Goal: Task Accomplishment & Management: Use online tool/utility

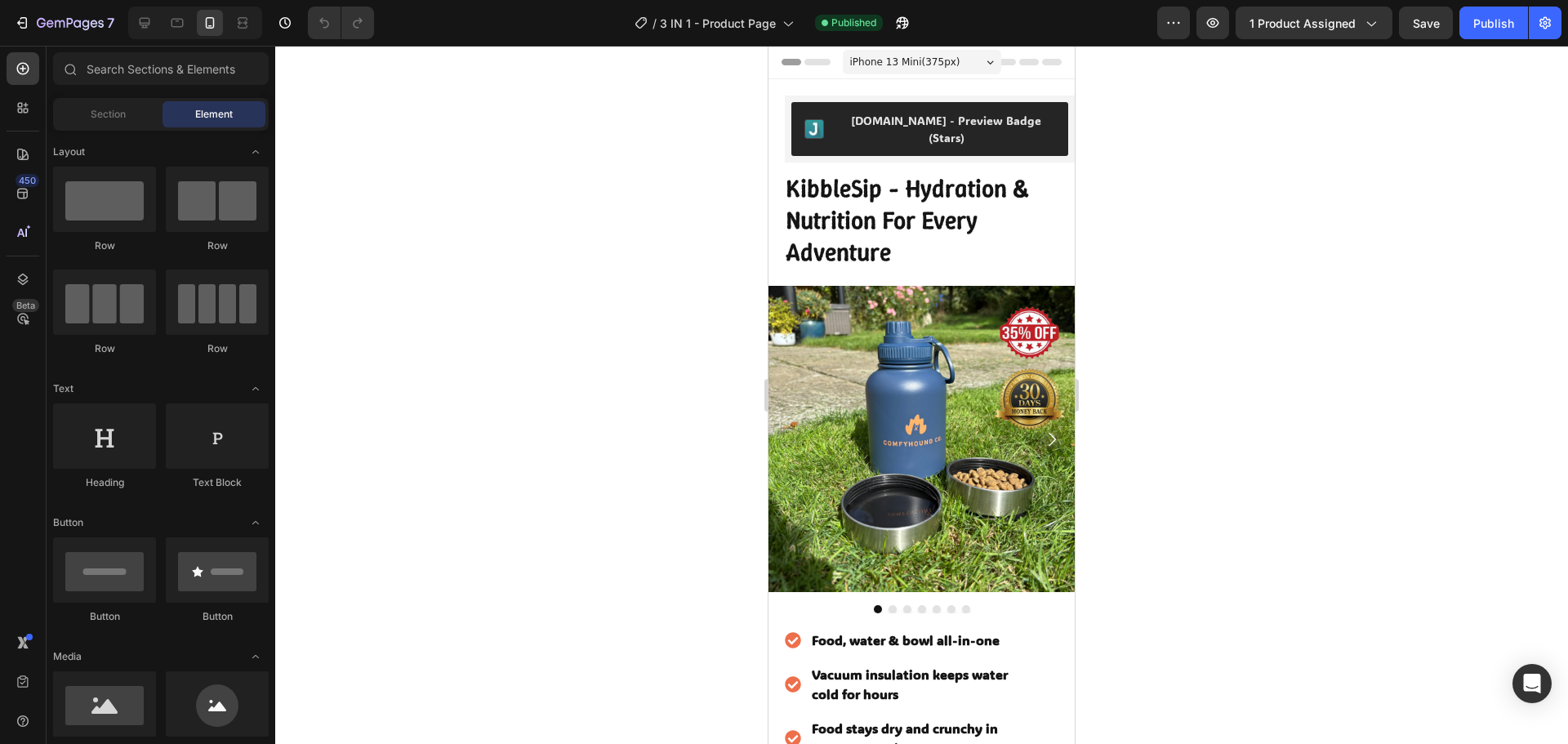
drag, startPoint x: 1071, startPoint y: 586, endPoint x: 1859, endPoint y: 109, distance: 921.1
click at [952, 335] on img at bounding box center [921, 439] width 307 height 307
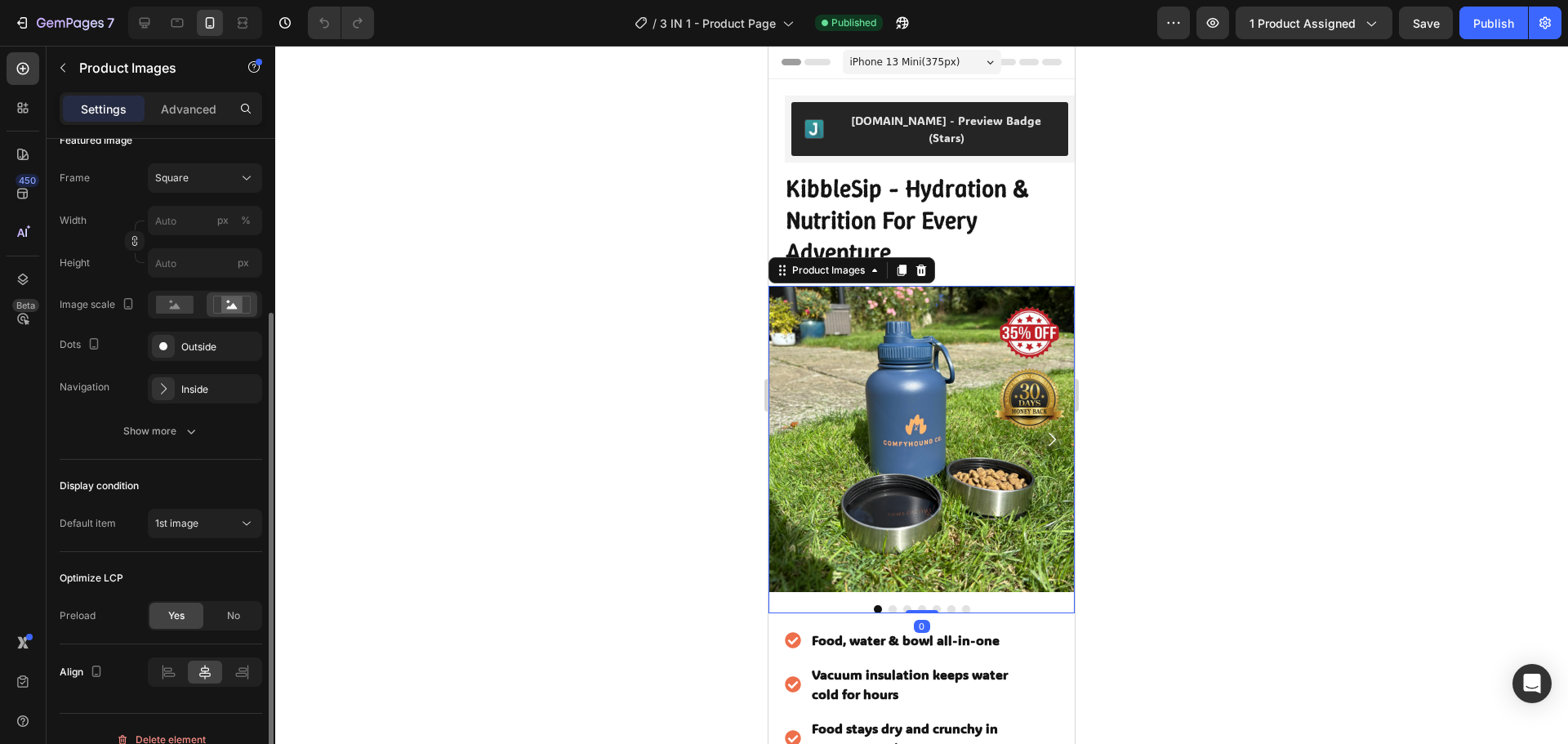
scroll to position [266, 0]
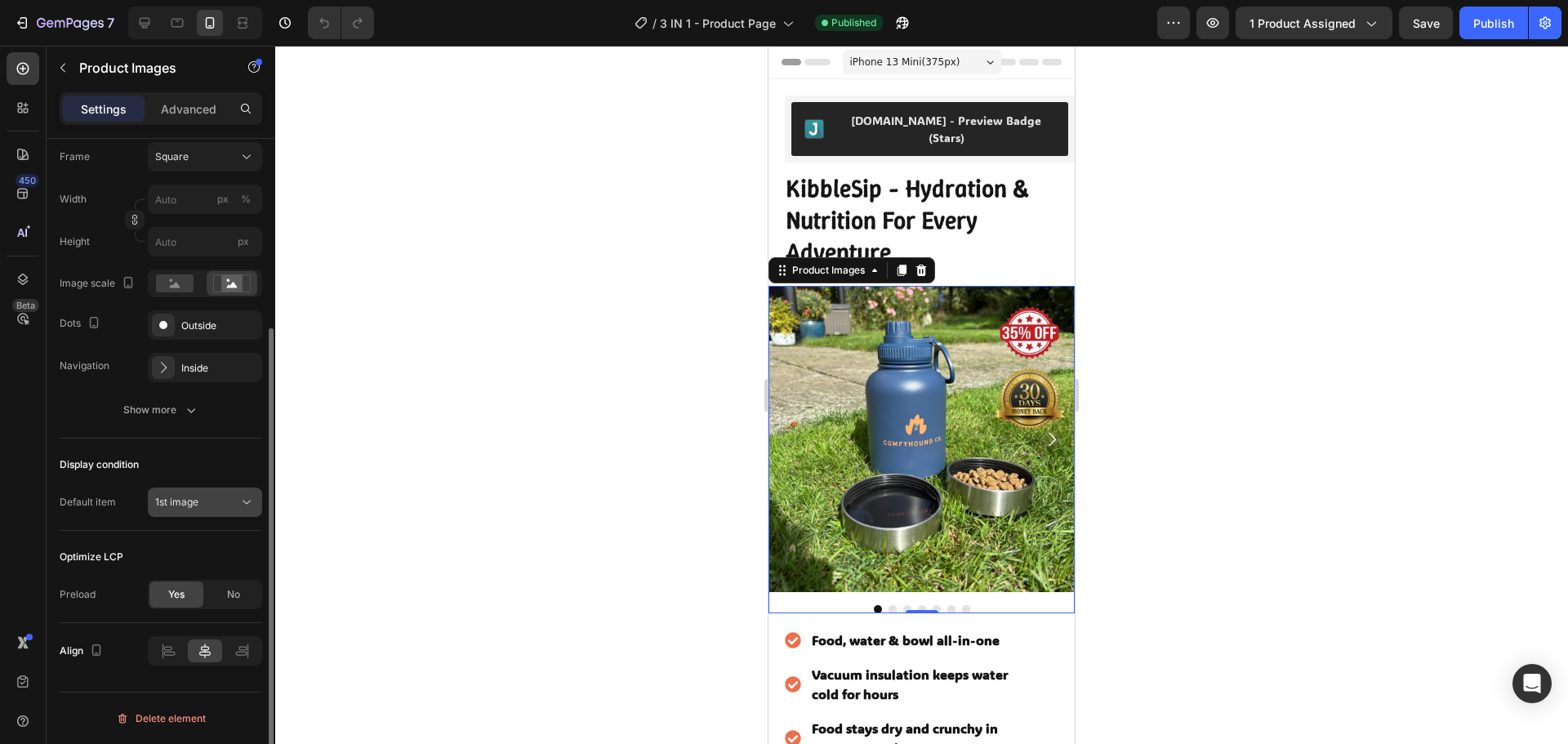
click at [209, 504] on div "1st image" at bounding box center [196, 503] width 83 height 15
click at [120, 477] on div "Display condition" at bounding box center [161, 464] width 203 height 26
click at [176, 411] on div "Show more" at bounding box center [161, 410] width 76 height 16
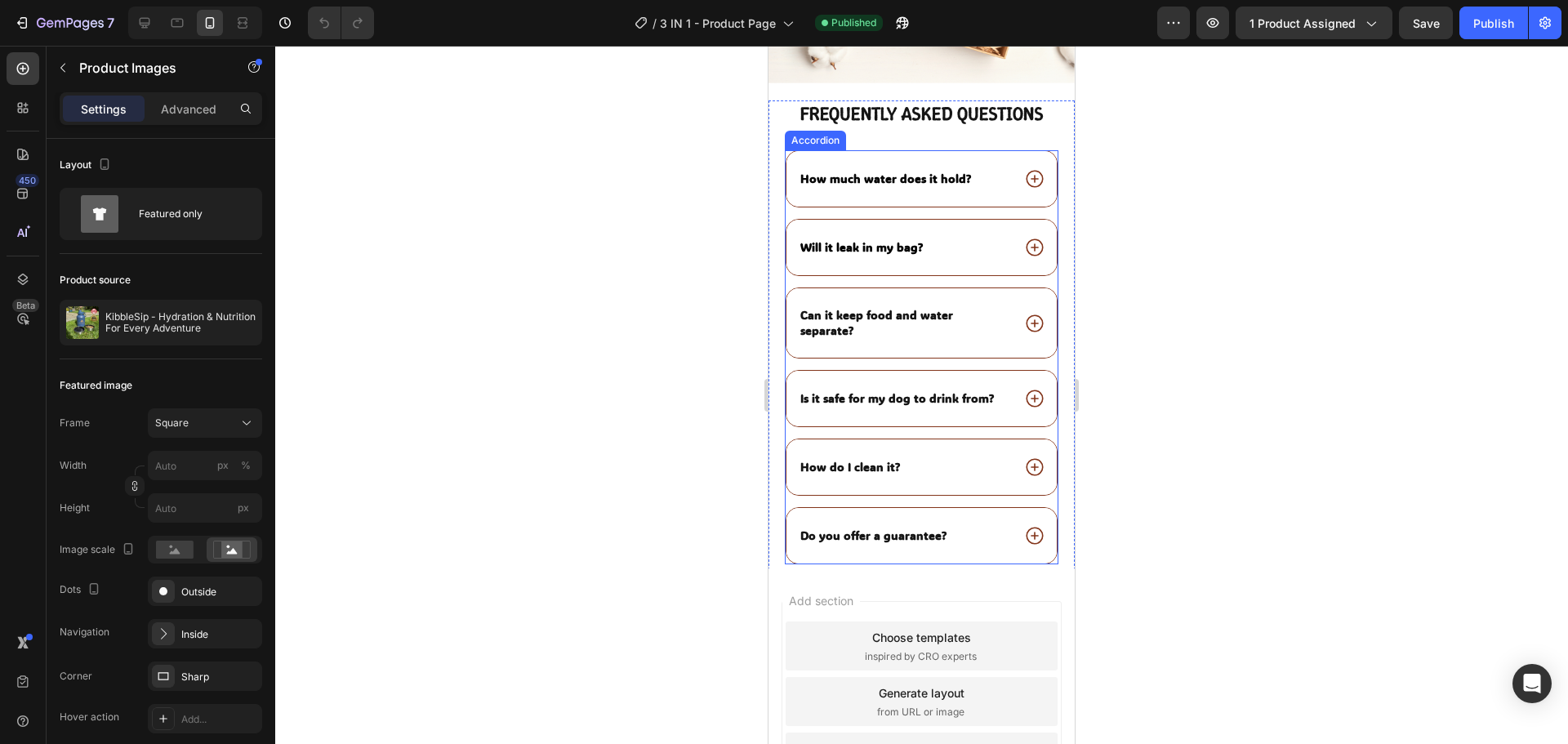
scroll to position [3676, 0]
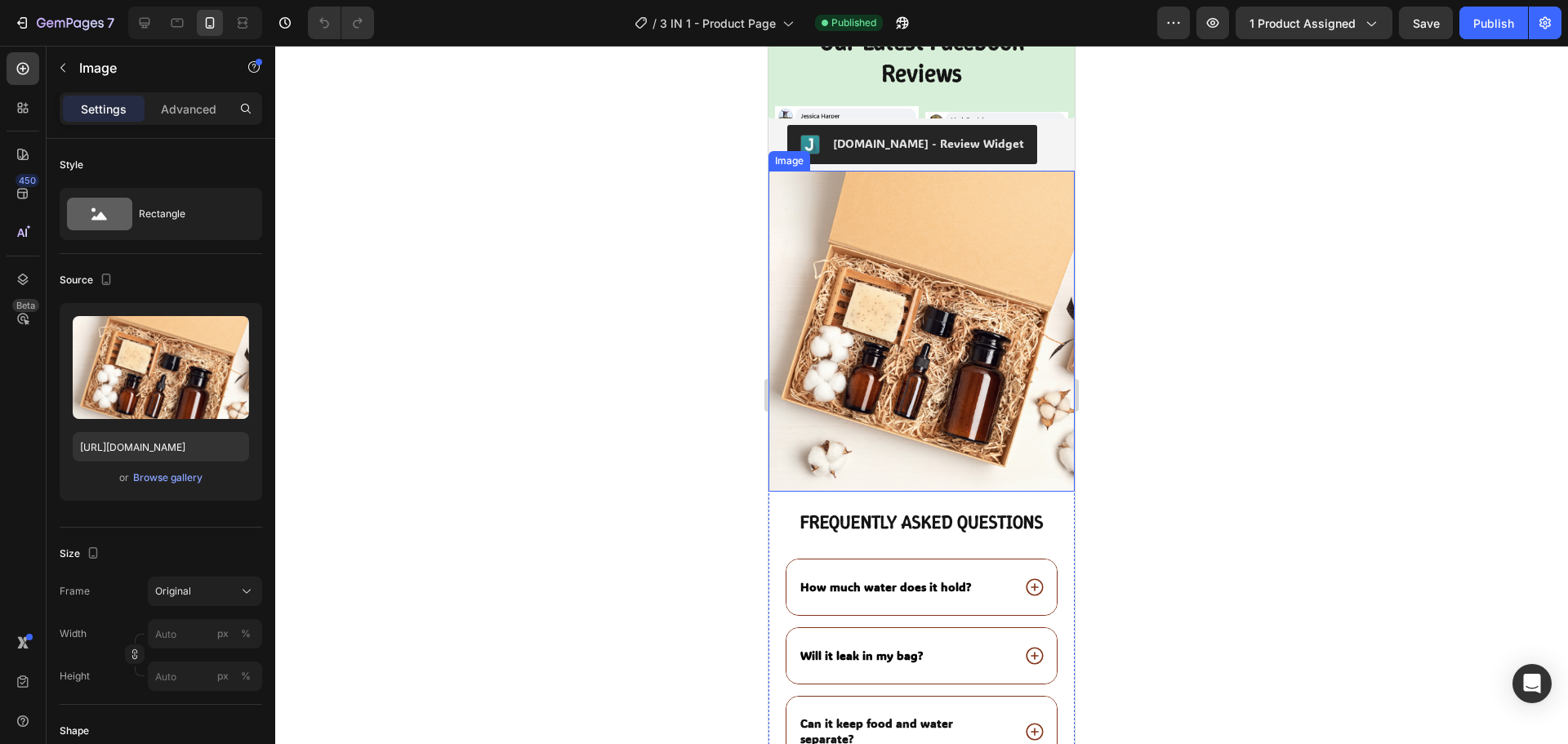
click at [967, 276] on img at bounding box center [921, 331] width 307 height 321
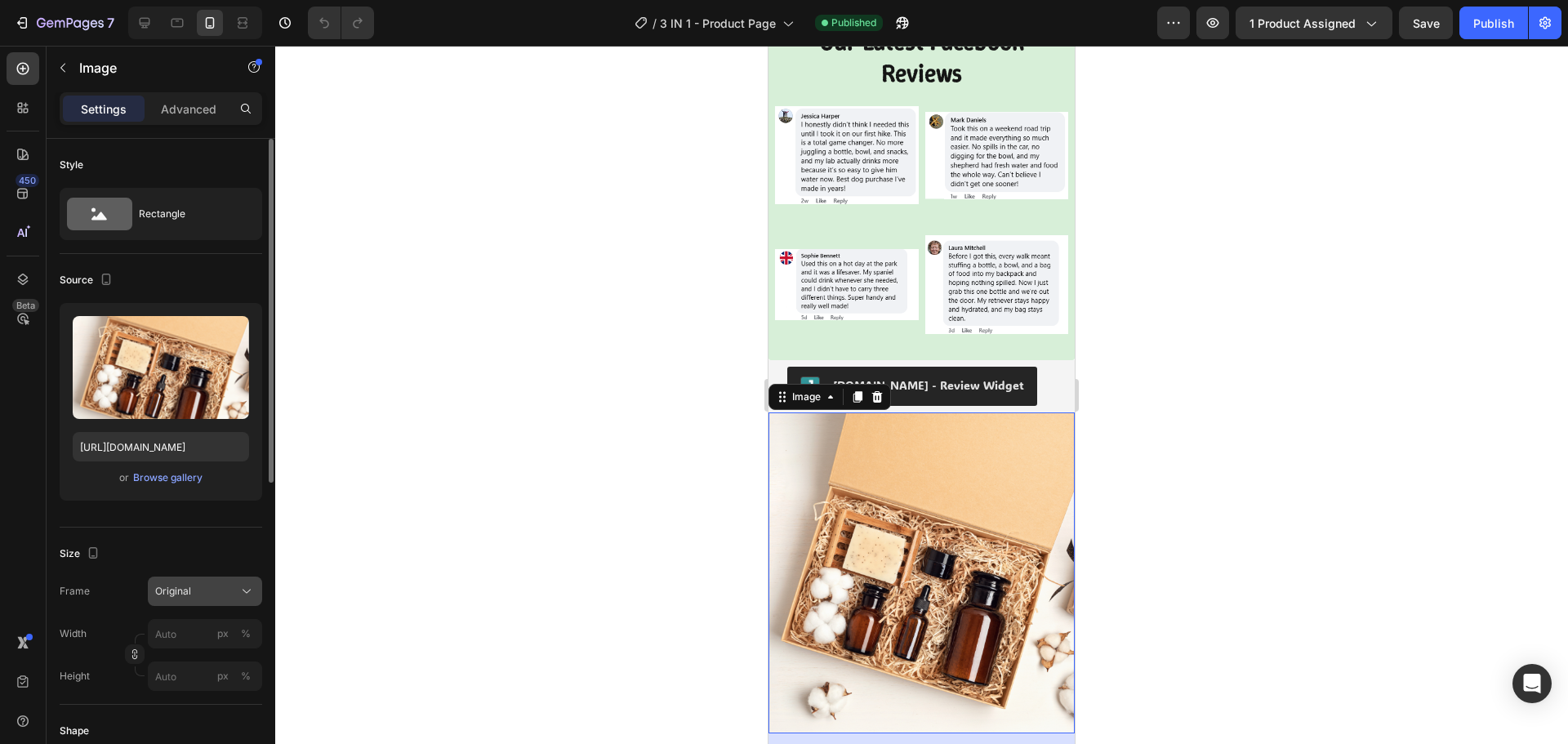
click at [230, 592] on div "Original" at bounding box center [195, 592] width 80 height 15
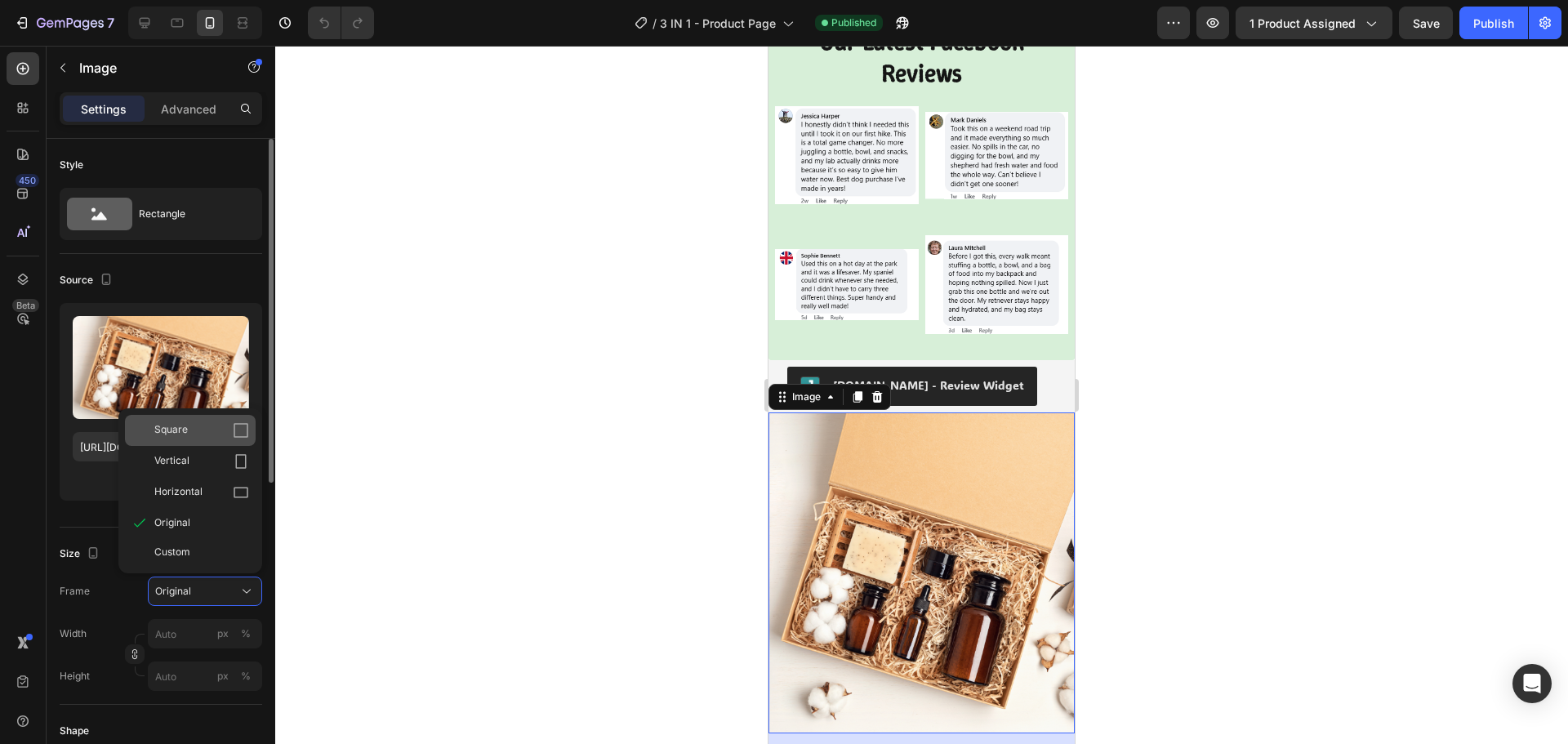
click at [218, 427] on div "Square" at bounding box center [201, 430] width 95 height 16
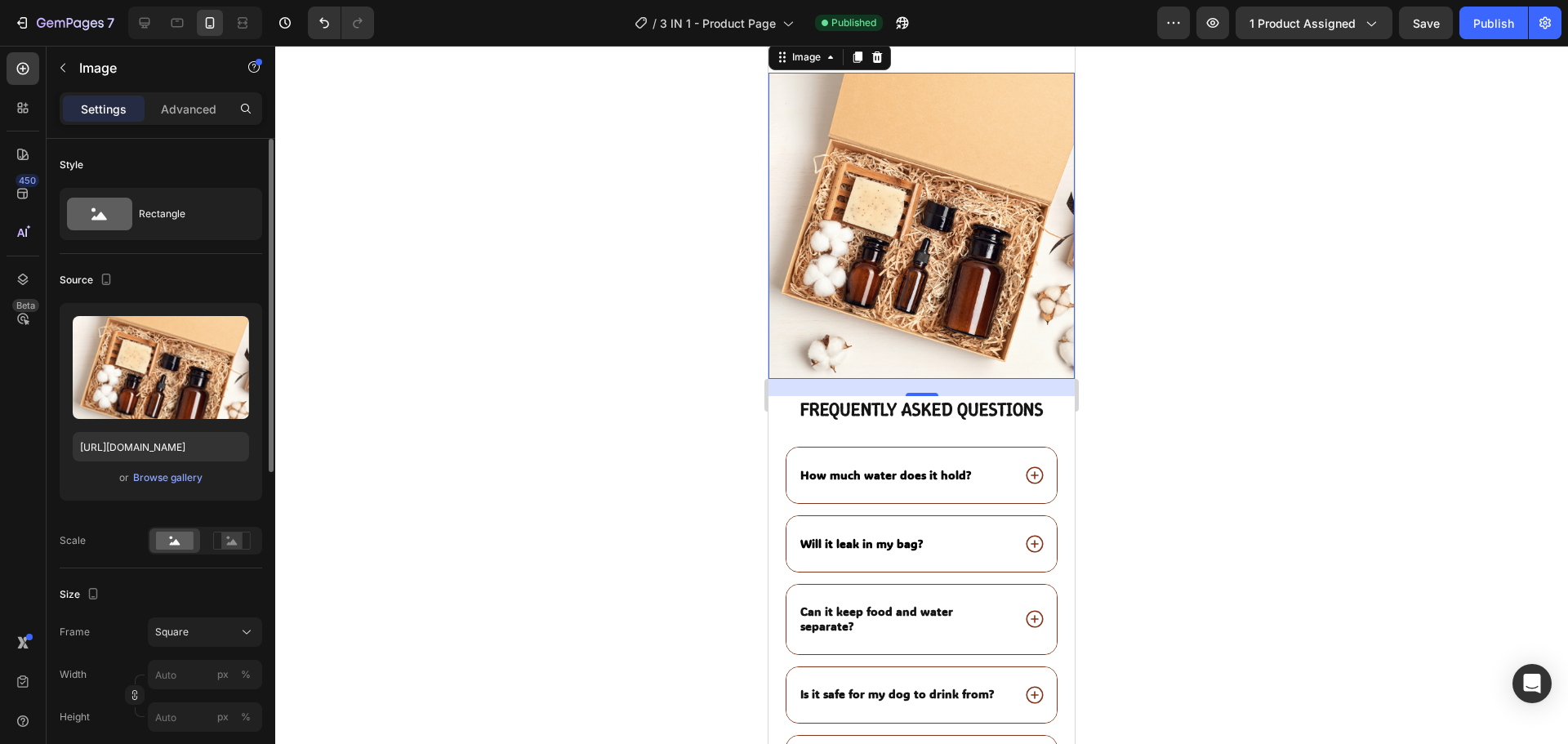
scroll to position [4084, 0]
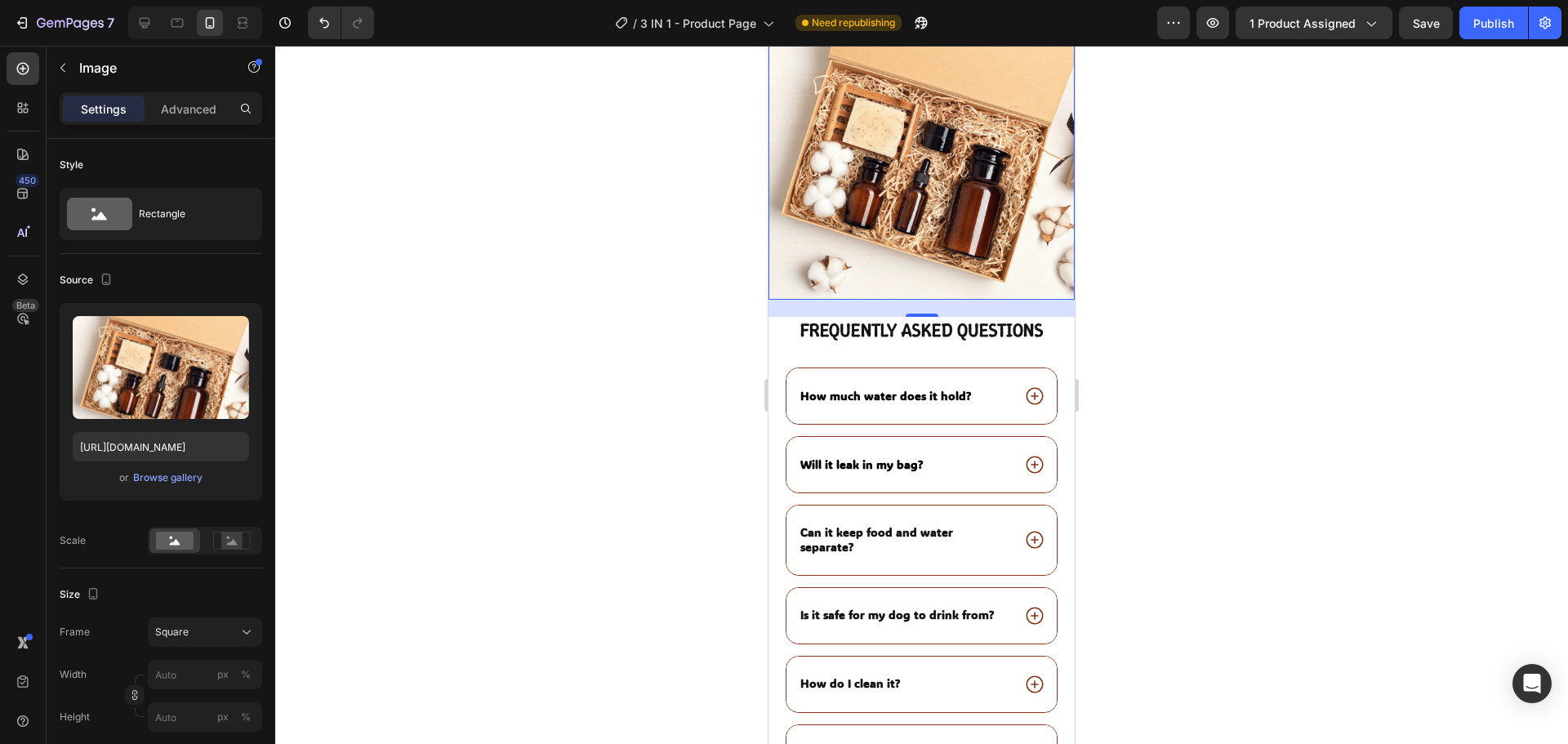
drag, startPoint x: 228, startPoint y: 335, endPoint x: 431, endPoint y: 384, distance: 208.8
click at [228, 335] on icon "button" at bounding box center [232, 332] width 16 height 16
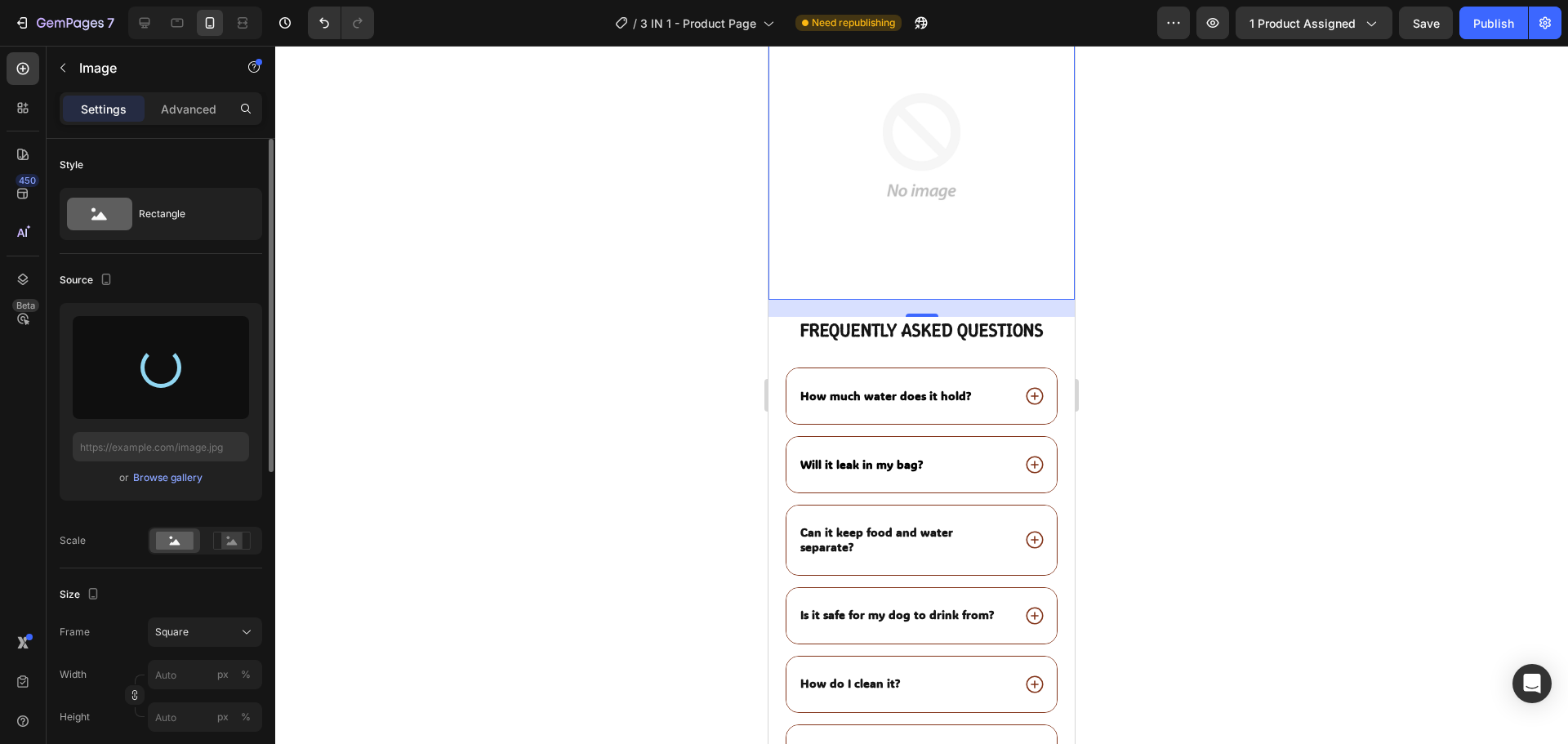
type input "https://cdn.shopify.com/s/files/1/0945/9964/3477/files/gempages_567314332723971…"
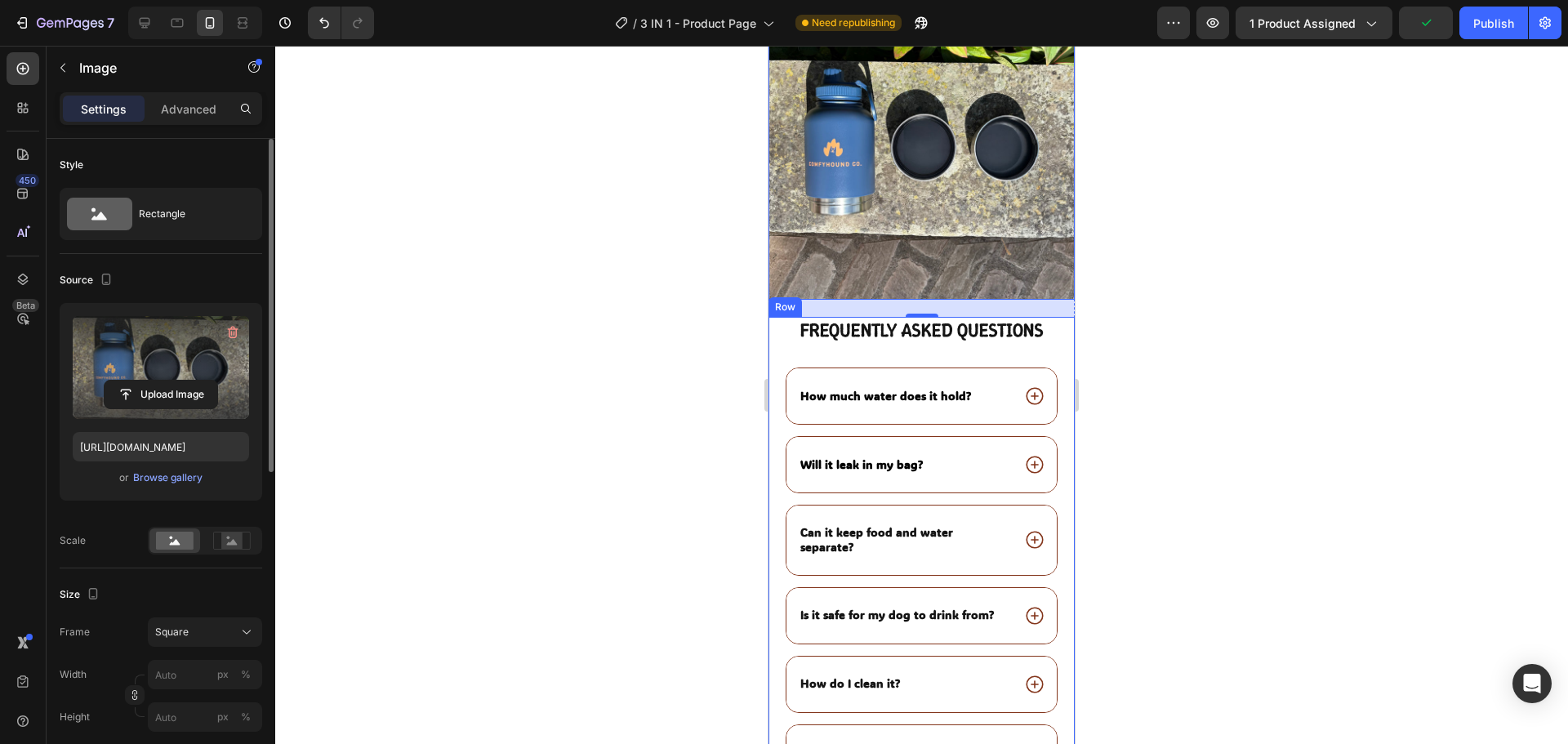
click at [1335, 527] on div at bounding box center [921, 395] width 1292 height 698
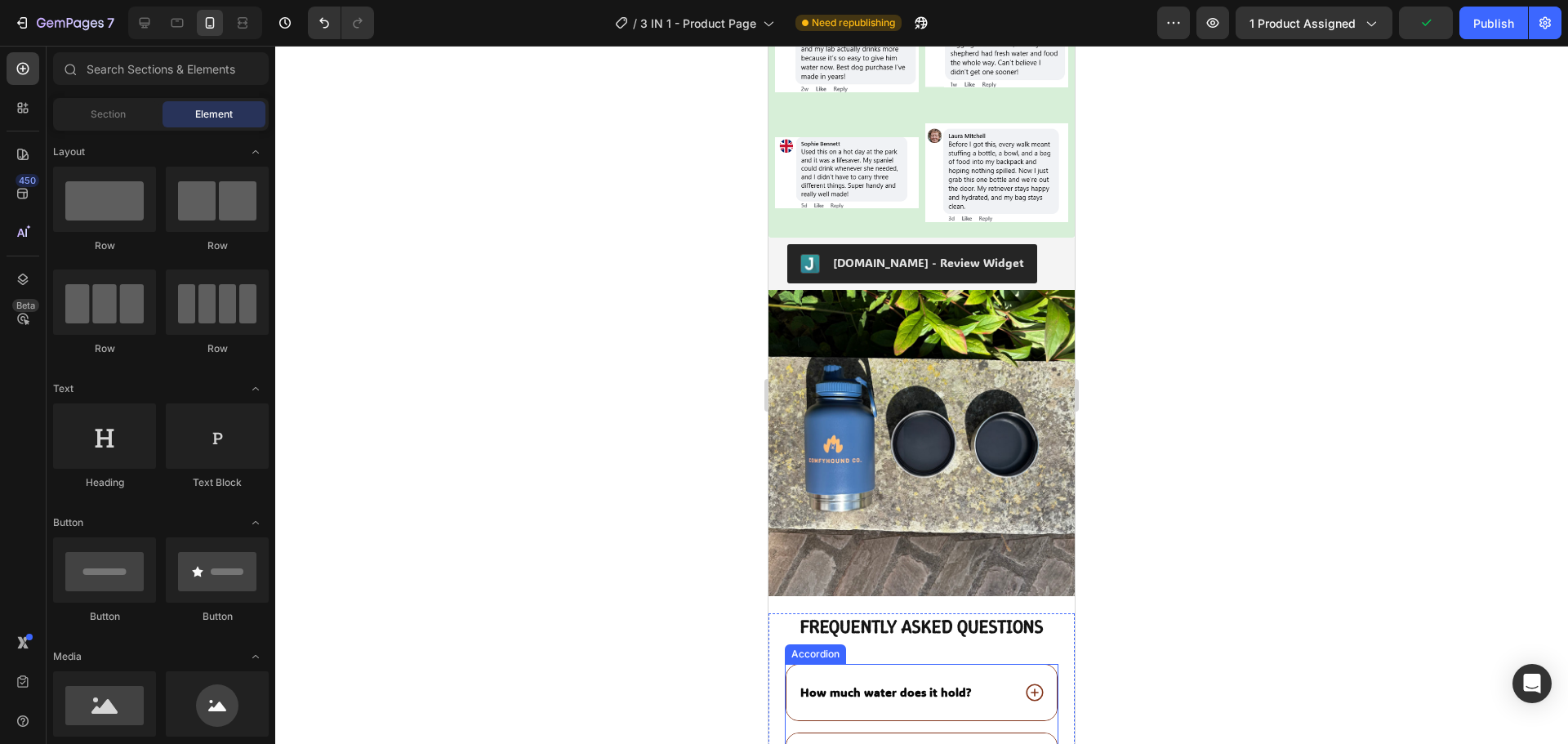
scroll to position [3757, 0]
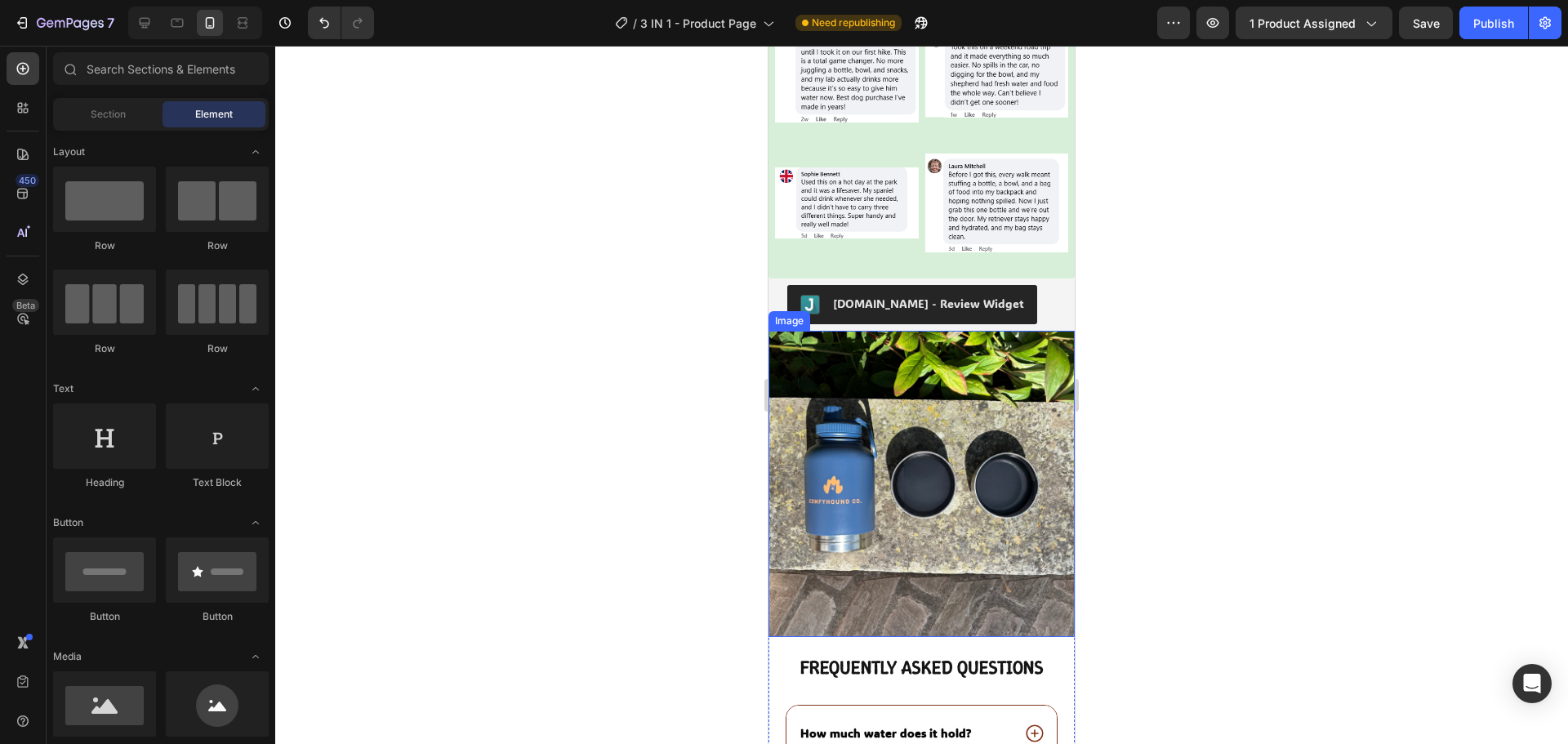
click at [1220, 497] on div at bounding box center [921, 395] width 1292 height 698
click at [1436, 23] on span "Save" at bounding box center [1426, 23] width 27 height 14
click at [1436, 23] on button "Save" at bounding box center [1426, 23] width 54 height 33
click at [1485, 34] on button "Publish" at bounding box center [1493, 23] width 69 height 33
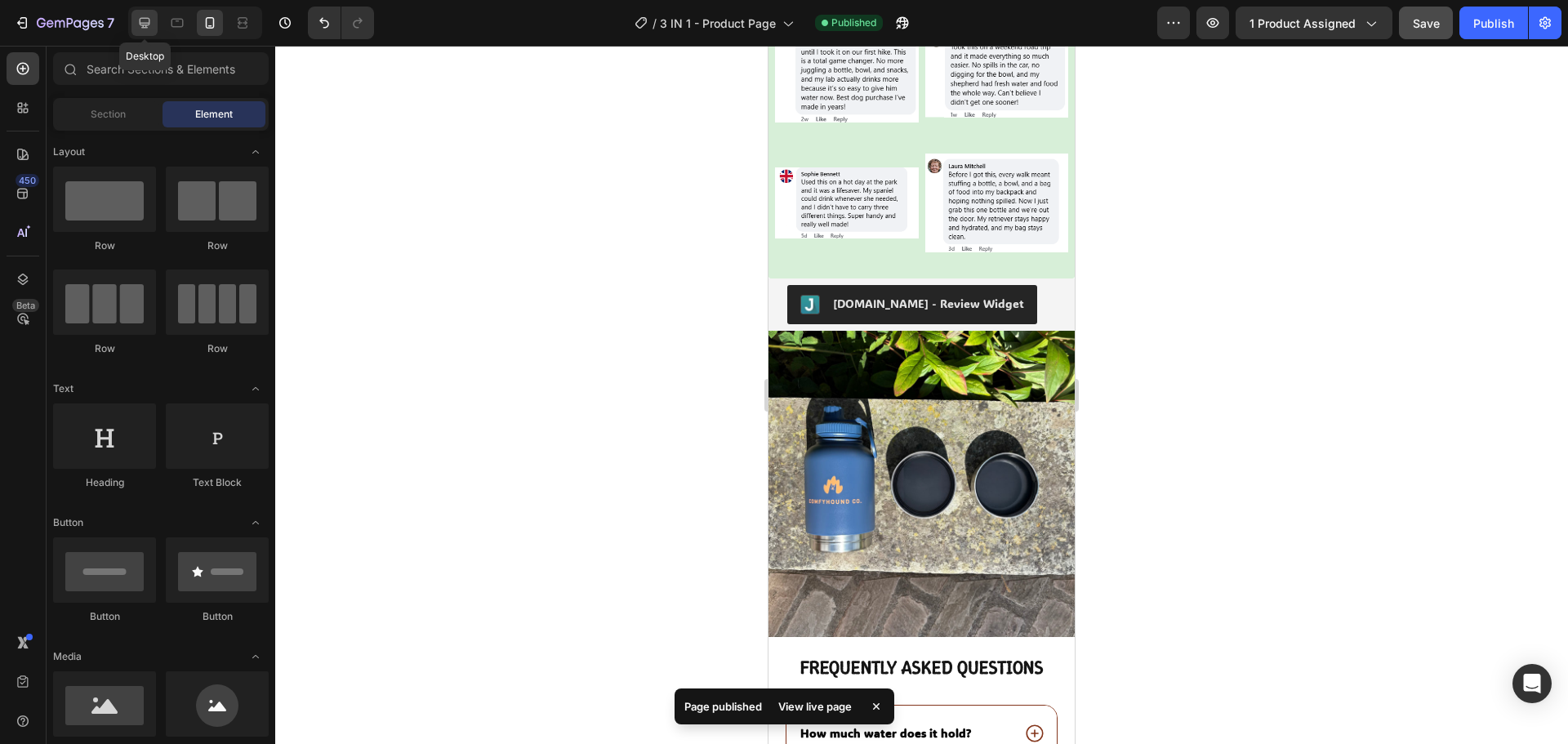
click at [146, 23] on icon at bounding box center [145, 23] width 11 height 11
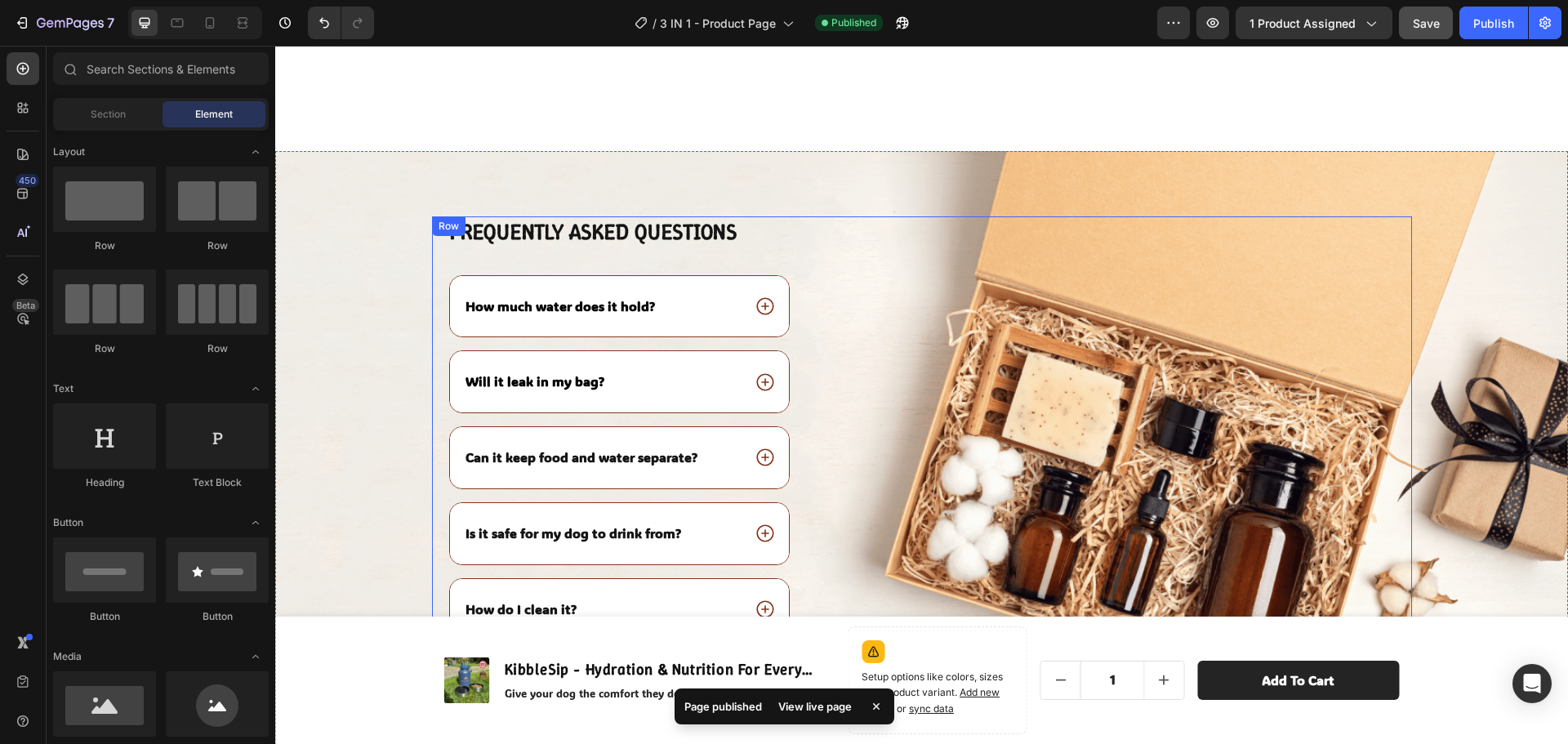
scroll to position [4334, 0]
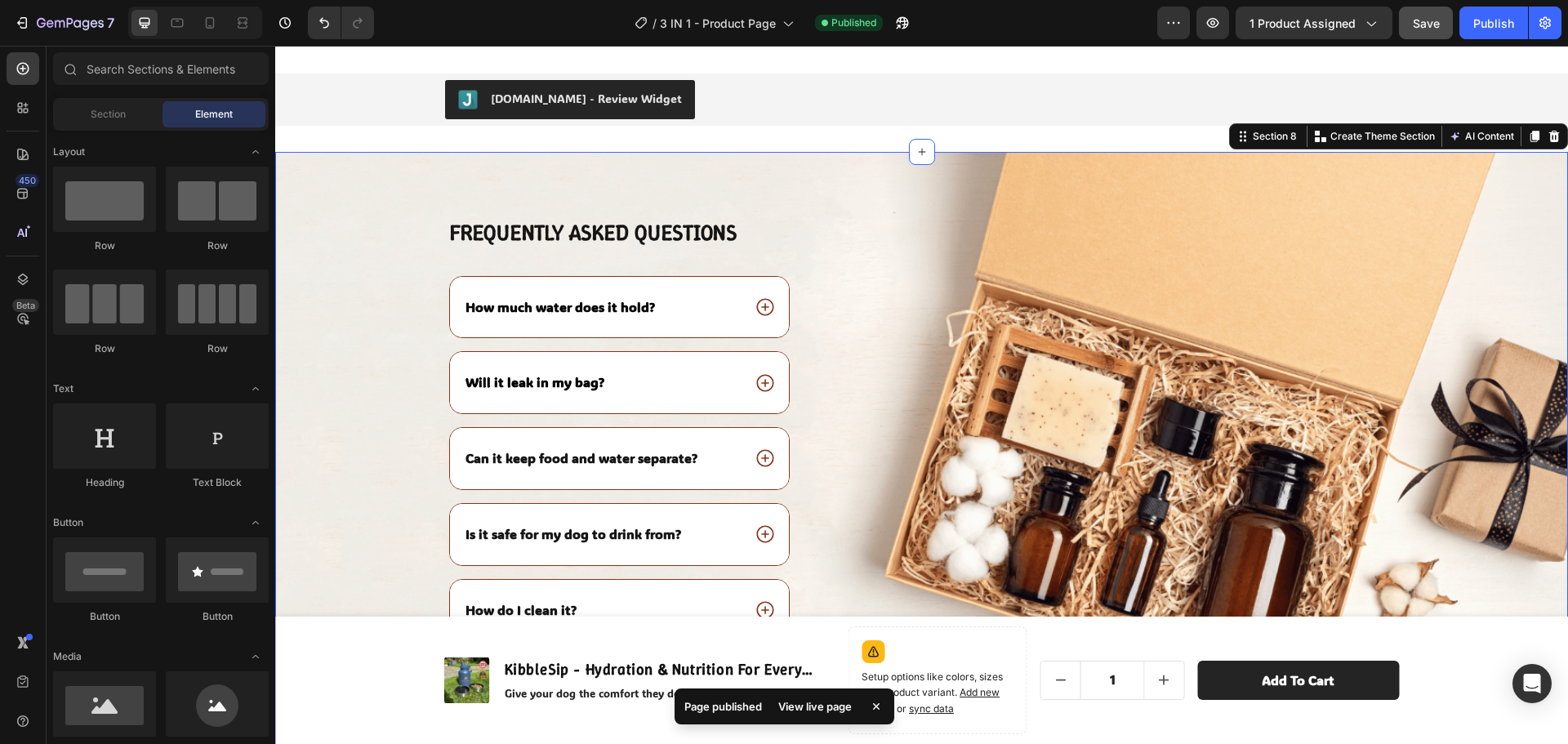
click at [1435, 315] on div "Frequently asked questions Heading How much water does it hold? Will it leak in…" at bounding box center [921, 485] width 1292 height 536
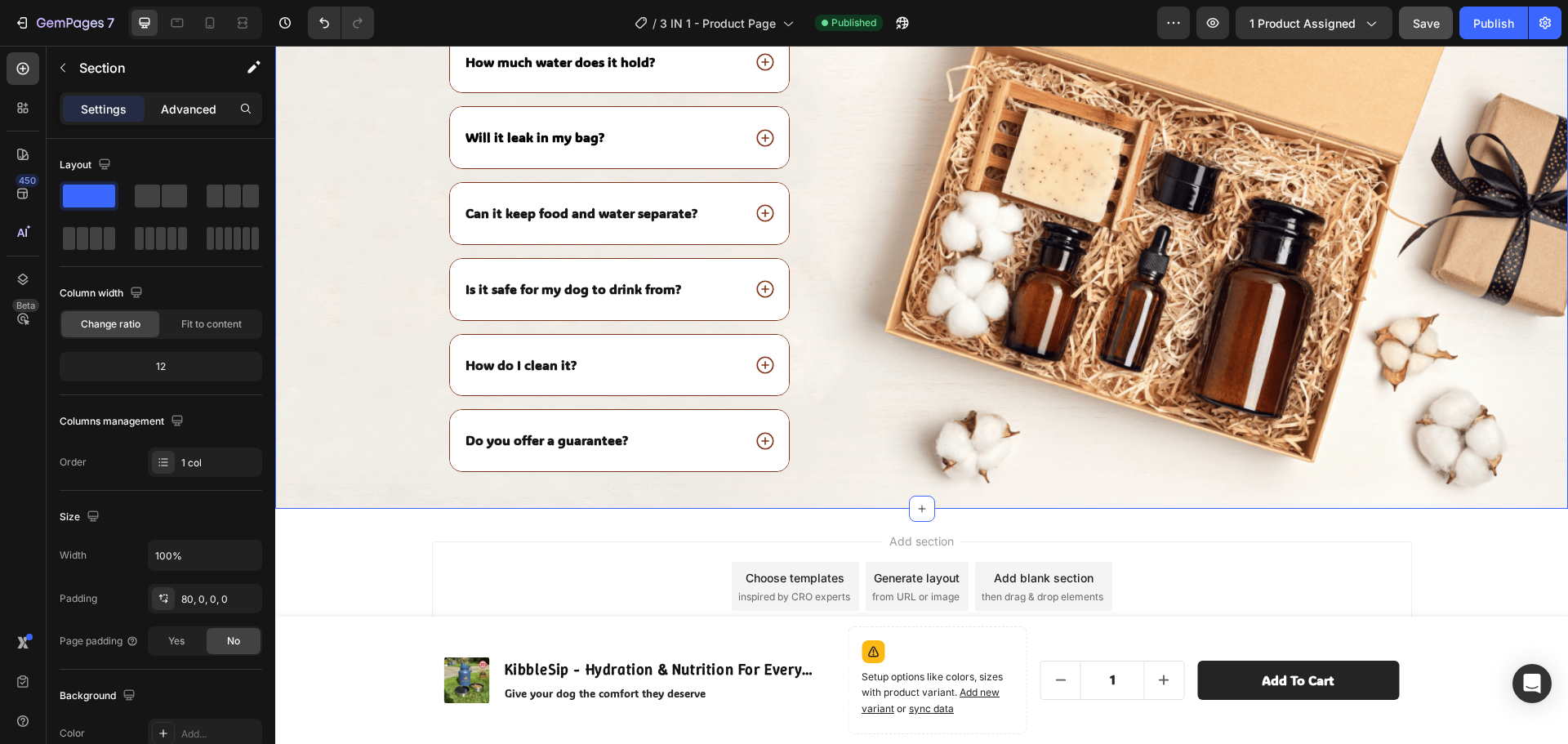
click at [183, 116] on p "Advanced" at bounding box center [188, 109] width 55 height 17
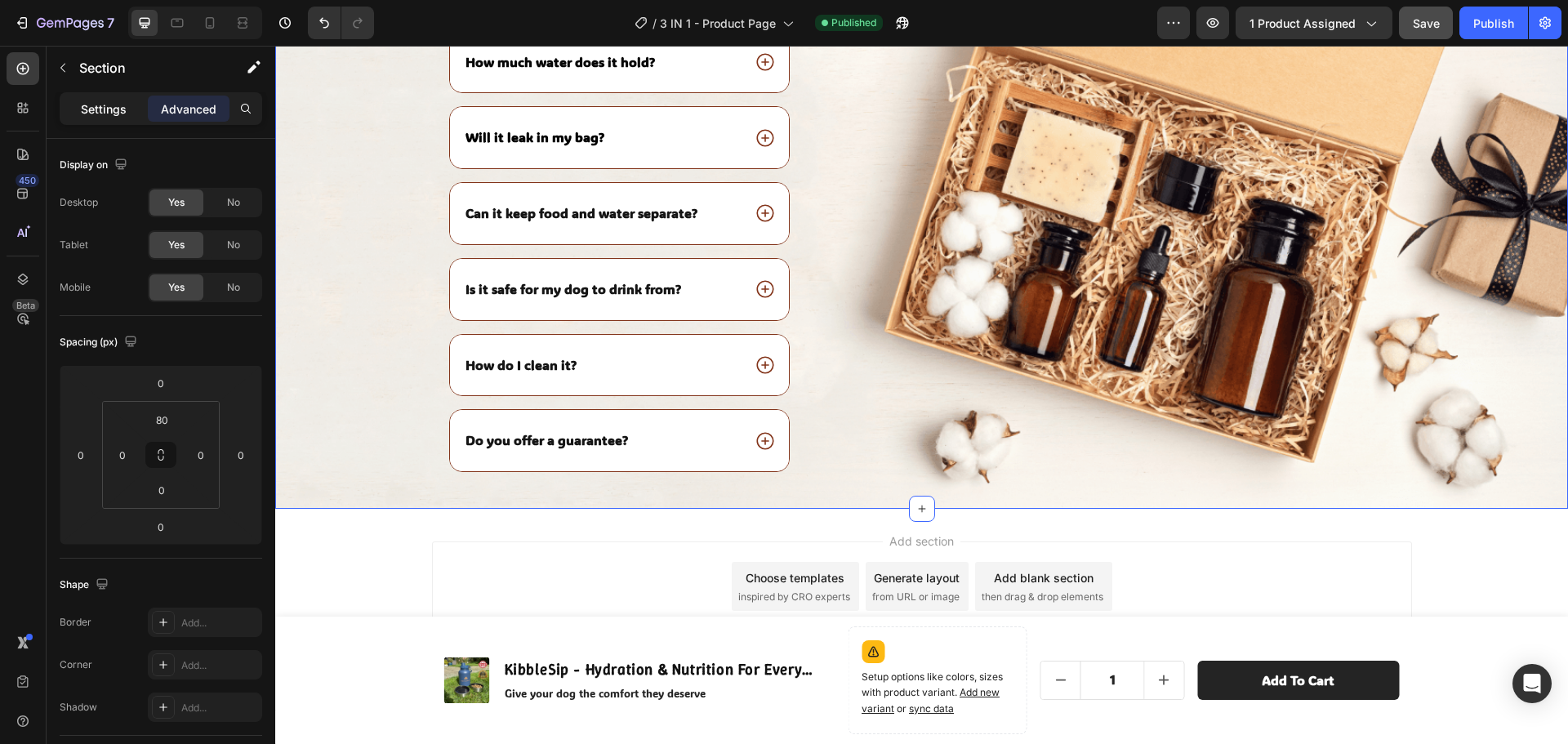
click at [128, 116] on div "Settings" at bounding box center [103, 108] width 81 height 26
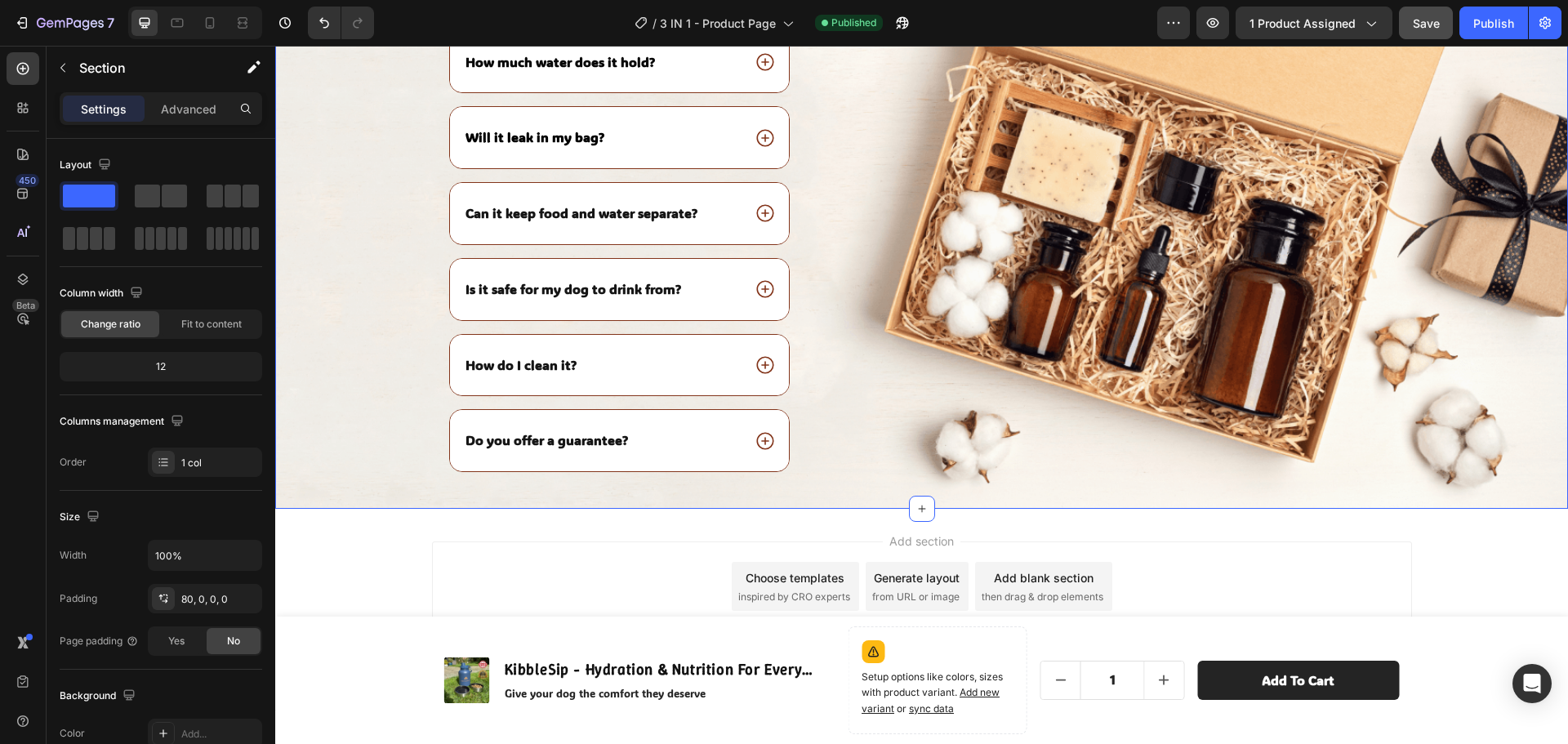
click at [1421, 291] on div "Frequently asked questions Heading How much water does it hold? Will it leak in…" at bounding box center [921, 240] width 1292 height 536
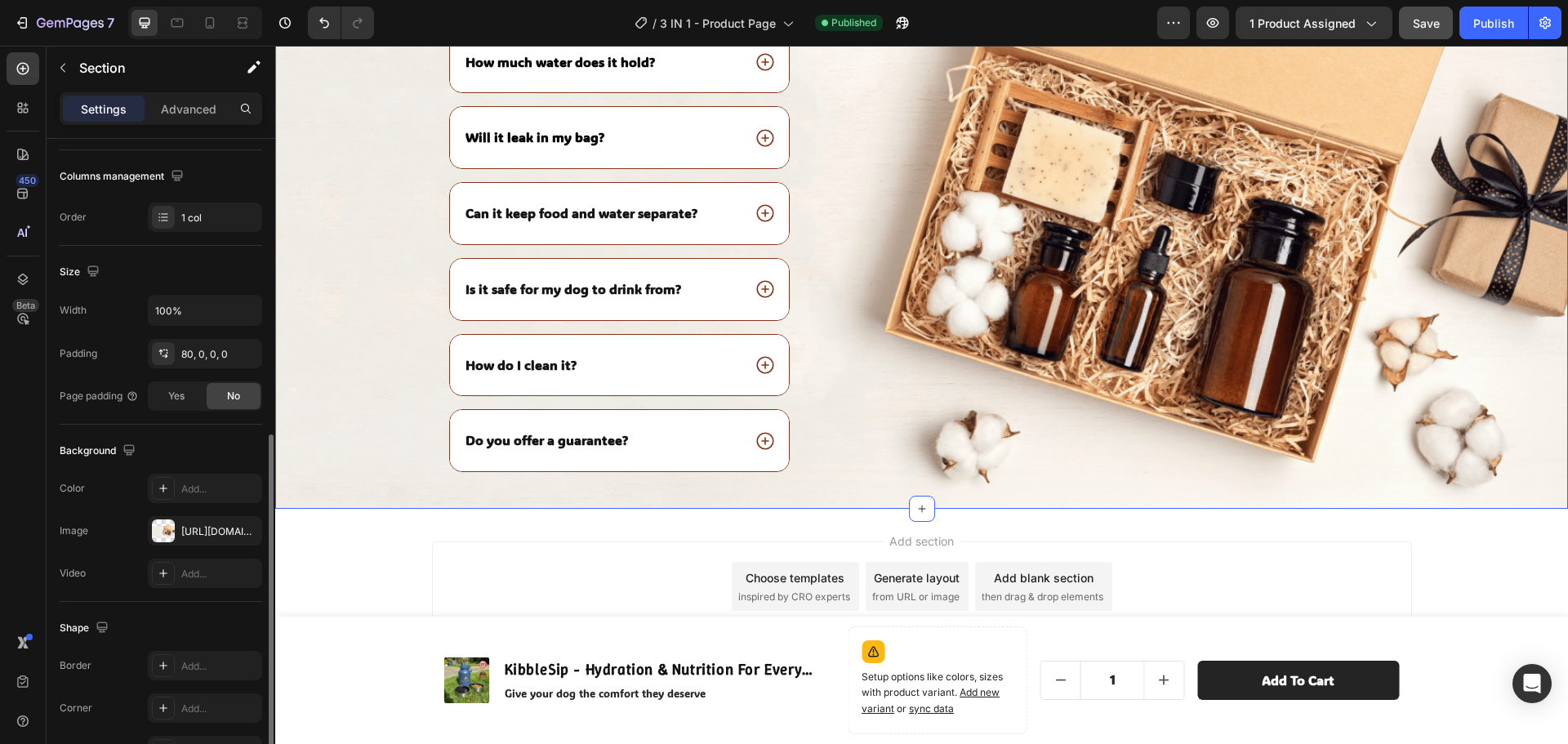
scroll to position [327, 0]
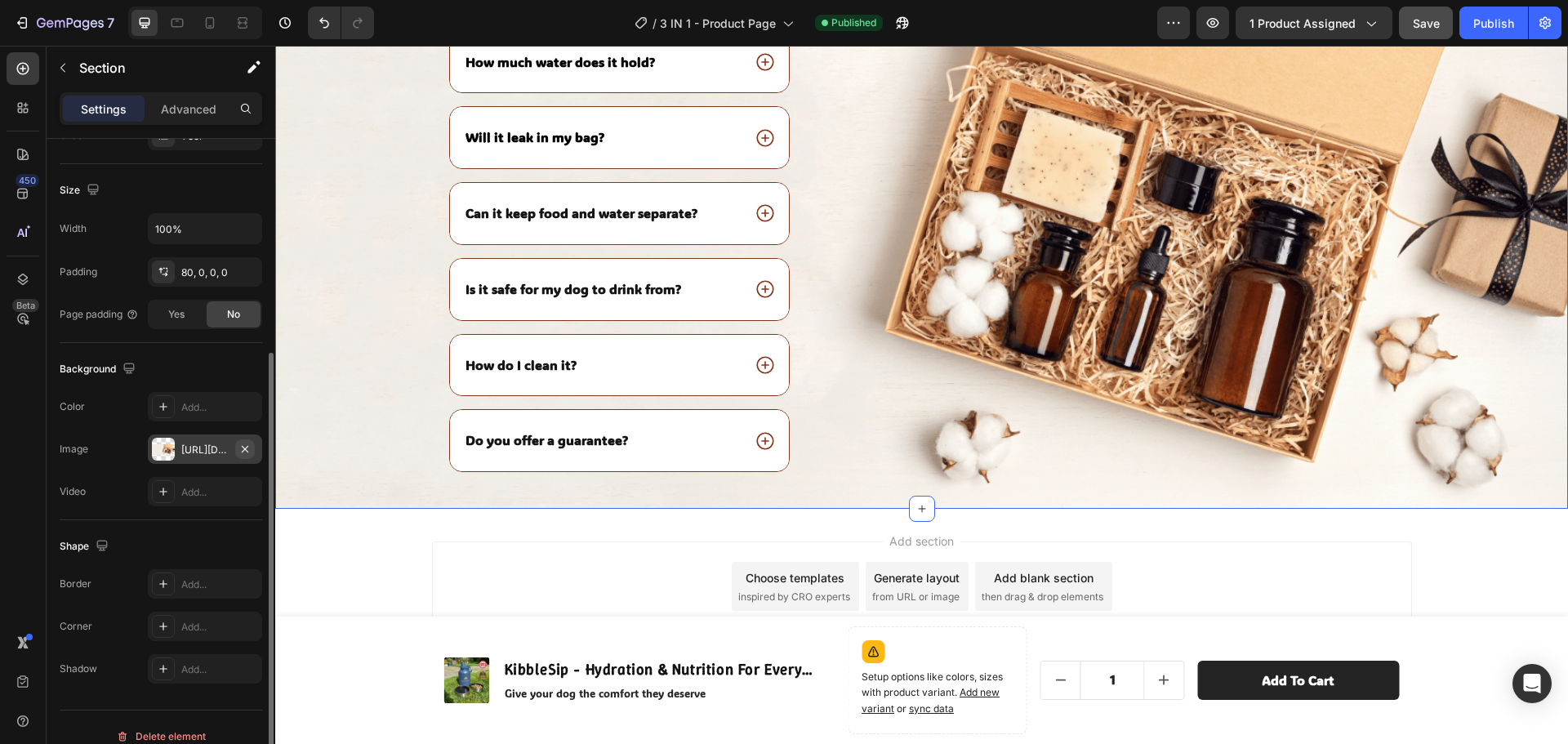
click at [247, 445] on icon "button" at bounding box center [245, 449] width 13 height 13
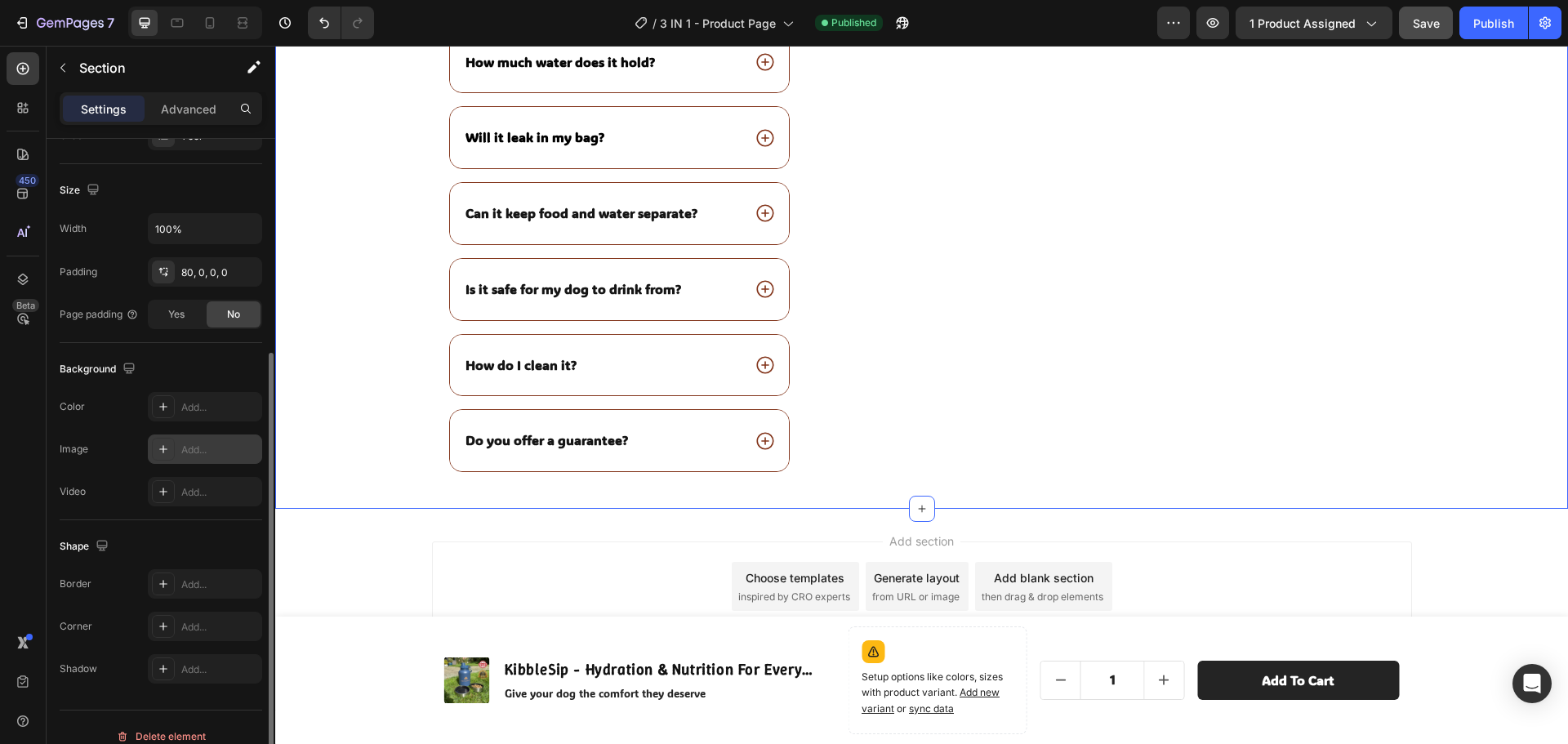
click at [194, 451] on div "Add..." at bounding box center [219, 450] width 77 height 15
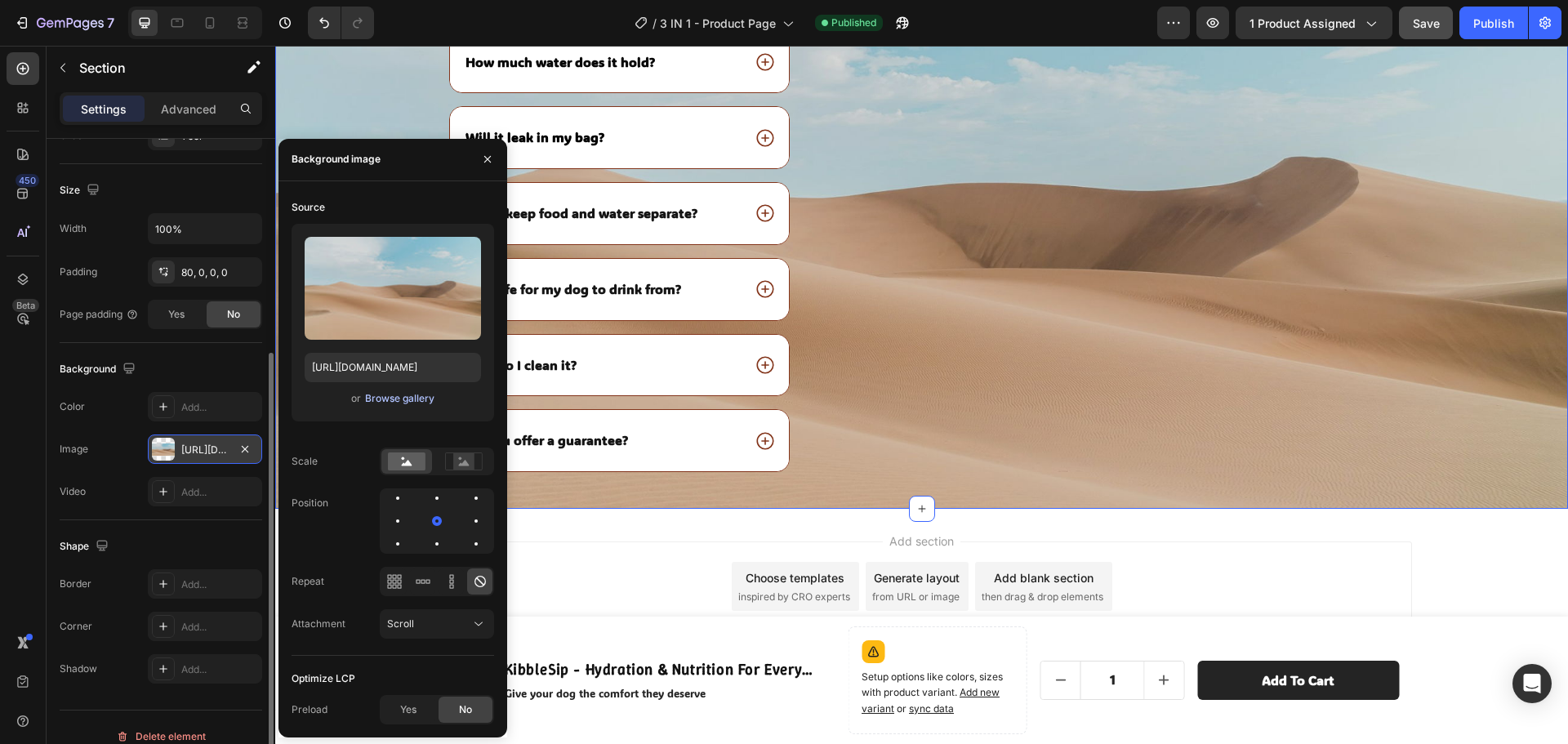
click at [404, 405] on div "Browse gallery" at bounding box center [400, 399] width 70 height 15
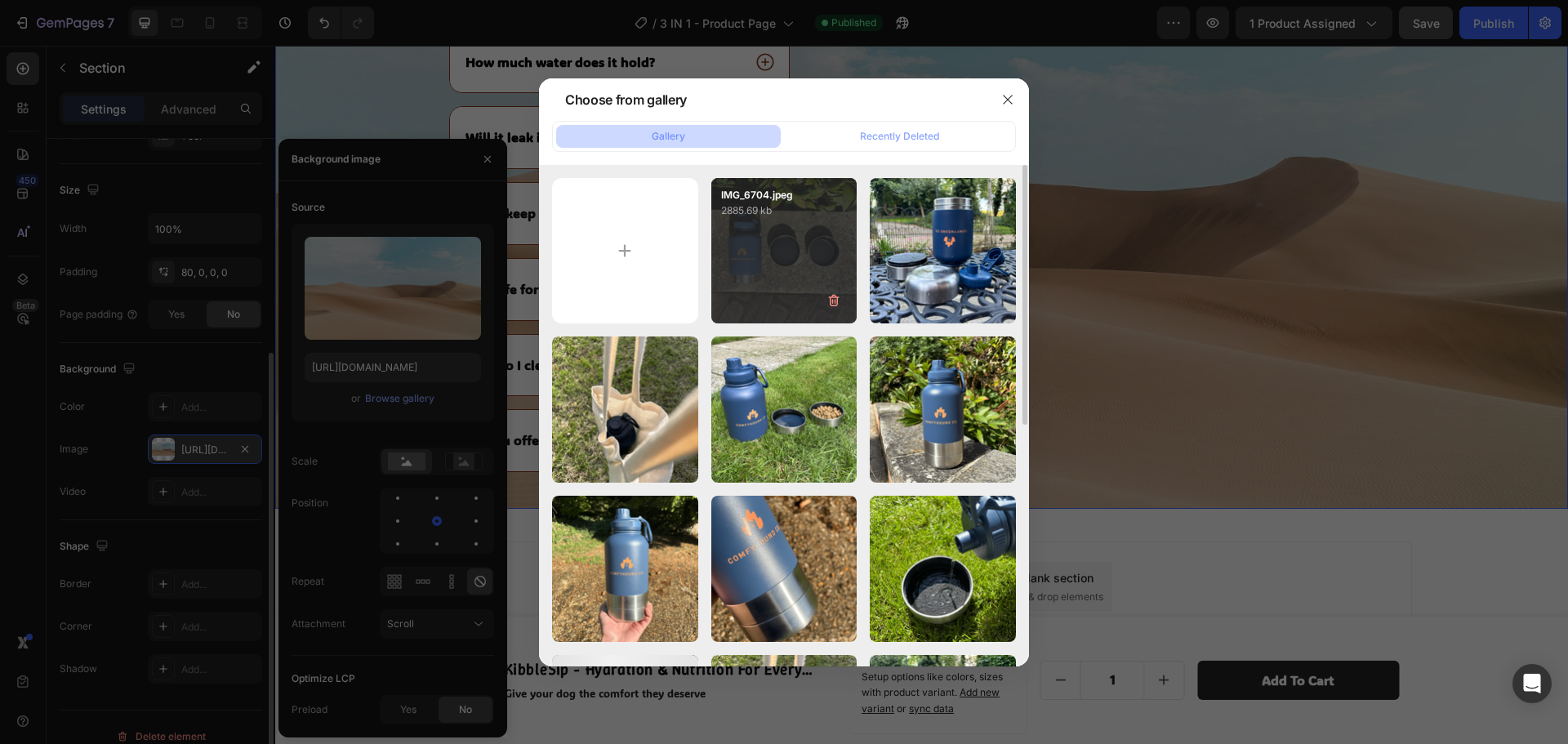
click at [758, 242] on div "IMG_6704.jpeg 2885.69 kb" at bounding box center [784, 251] width 146 height 146
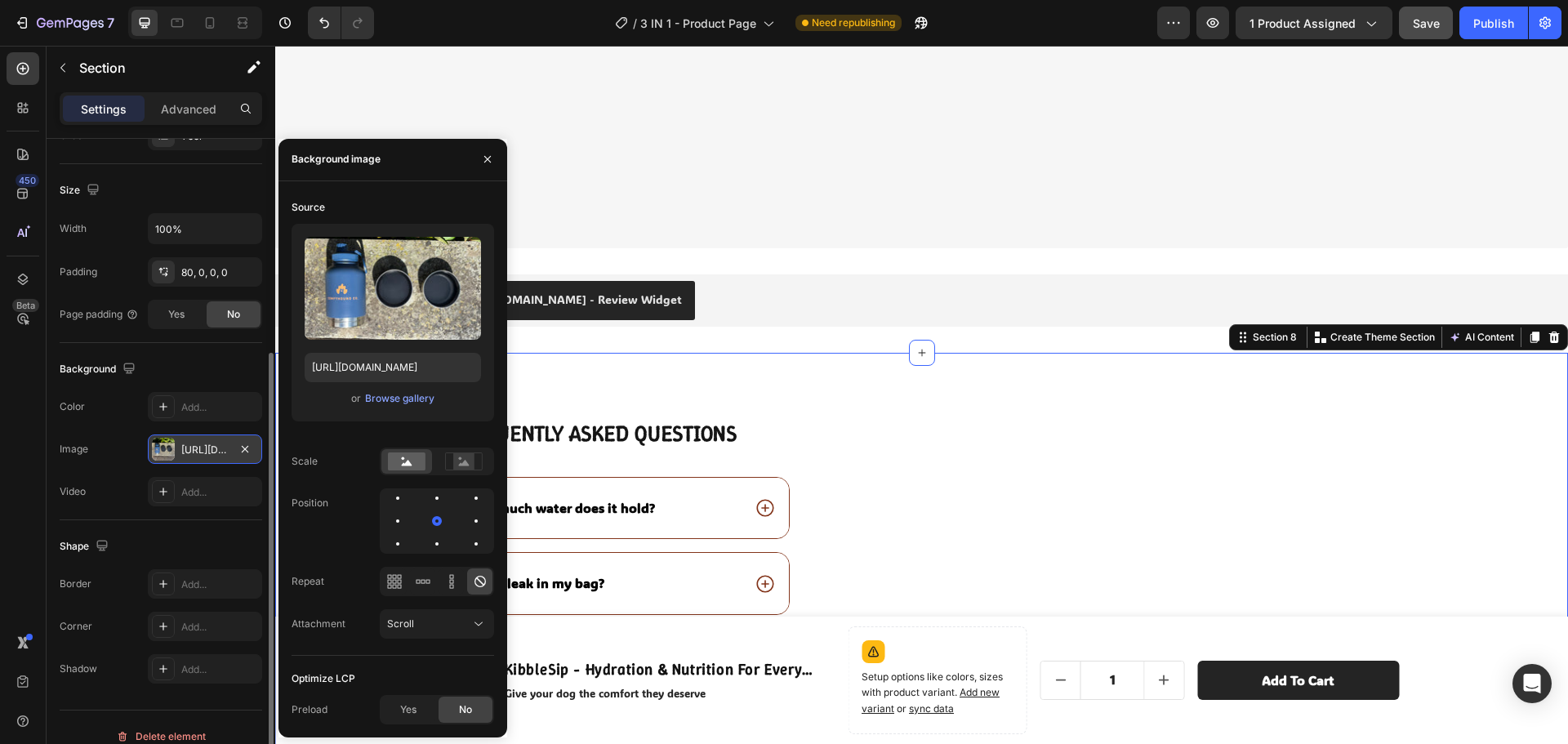
scroll to position [4416, 0]
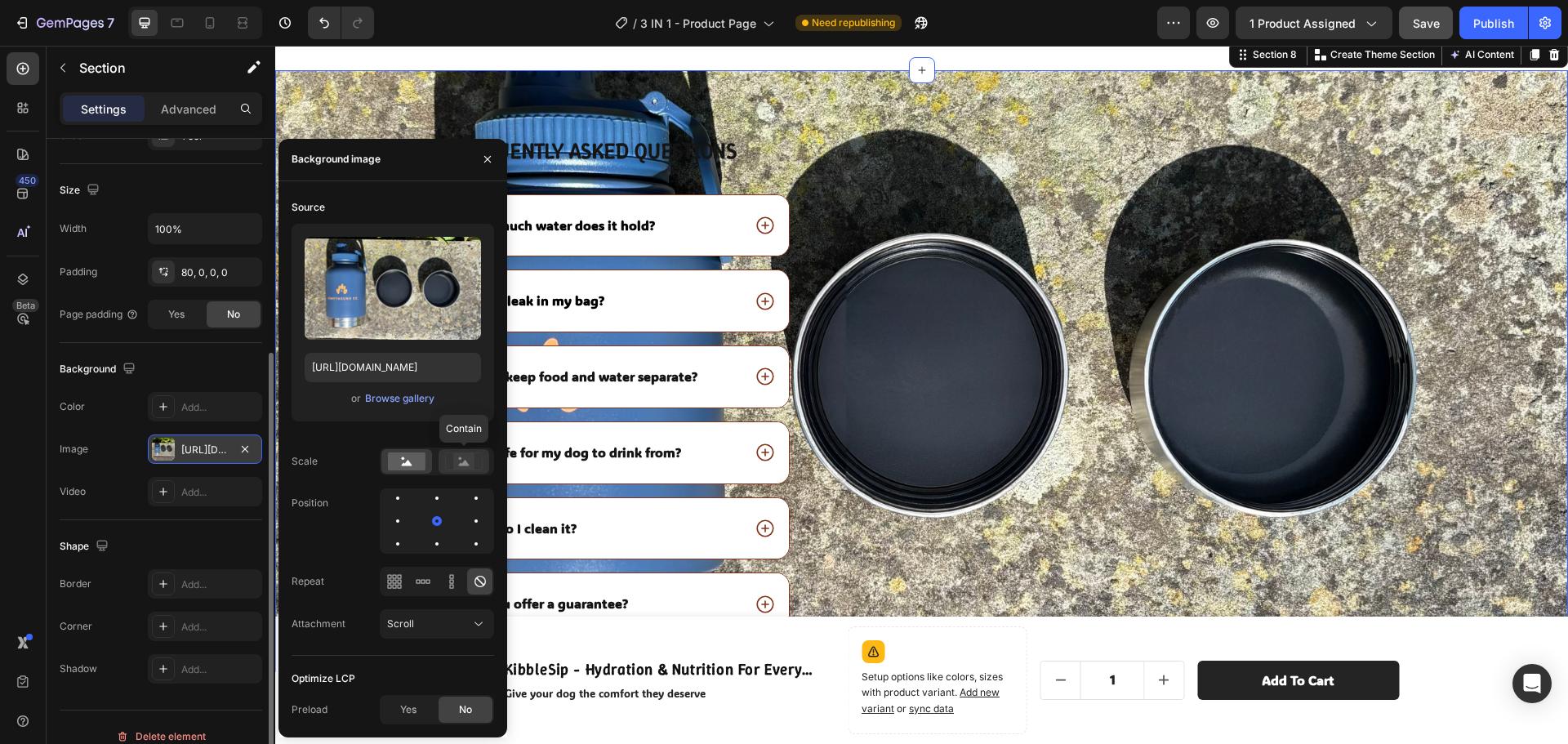
click at [470, 466] on rect at bounding box center [463, 461] width 21 height 16
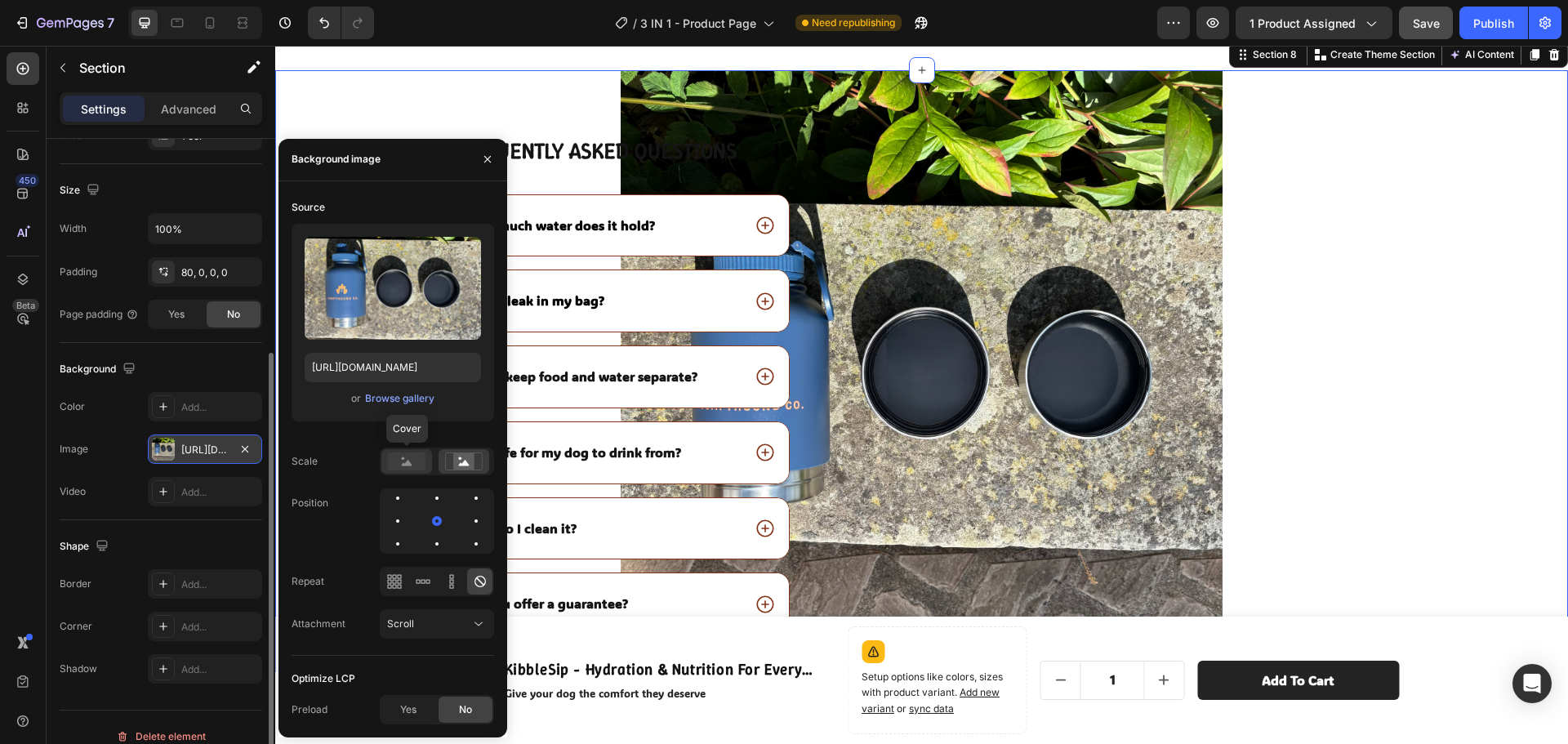
click at [401, 458] on rect at bounding box center [406, 461] width 38 height 18
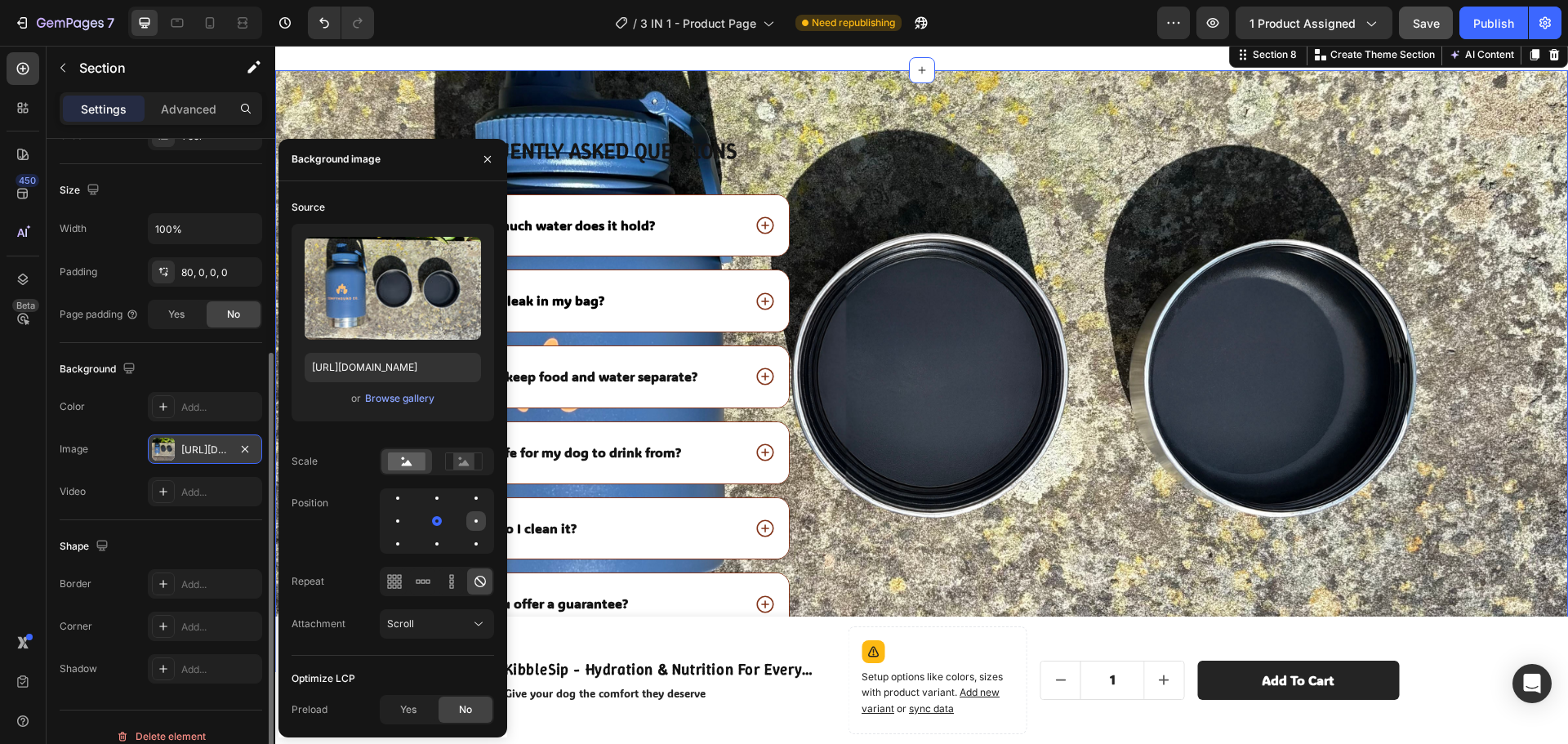
click at [477, 516] on div at bounding box center [476, 520] width 19 height 19
click at [404, 518] on div at bounding box center [397, 520] width 19 height 19
click at [377, 597] on div "Source Upload Image https://cdn.shopify.com/s/files/1/0945/9964/3477/files/gemp…" at bounding box center [393, 425] width 203 height 462
click at [394, 588] on icon at bounding box center [394, 586] width 4 height 4
click at [475, 574] on icon at bounding box center [479, 581] width 16 height 16
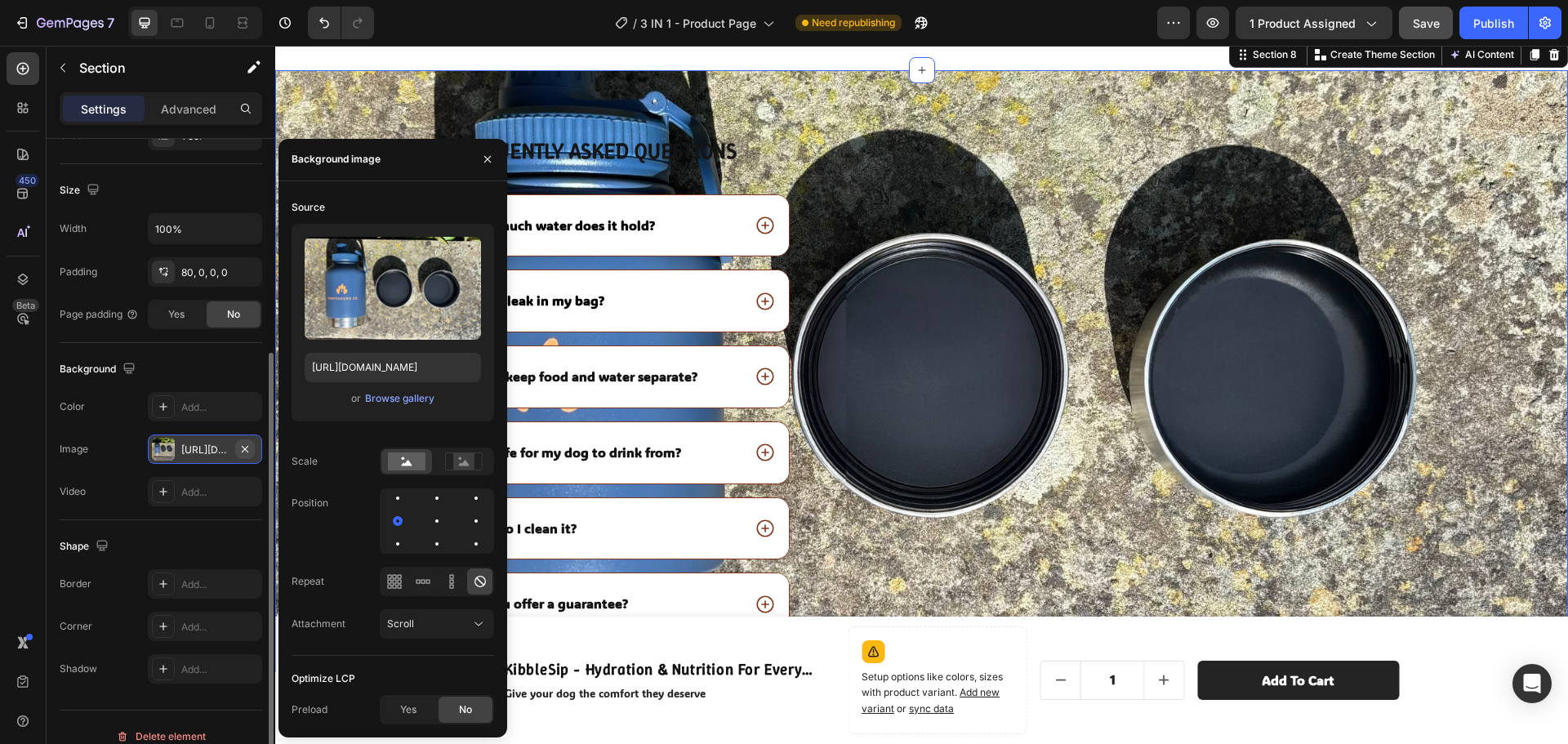
click at [253, 447] on button "button" at bounding box center [245, 448] width 19 height 19
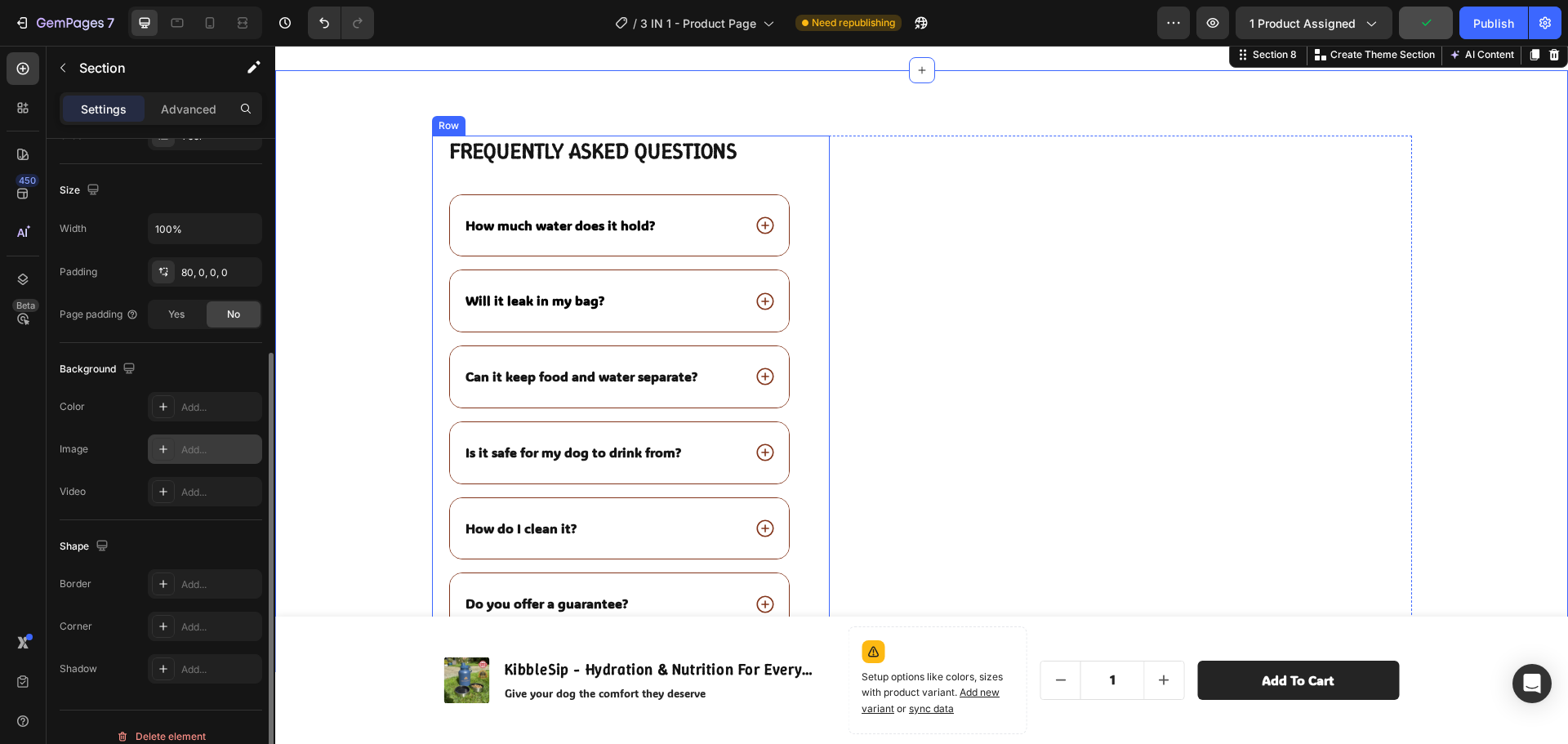
scroll to position [4580, 0]
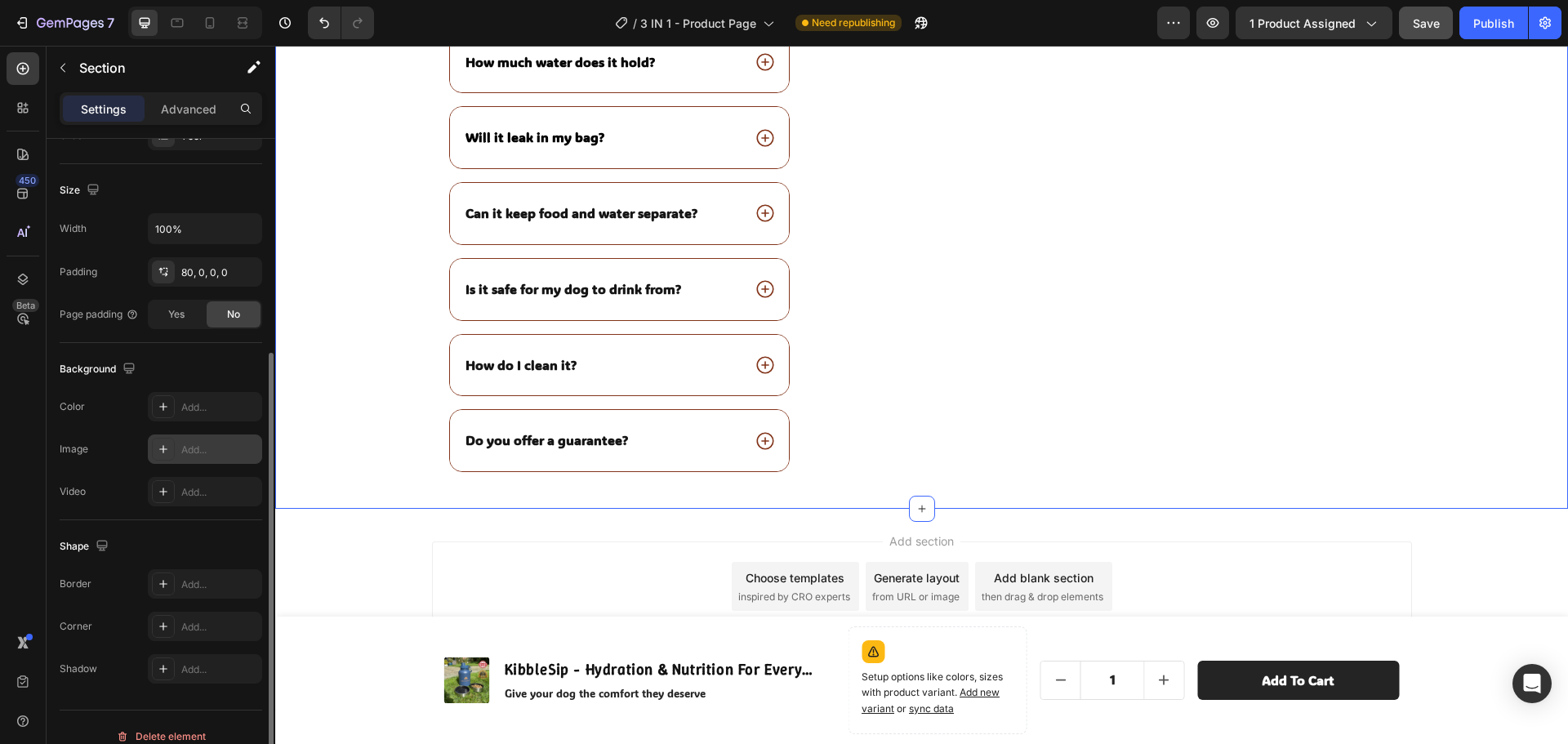
click at [214, 448] on div "Add..." at bounding box center [219, 450] width 77 height 15
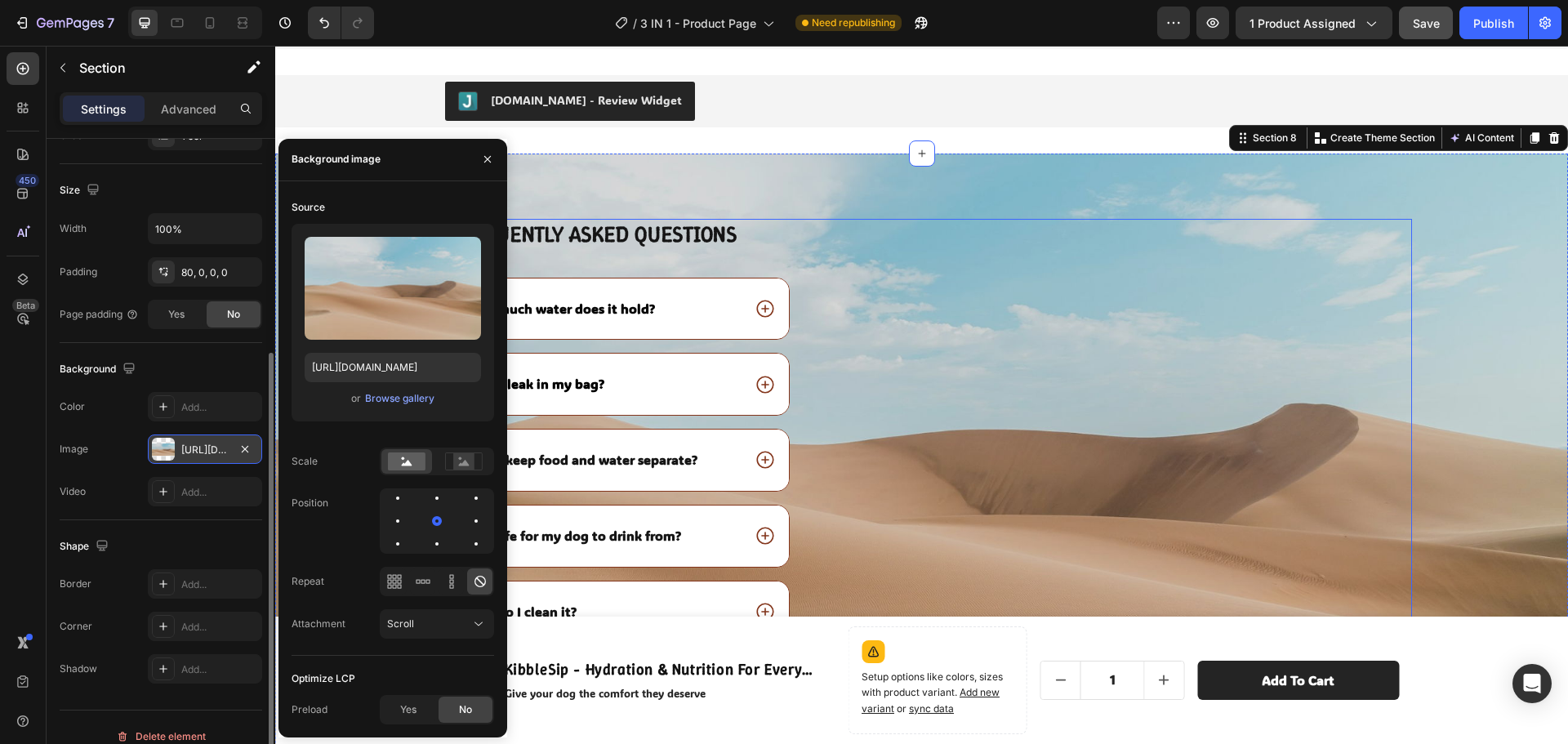
scroll to position [4334, 0]
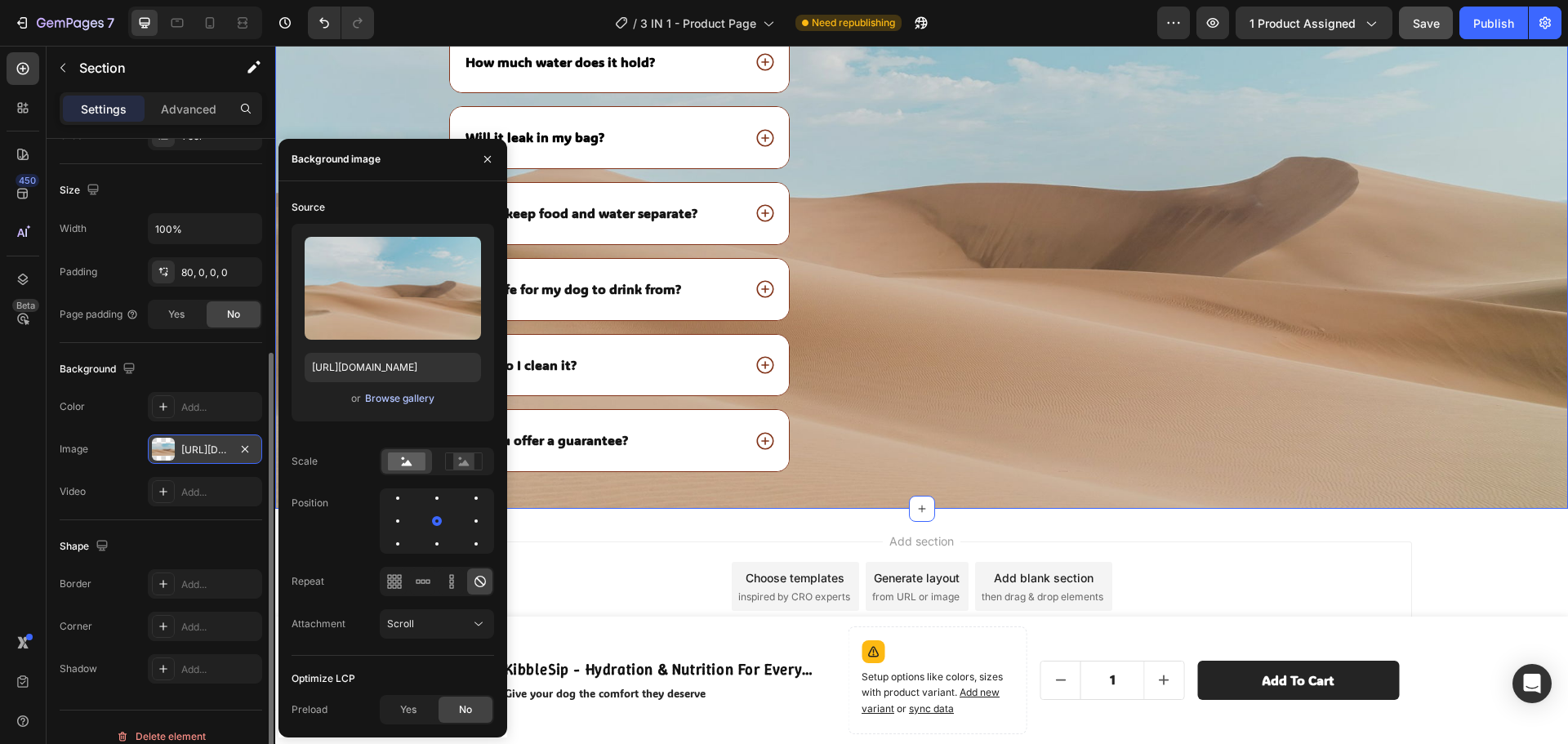
click at [410, 390] on button "Browse gallery" at bounding box center [400, 398] width 71 height 16
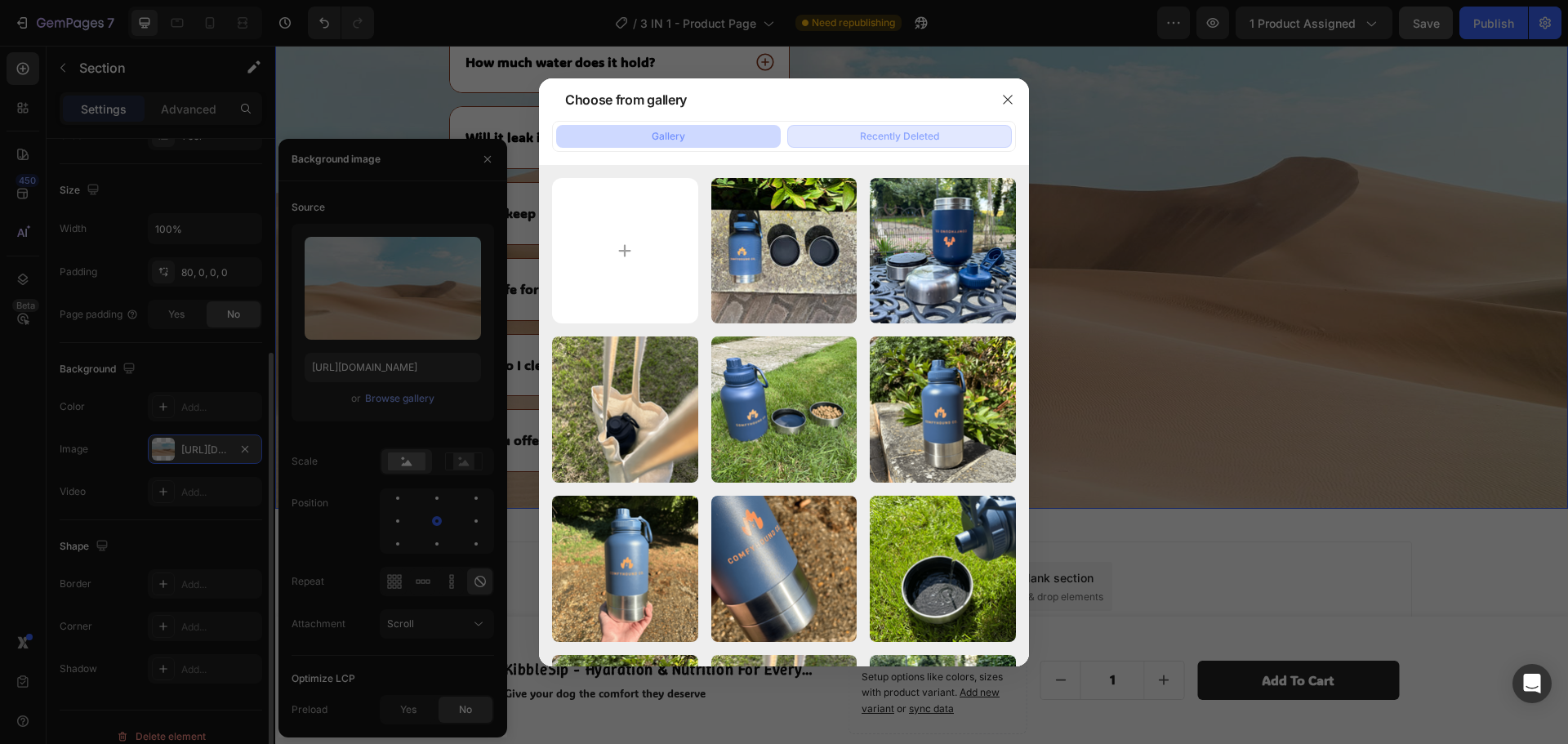
click at [911, 137] on div "Recently Deleted" at bounding box center [899, 137] width 80 height 15
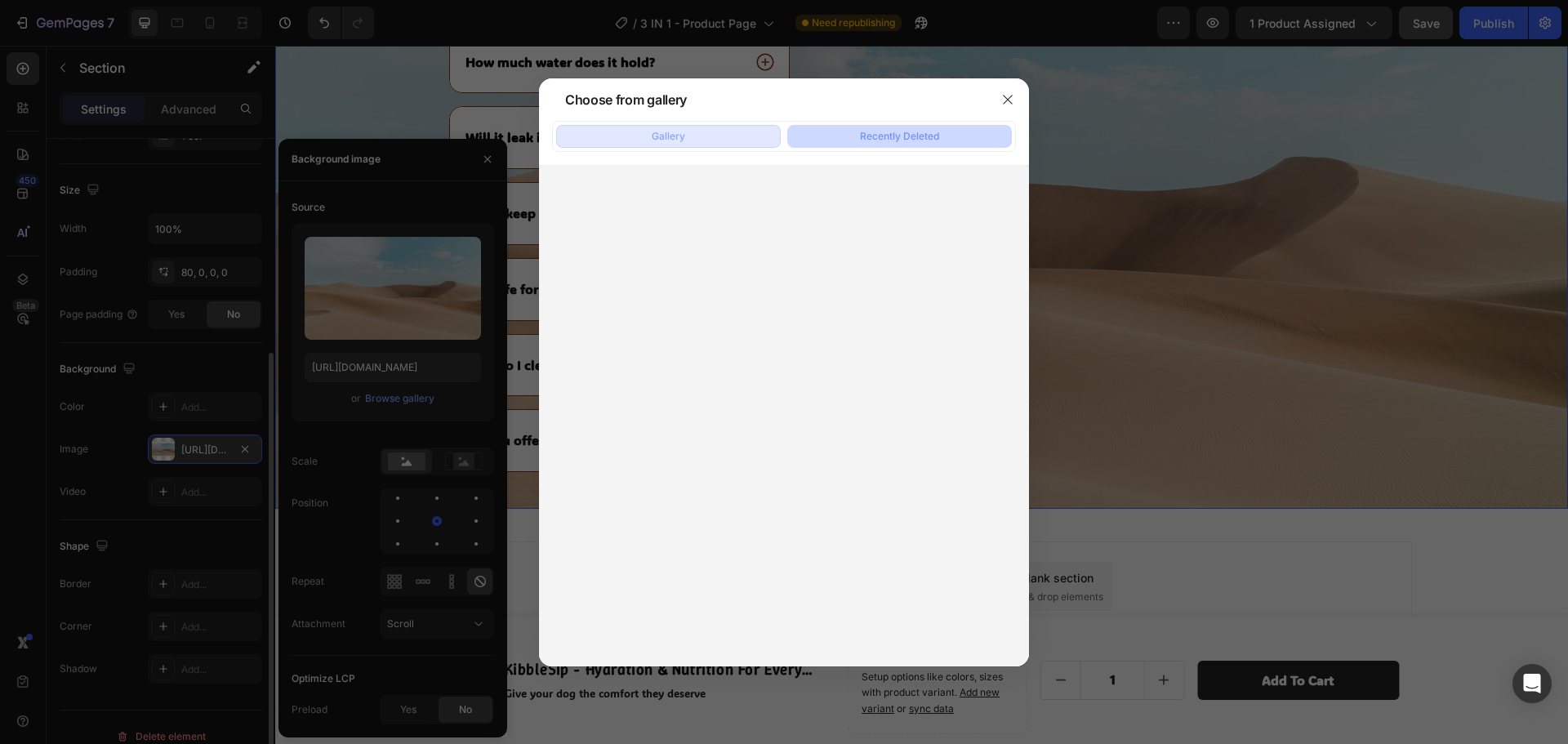
click at [740, 145] on button "Gallery" at bounding box center [668, 136] width 224 height 23
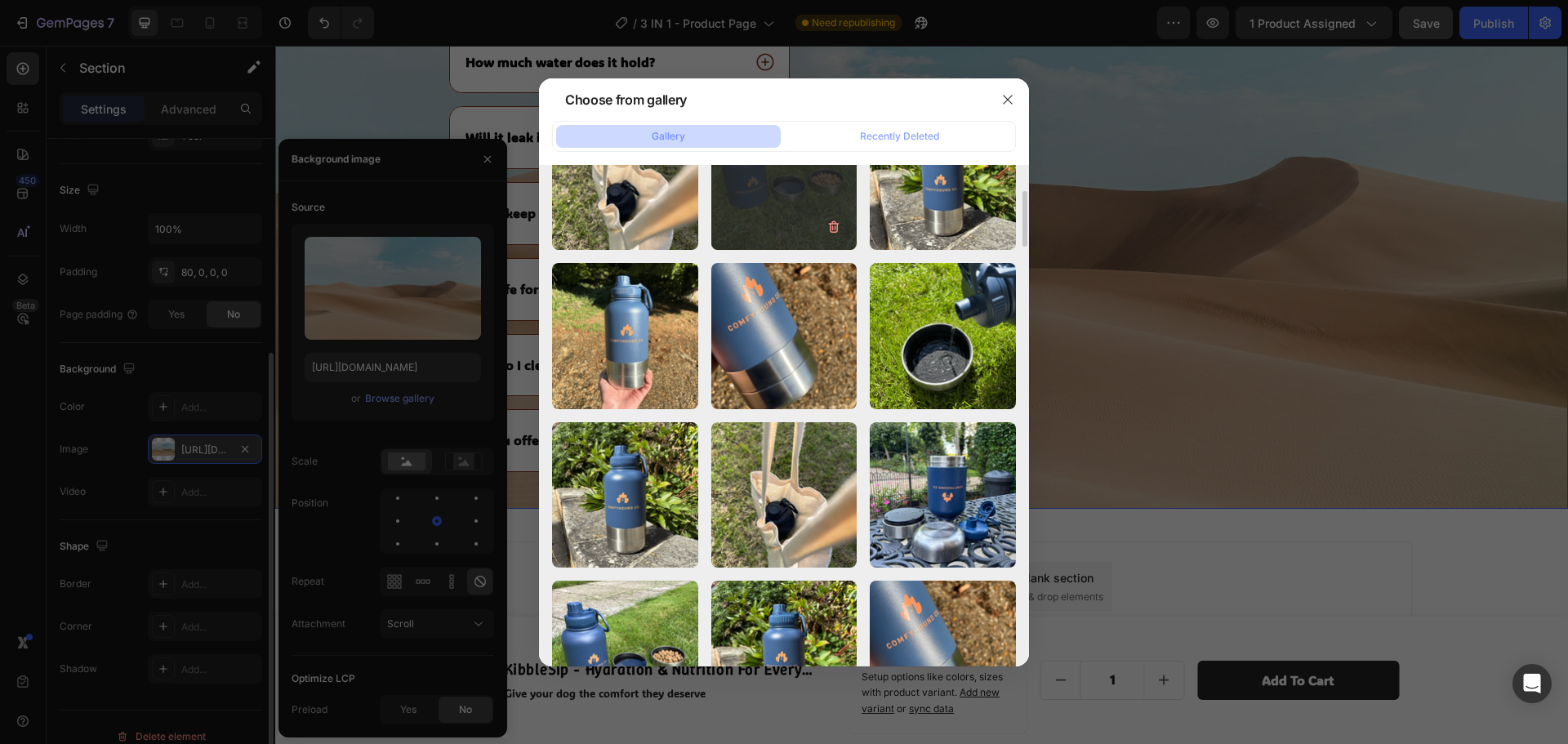
scroll to position [0, 0]
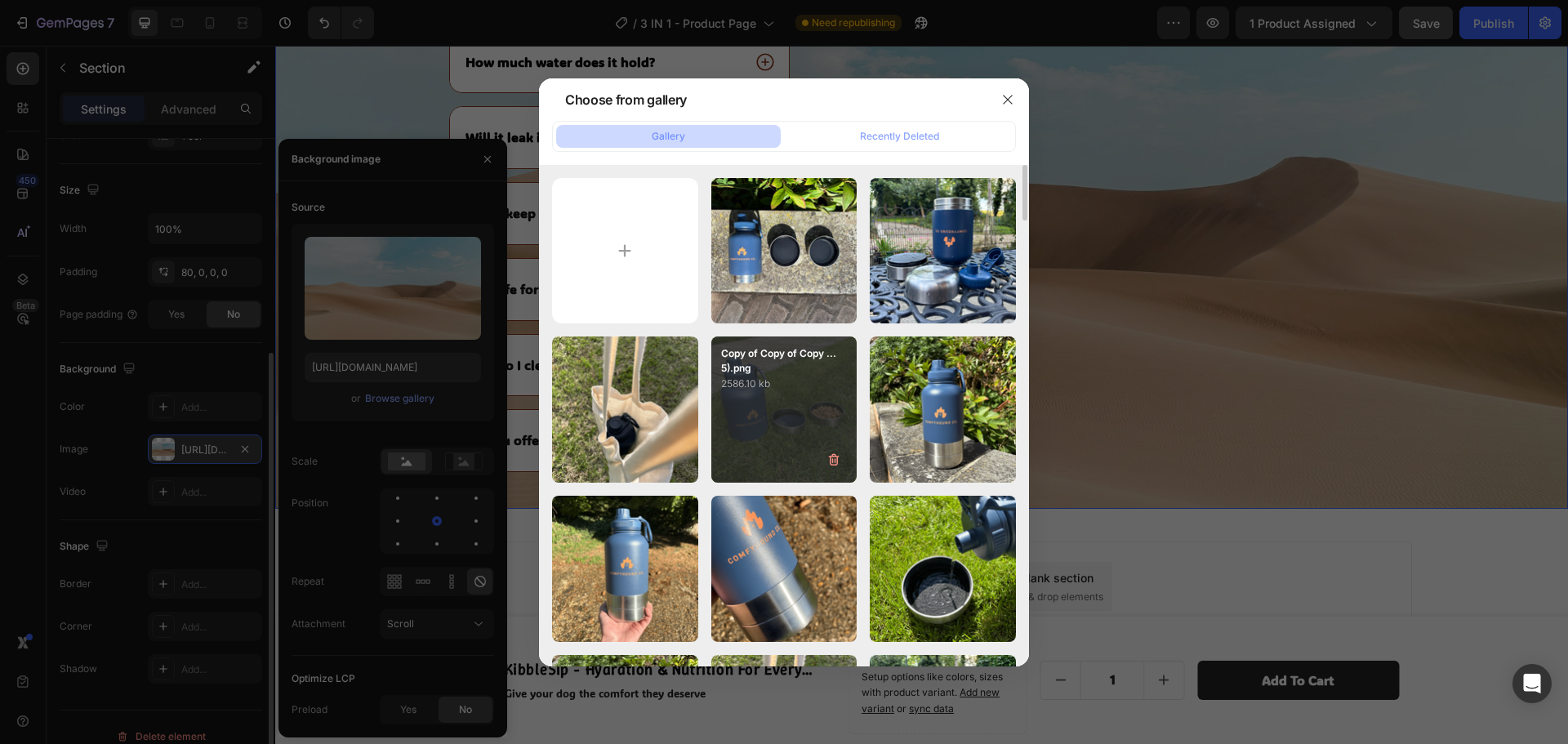
click at [797, 417] on div "Copy of Copy of Copy ...5).png 2586.10 kb" at bounding box center [784, 410] width 146 height 146
type input "https://cdn.shopify.com/s/files/1/0945/9964/3477/files/gempages_567314332723971…"
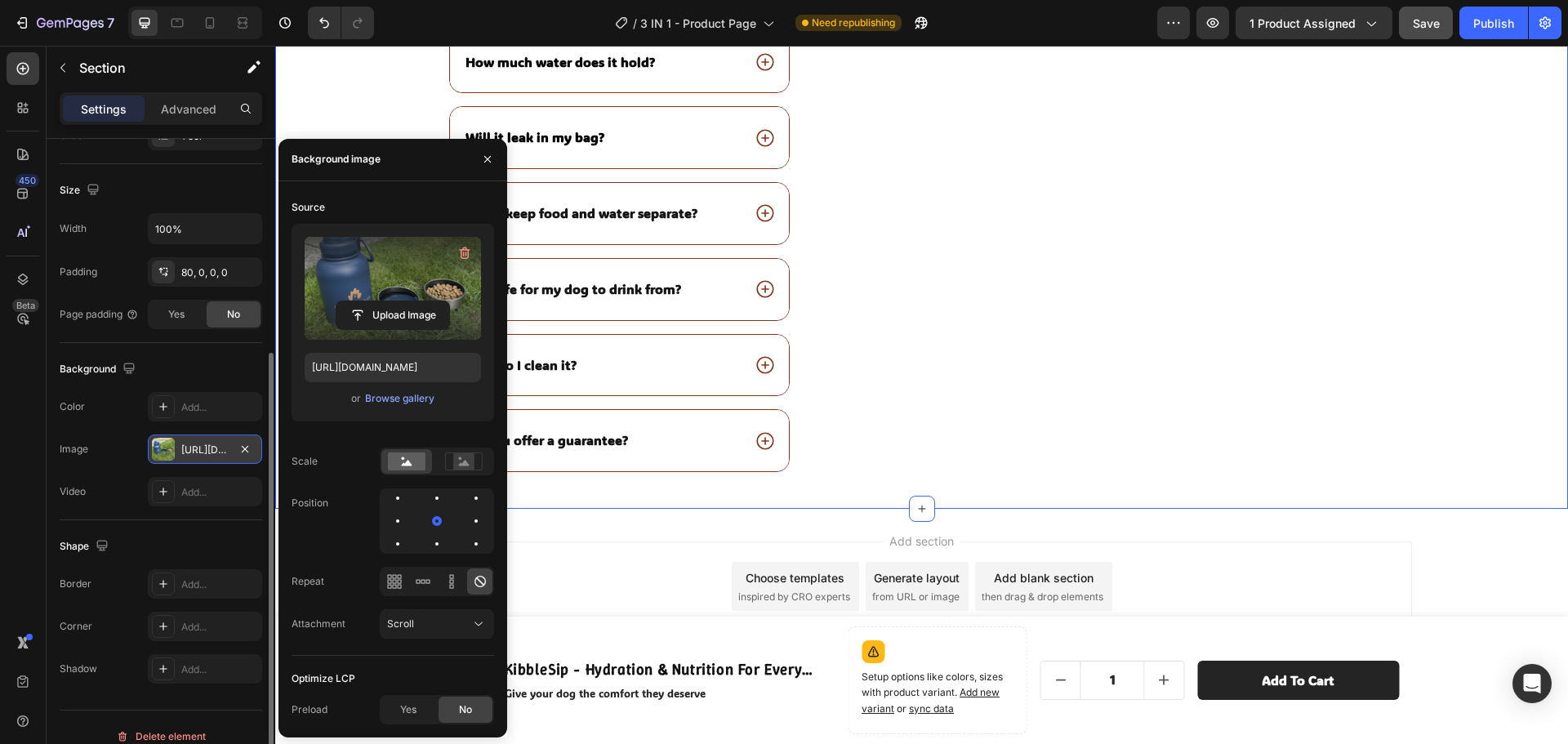
click at [412, 292] on label at bounding box center [393, 288] width 177 height 103
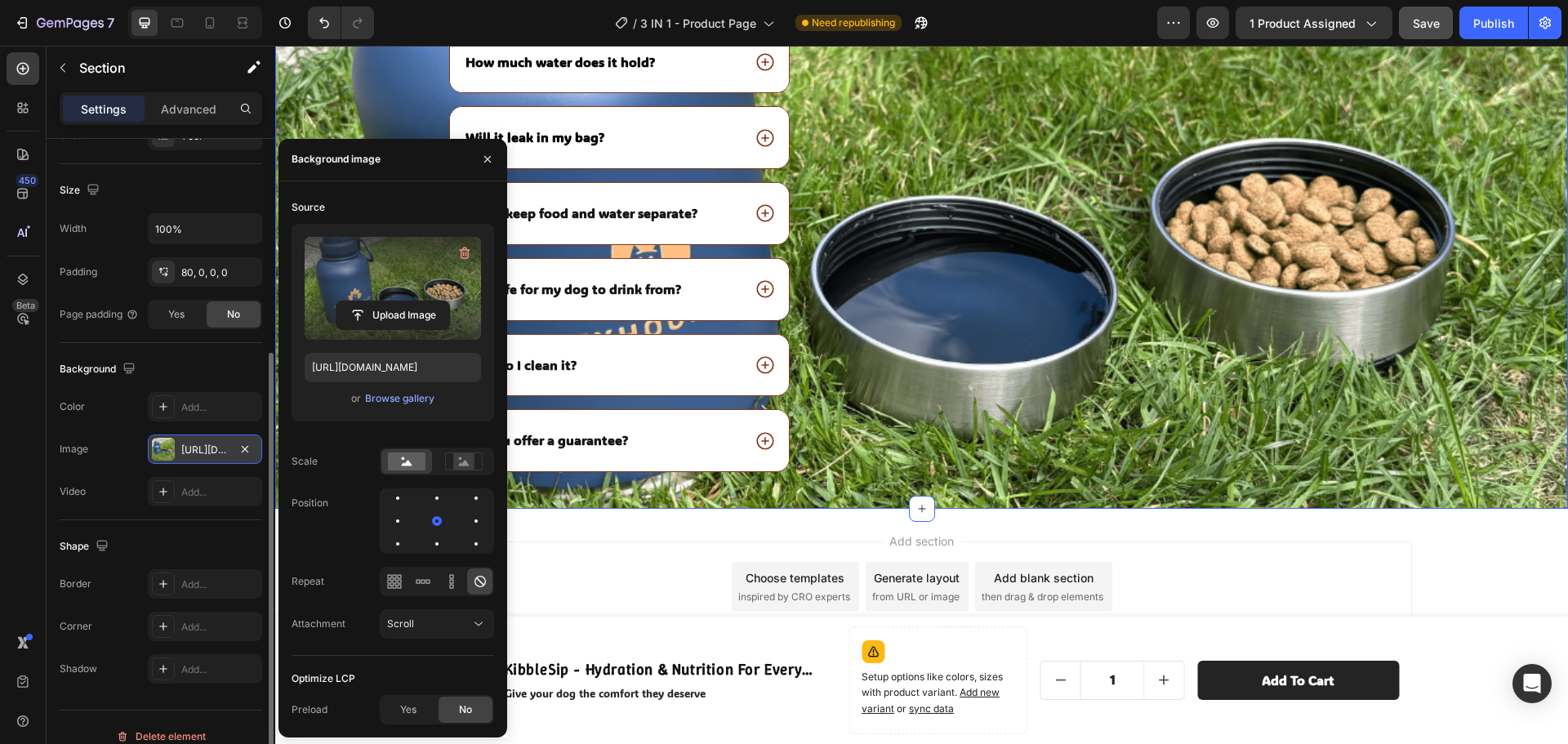
click at [412, 302] on input "file" at bounding box center [393, 315] width 113 height 28
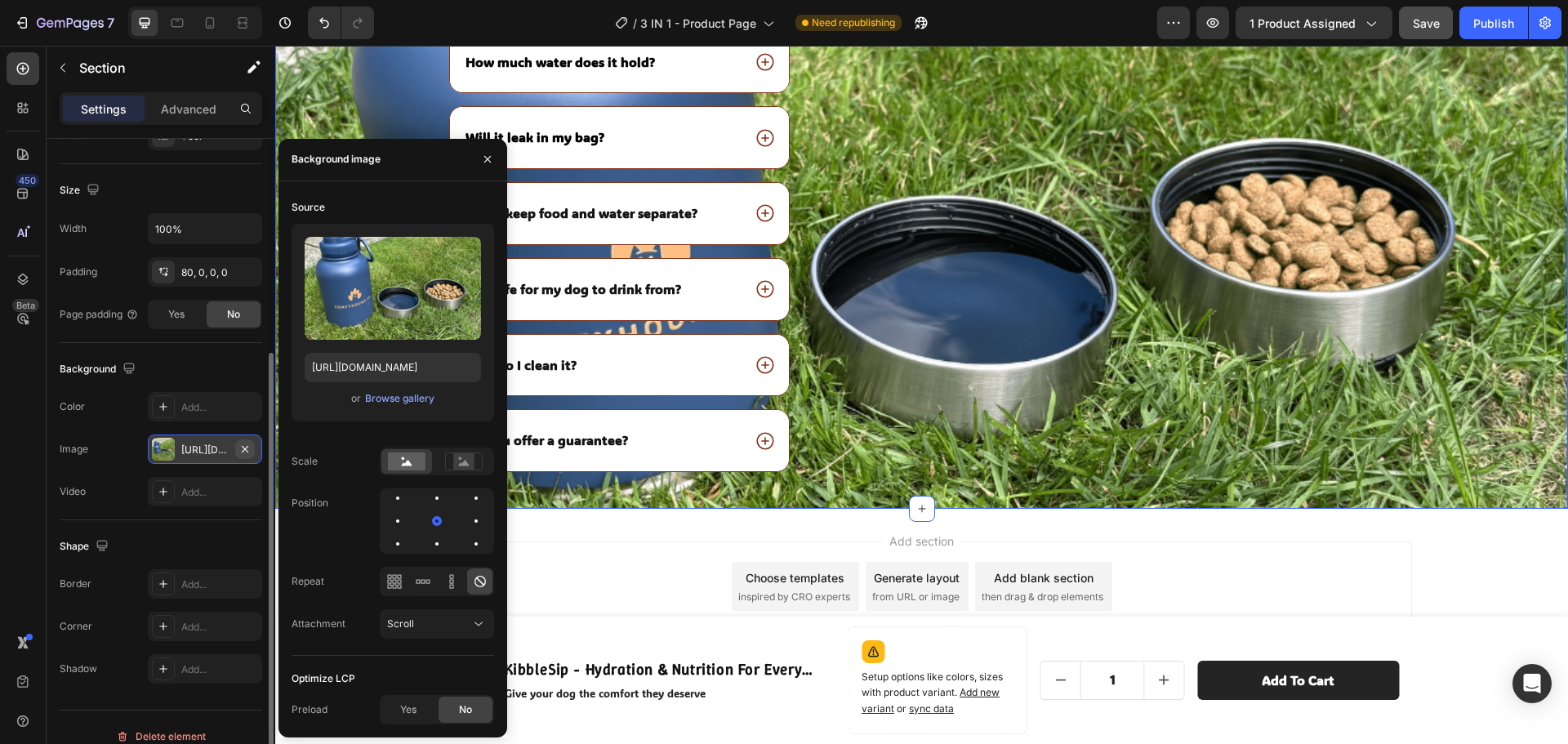
click at [254, 449] on button "button" at bounding box center [245, 448] width 19 height 19
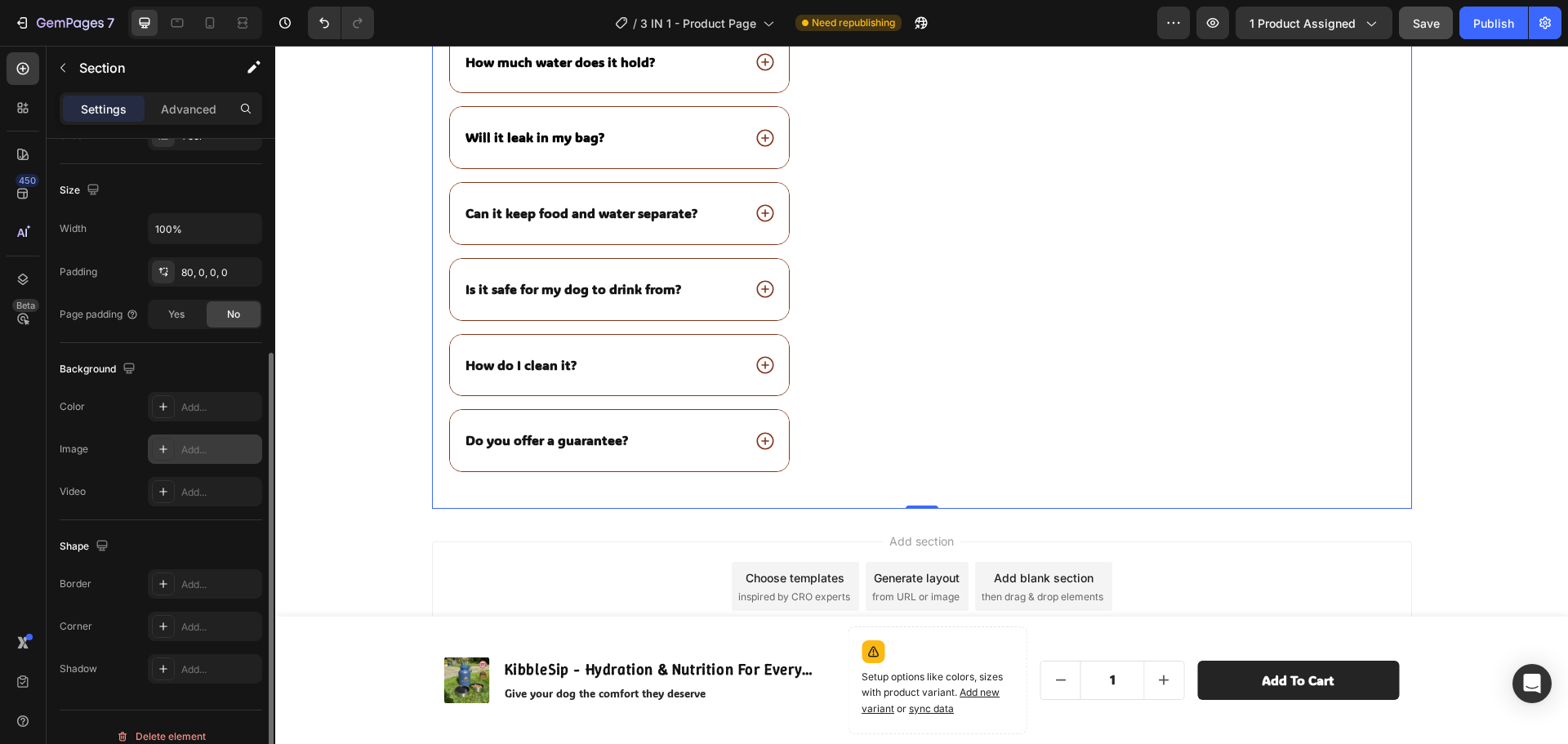
click at [1023, 360] on div "Image" at bounding box center [1133, 240] width 558 height 536
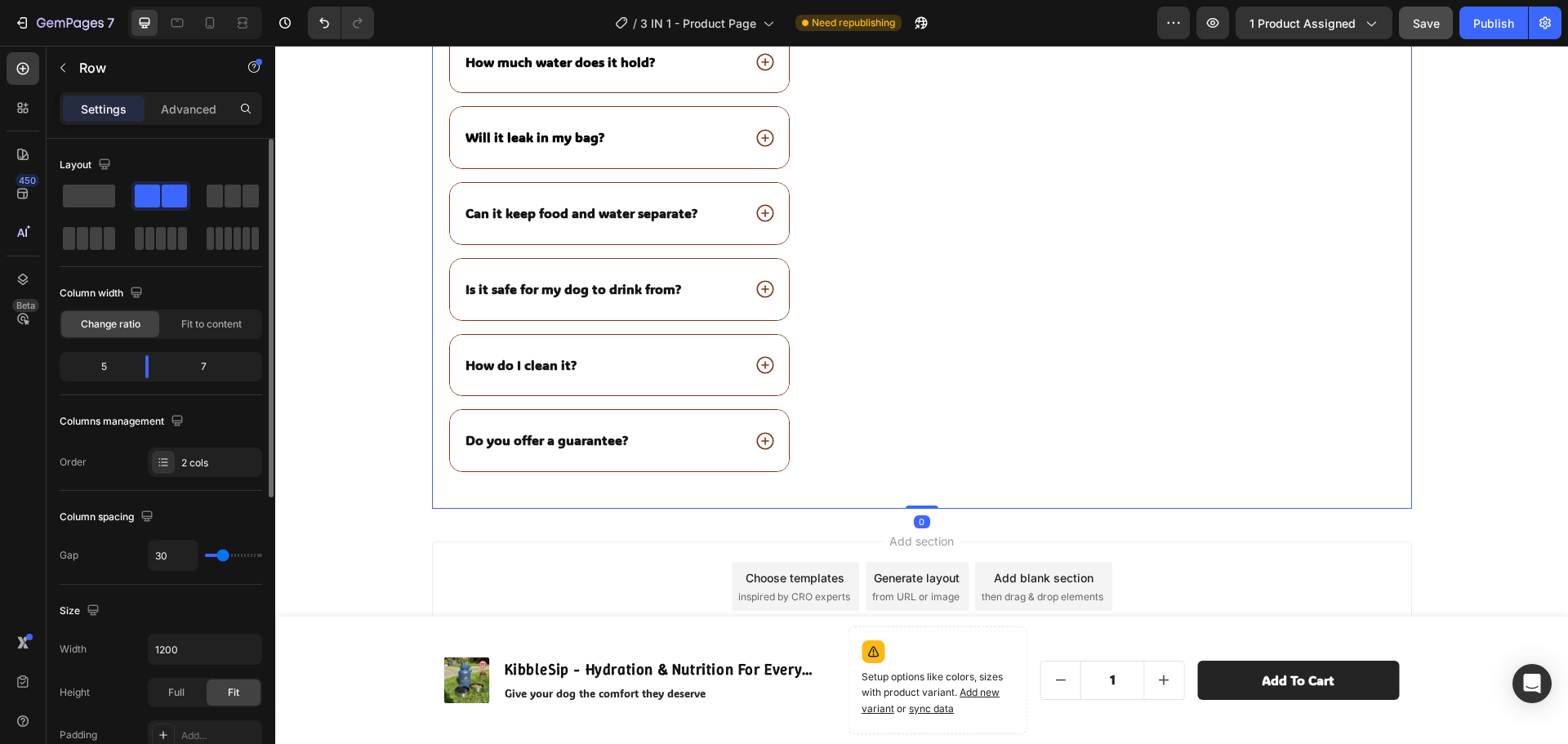
click at [1410, 29] on button "Save" at bounding box center [1426, 23] width 54 height 33
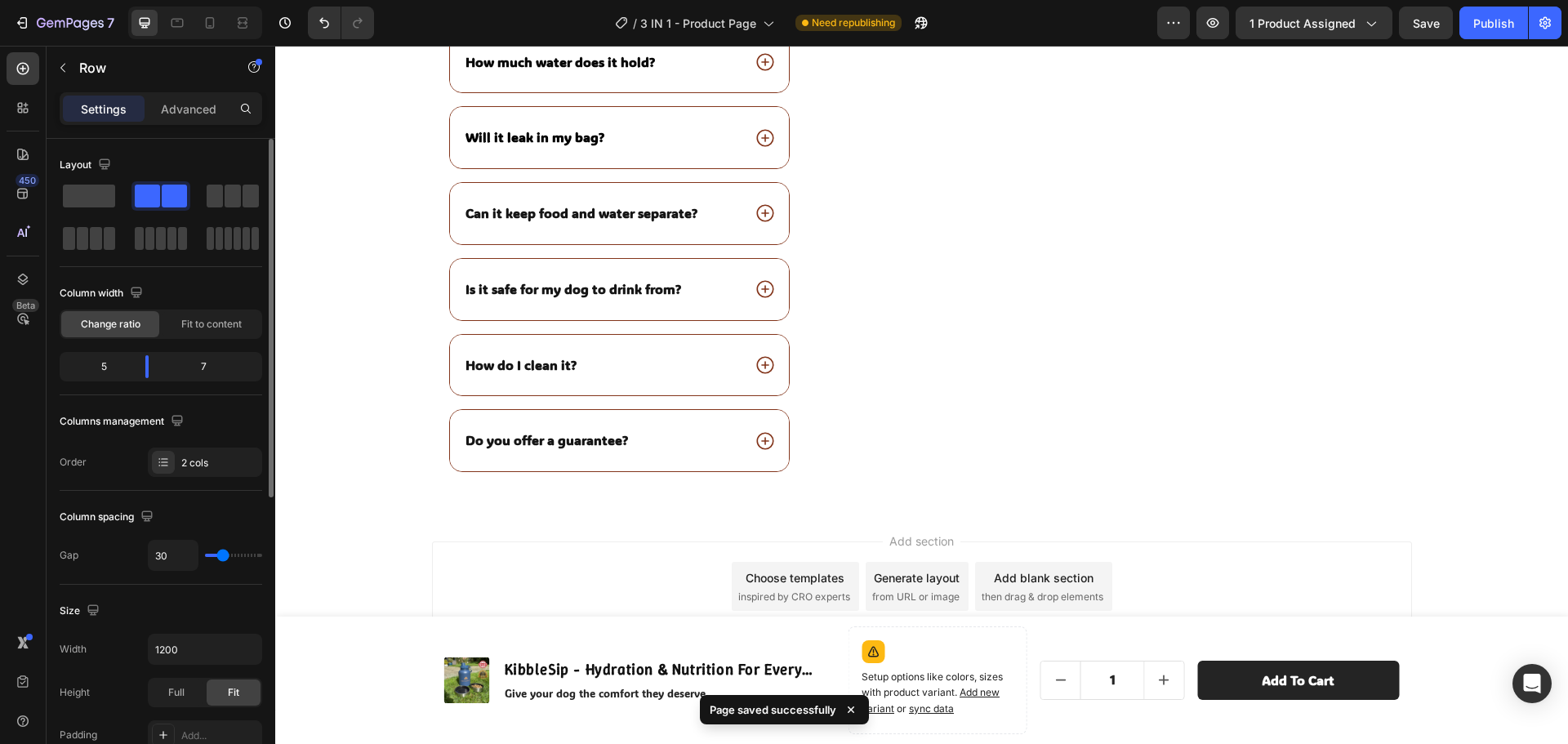
scroll to position [4580, 0]
click at [1473, 27] on button "Publish" at bounding box center [1493, 23] width 69 height 33
click at [211, 18] on icon at bounding box center [209, 23] width 16 height 16
type input "0"
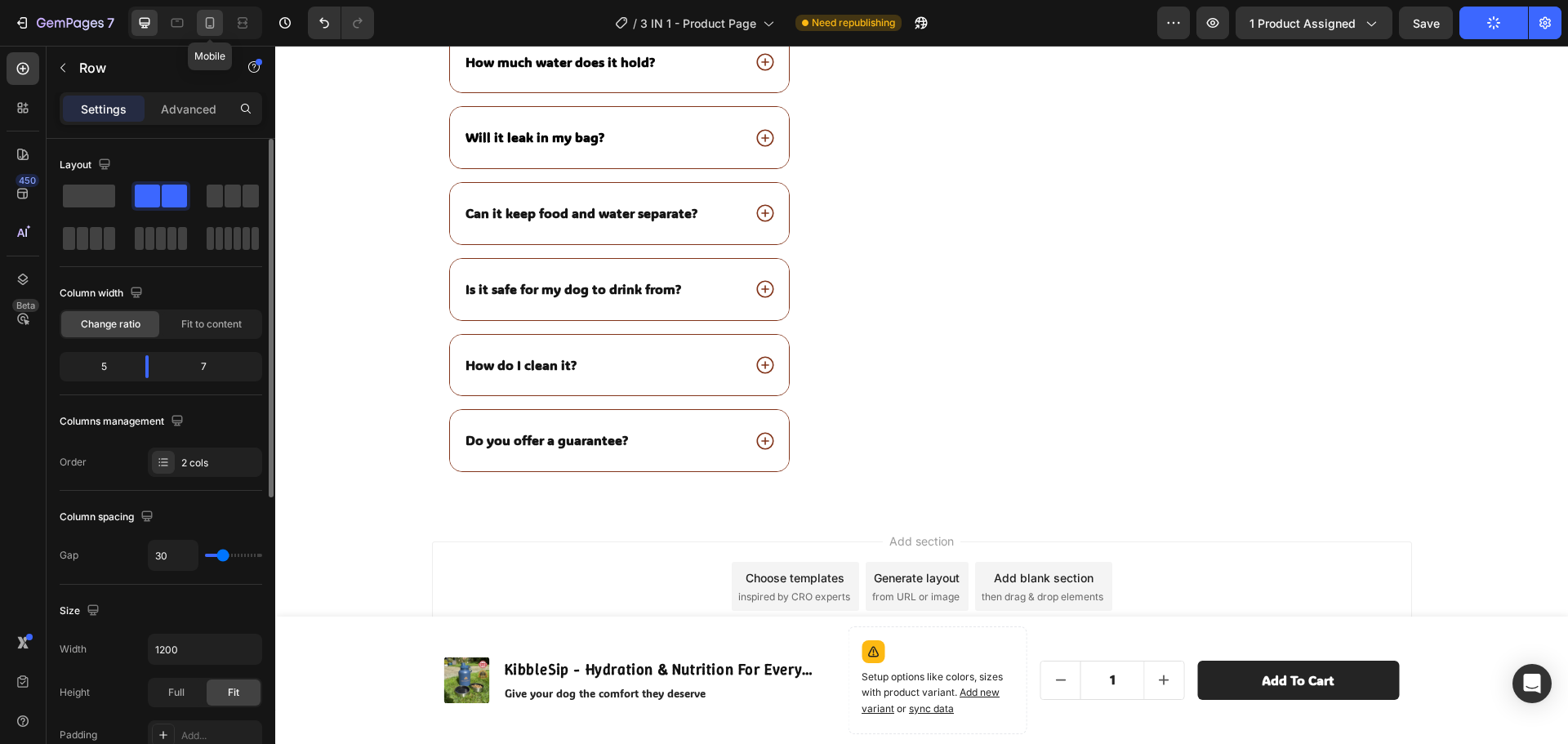
type input "100%"
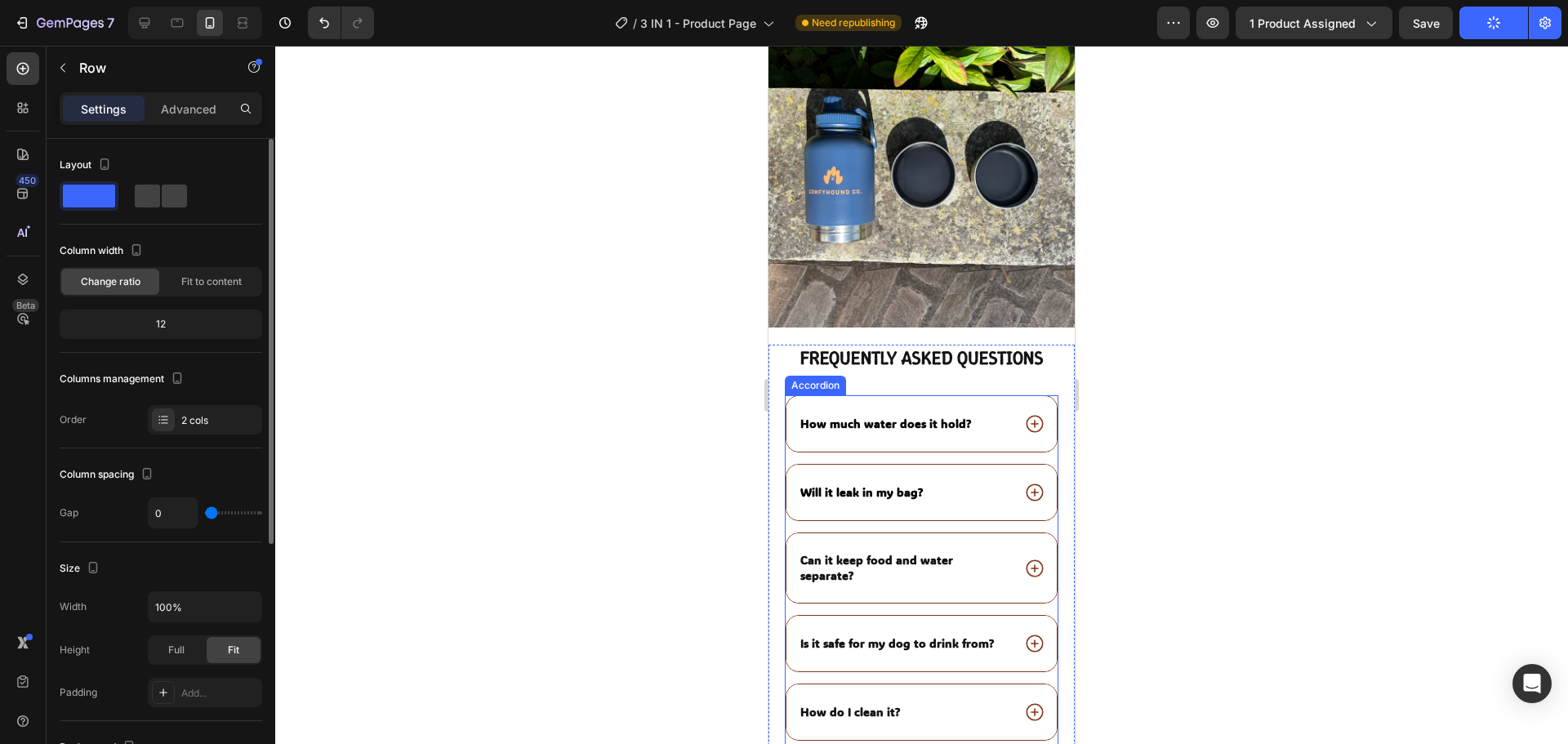
scroll to position [4138, 0]
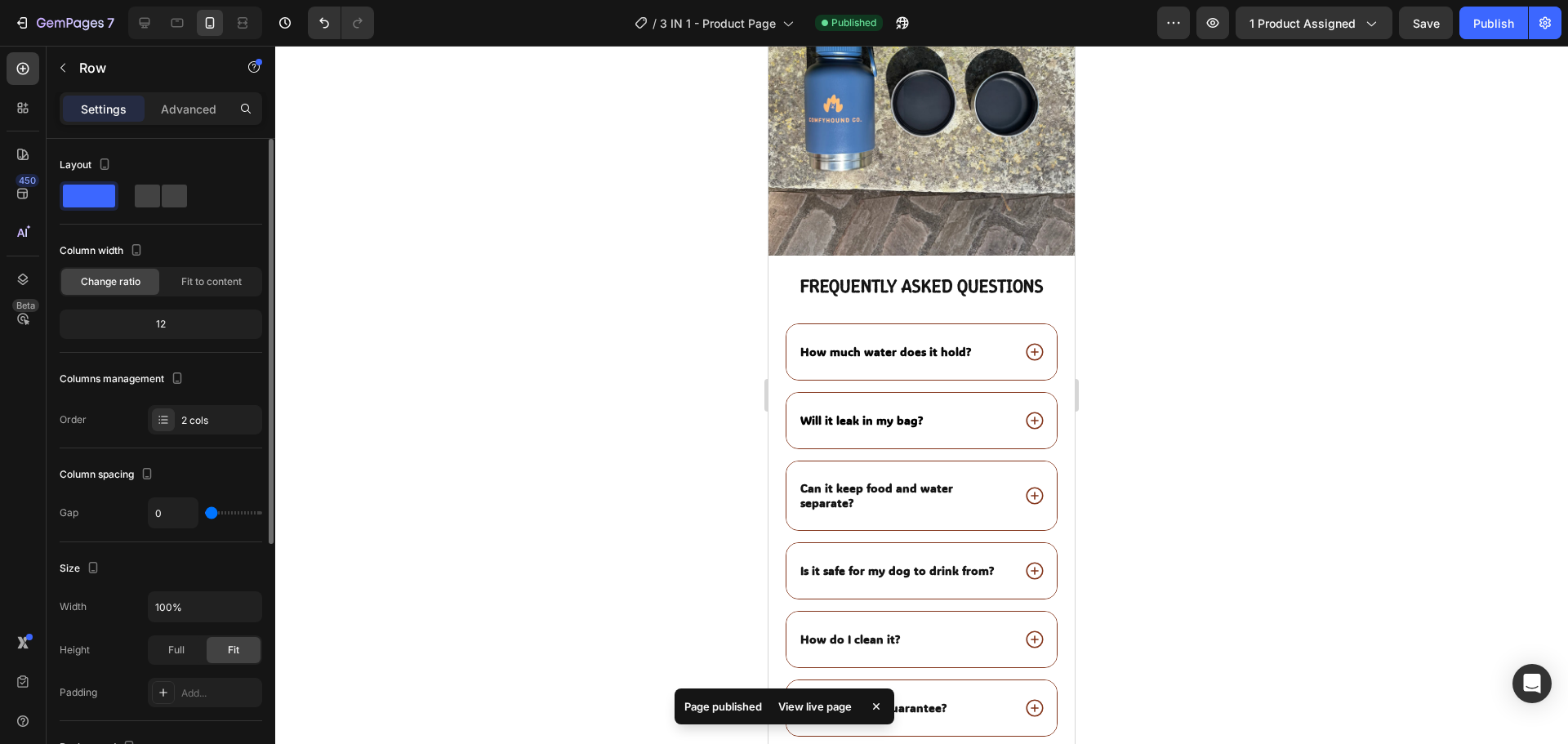
click at [815, 706] on div "View live page" at bounding box center [814, 706] width 93 height 23
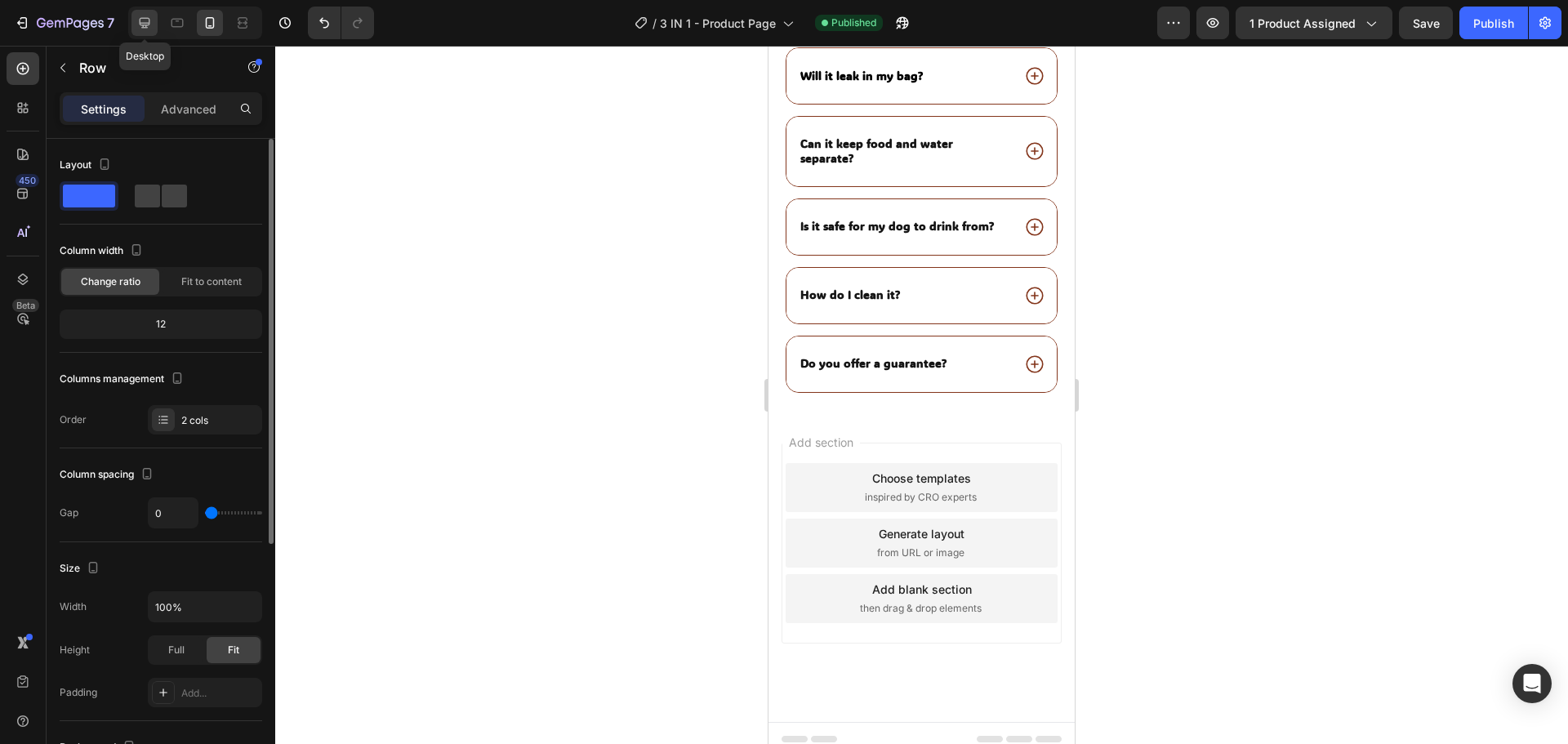
click at [141, 22] on icon at bounding box center [145, 23] width 11 height 11
type input "30"
type input "1200"
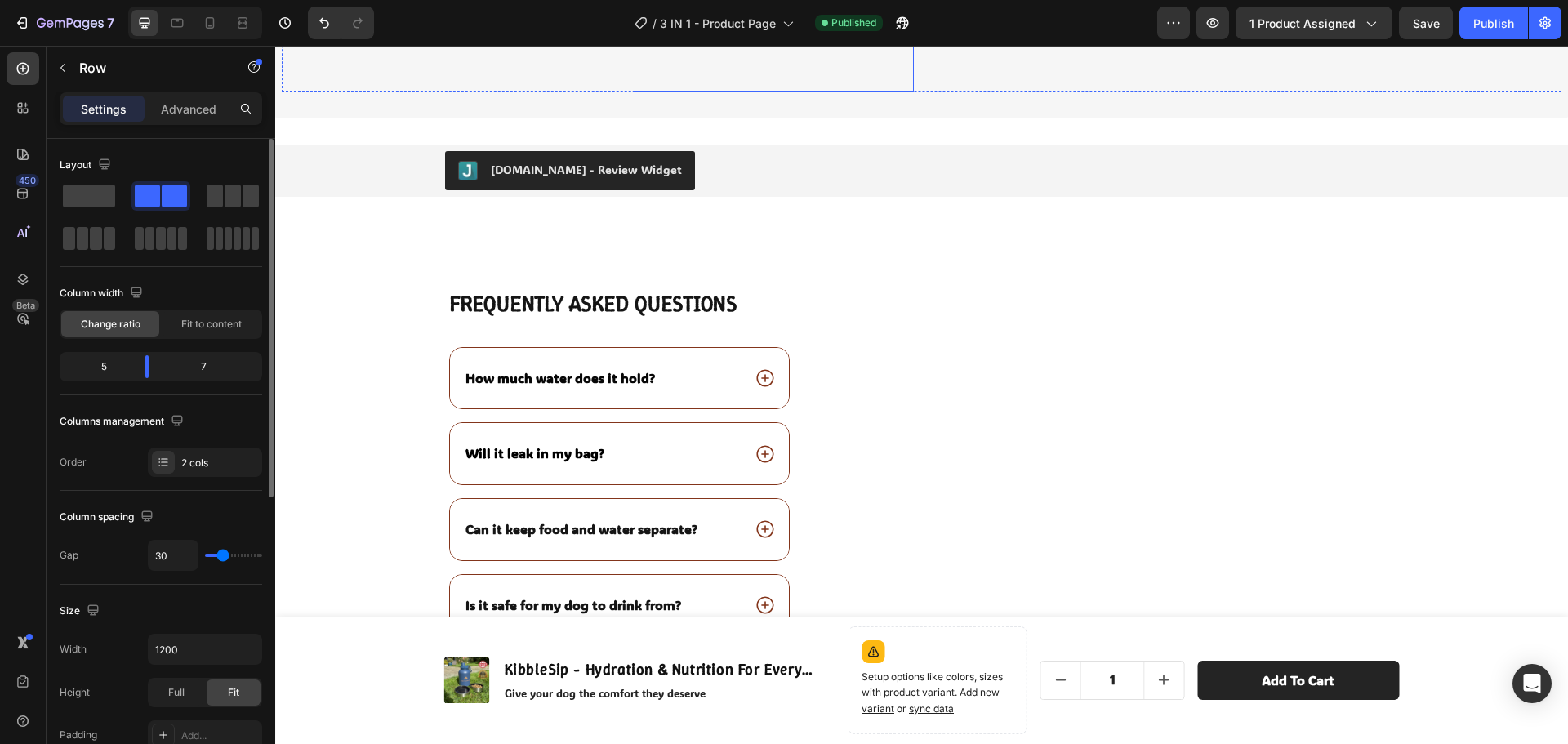
scroll to position [4285, 0]
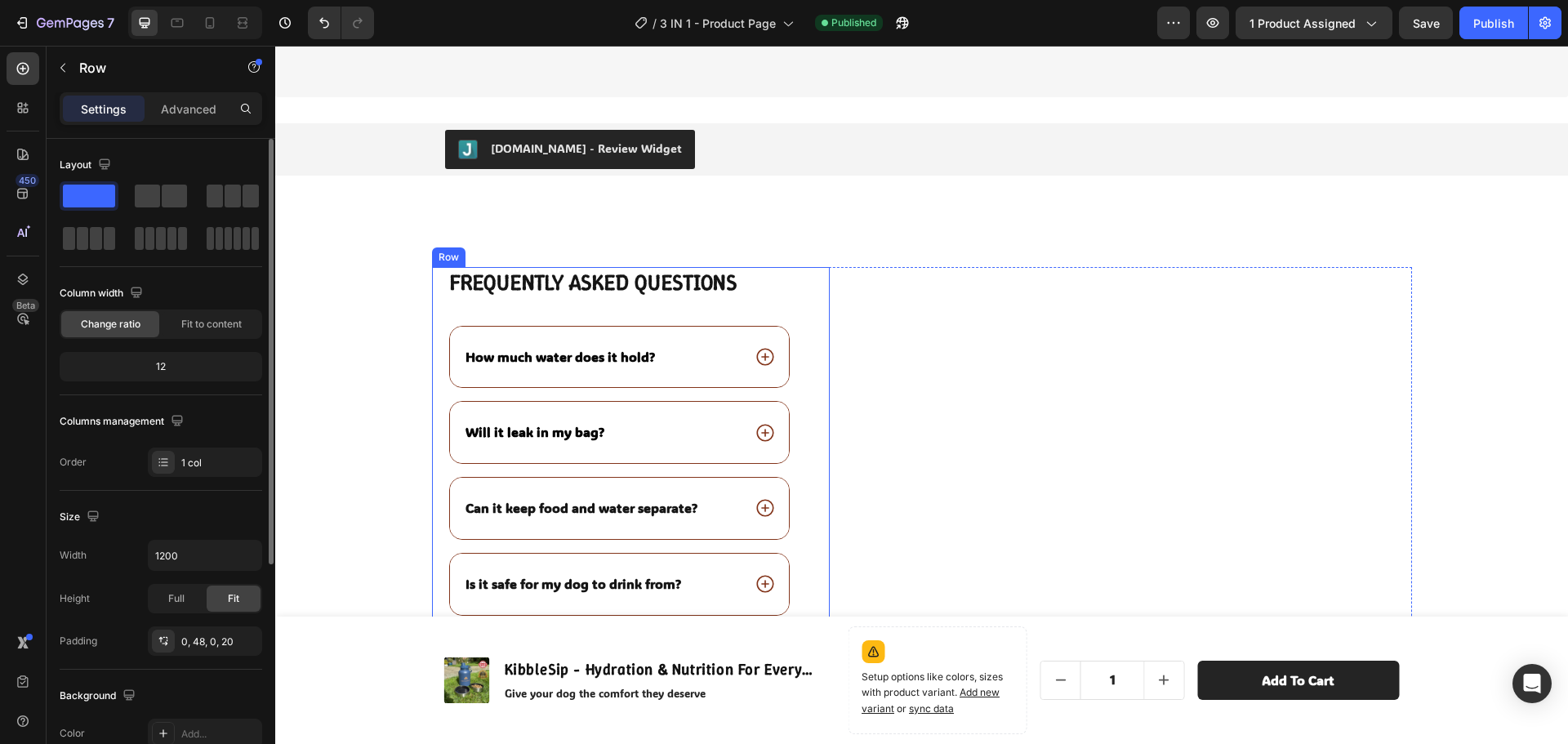
click at [797, 281] on div "Frequently asked questions Heading How much water does it hold? Will it leak in…" at bounding box center [632, 519] width 399 height 505
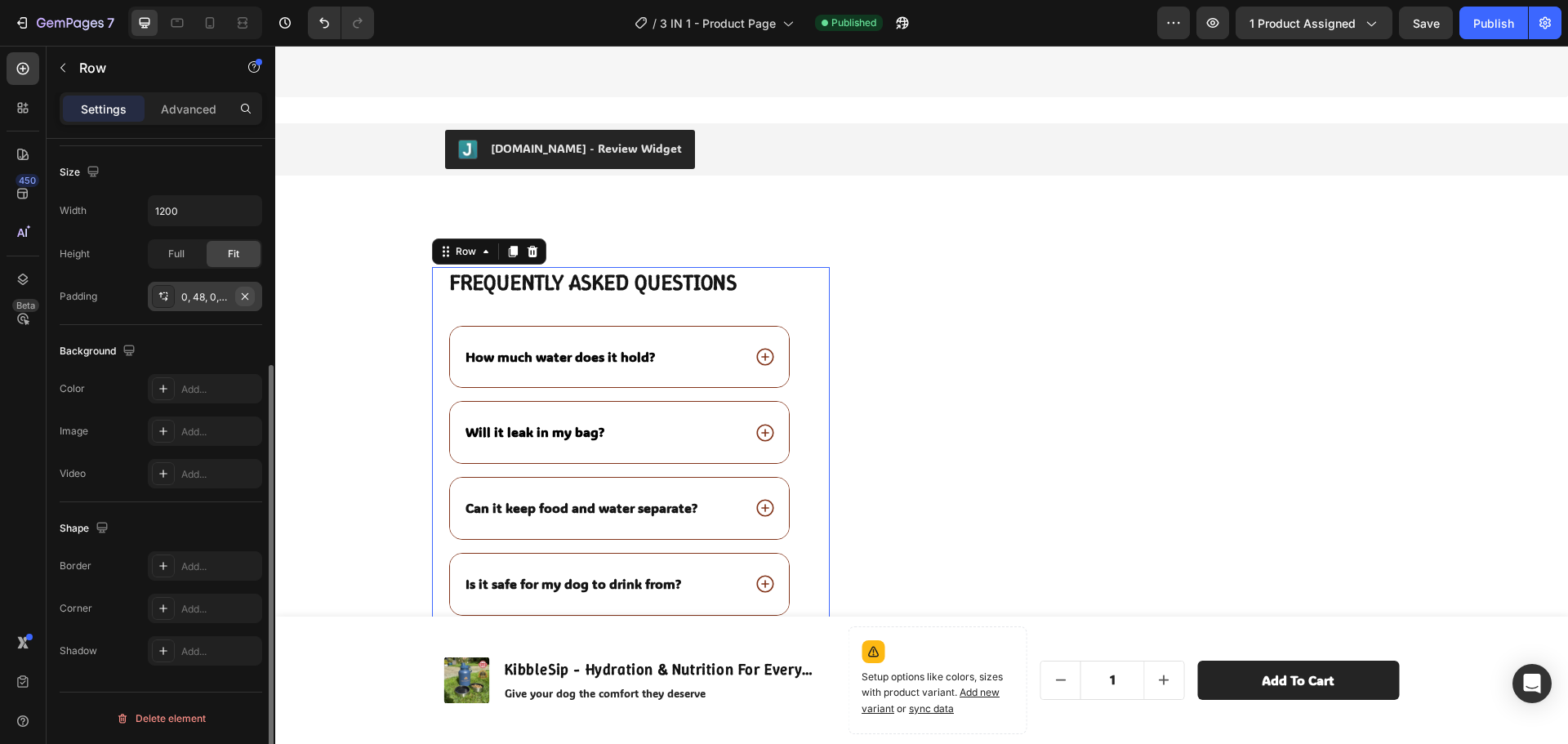
click at [236, 297] on button "button" at bounding box center [245, 296] width 19 height 19
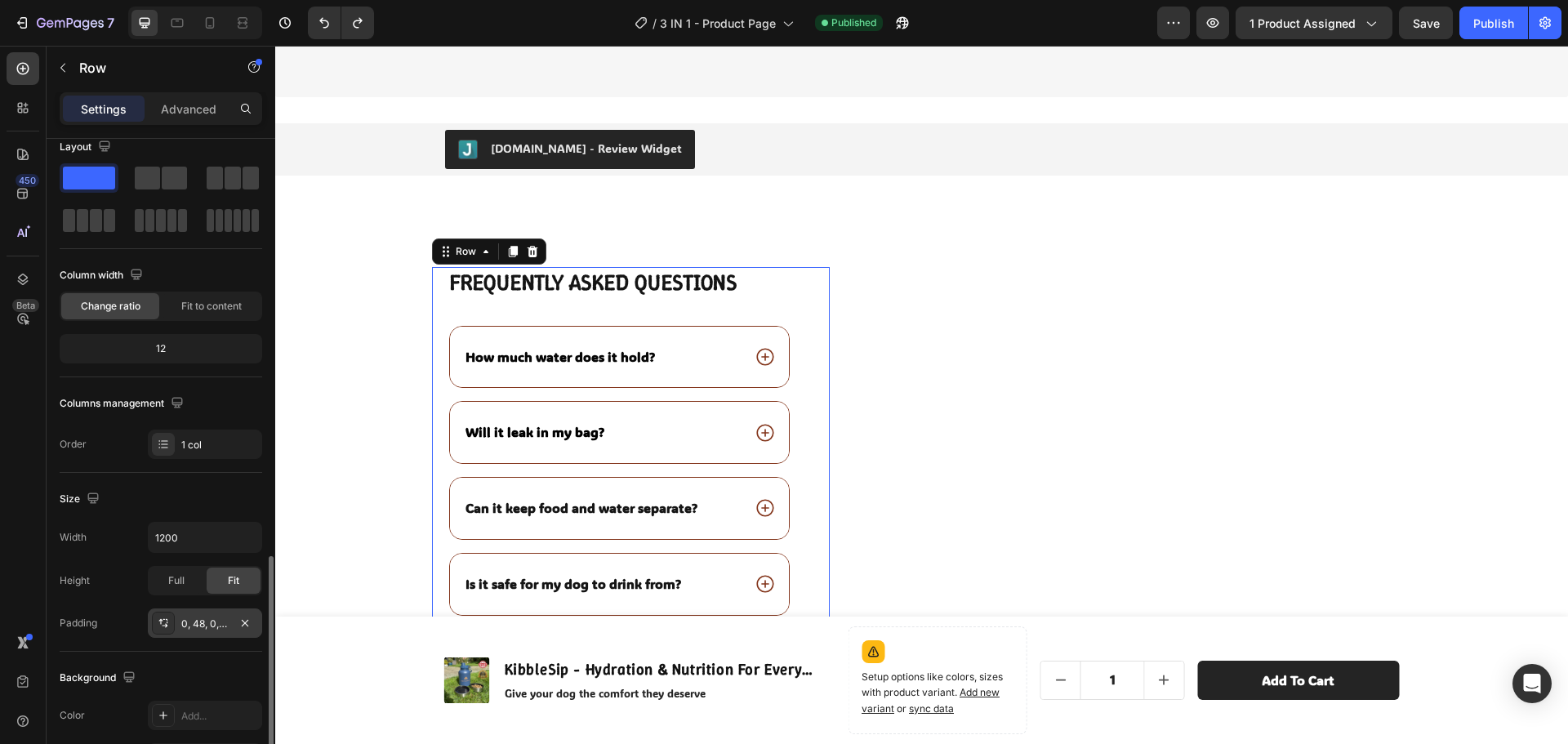
scroll to position [0, 0]
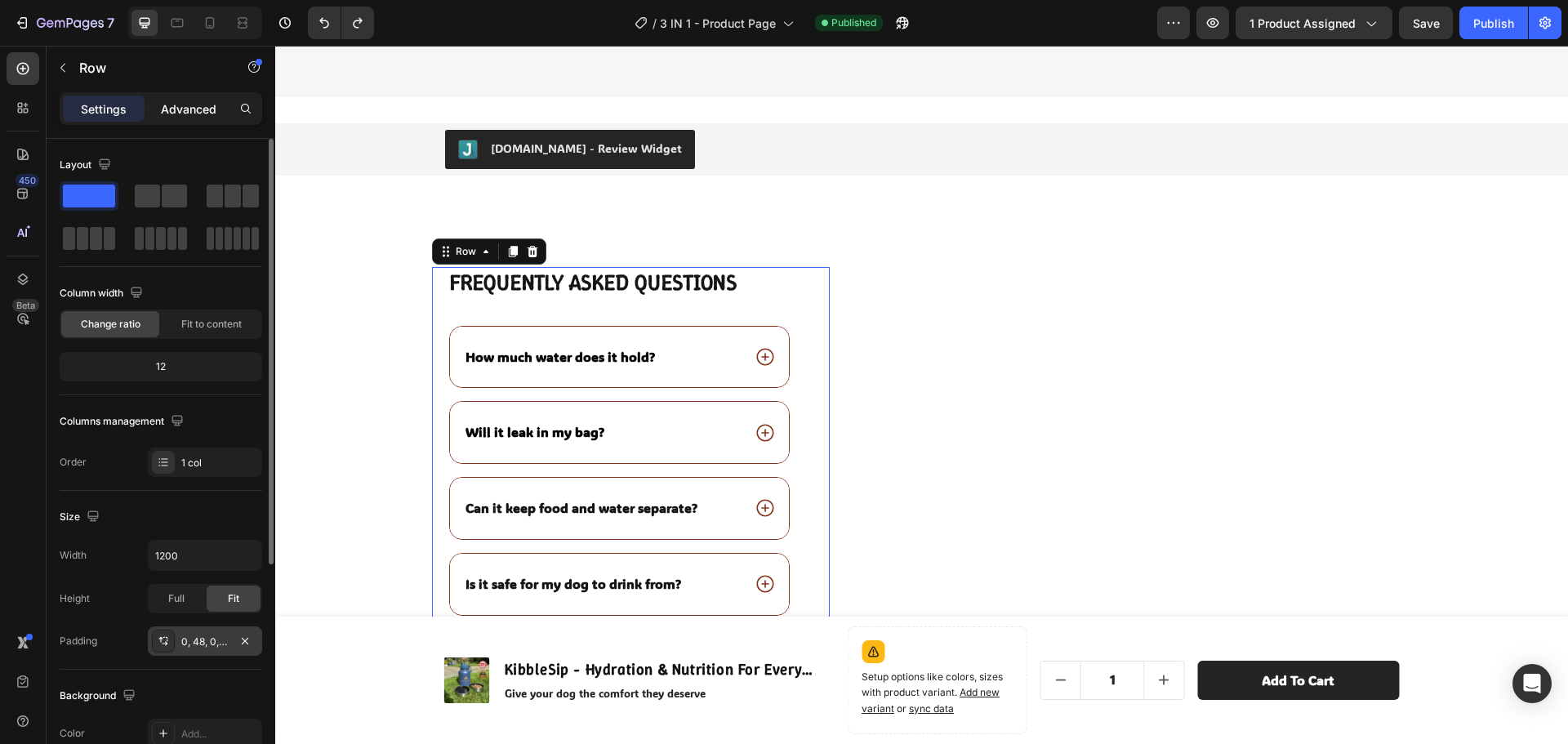
click at [181, 116] on p "Advanced" at bounding box center [188, 109] width 55 height 17
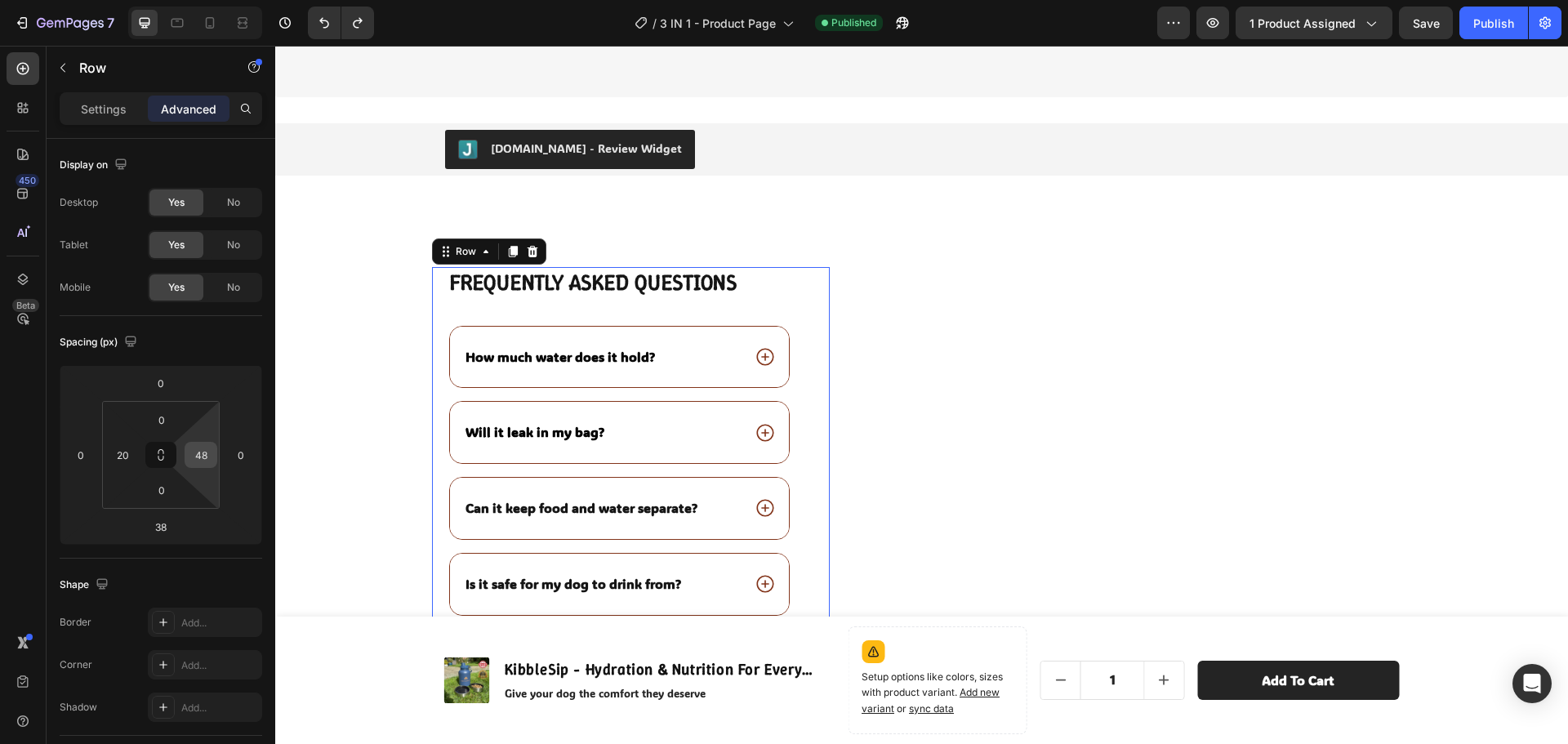
click at [203, 457] on input "48" at bounding box center [200, 454] width 24 height 24
click at [235, 339] on div "Spacing (px)" at bounding box center [161, 342] width 203 height 26
type input "48"
click at [224, 340] on div "Spacing (px)" at bounding box center [161, 342] width 203 height 26
click at [452, 256] on div "Row" at bounding box center [466, 251] width 27 height 15
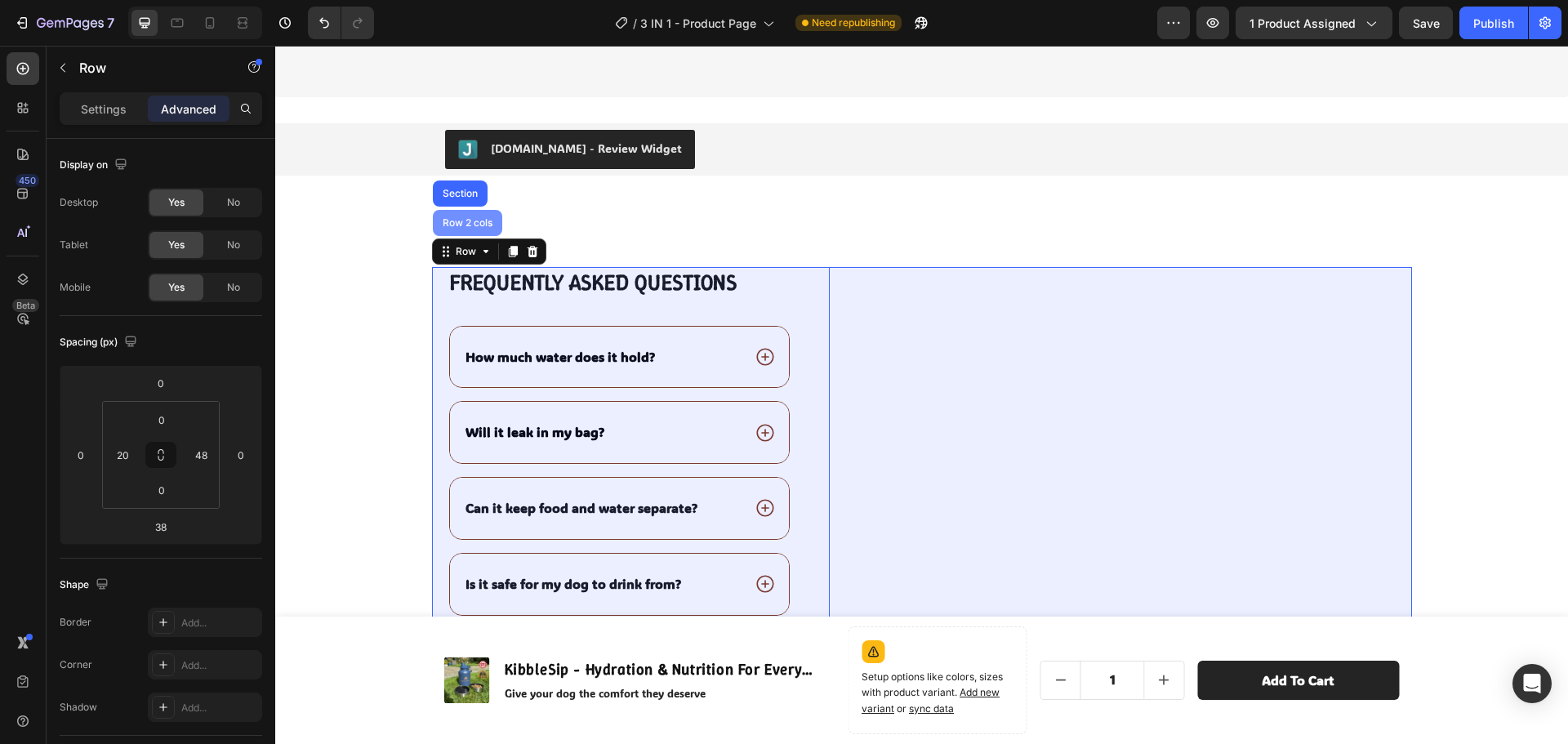
click at [456, 232] on div "Row 2 cols" at bounding box center [467, 223] width 70 height 26
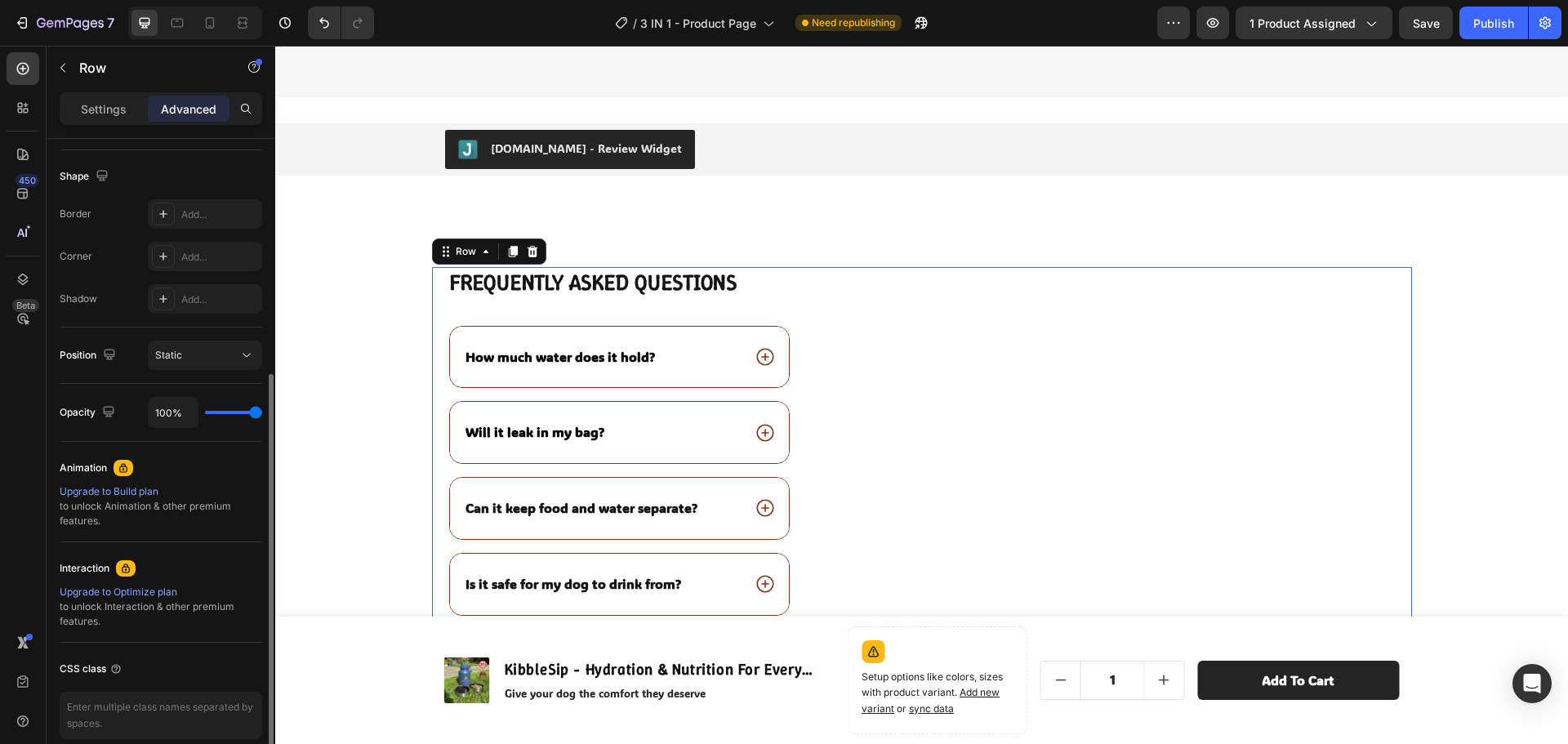
scroll to position [327, 0]
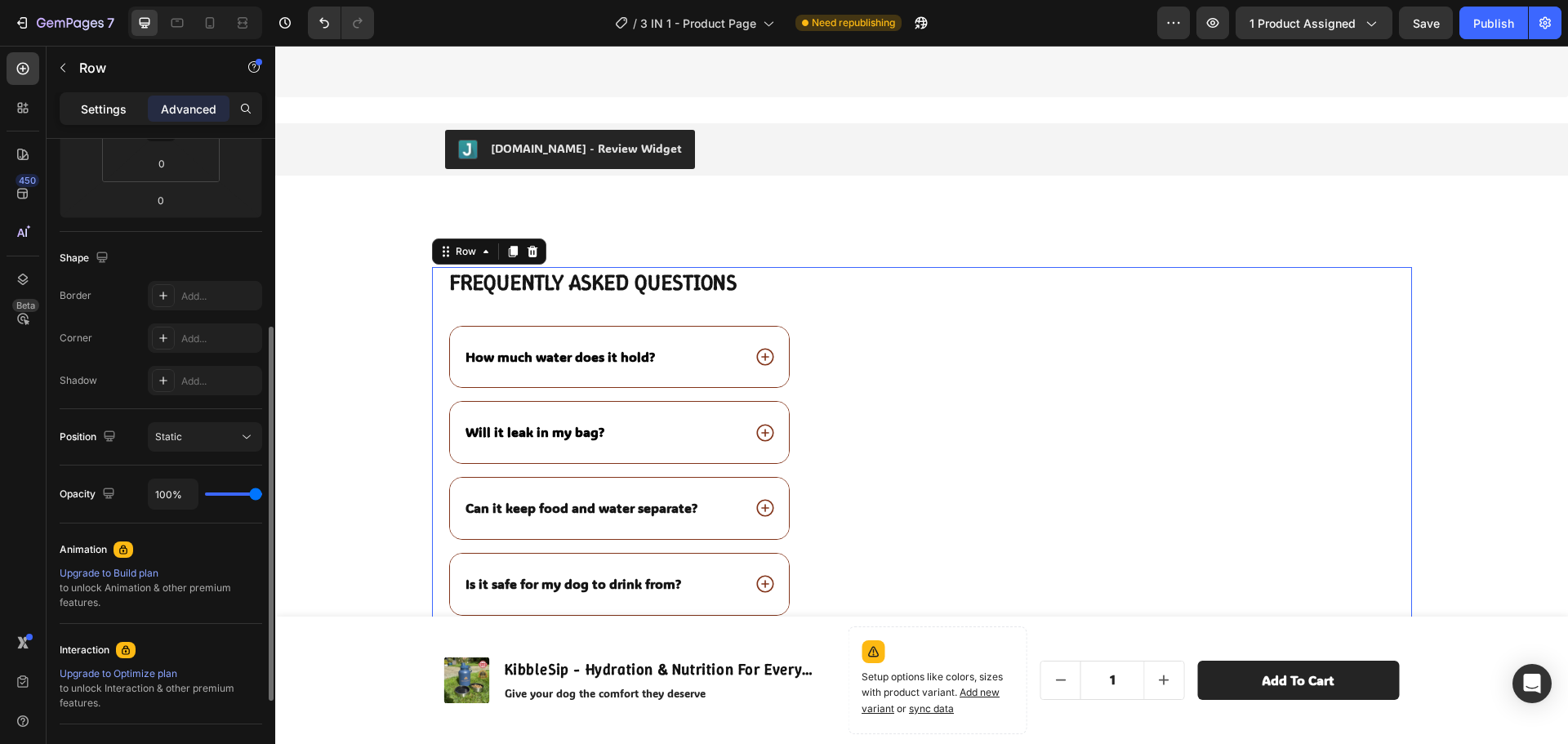
click at [116, 114] on p "Settings" at bounding box center [104, 109] width 46 height 17
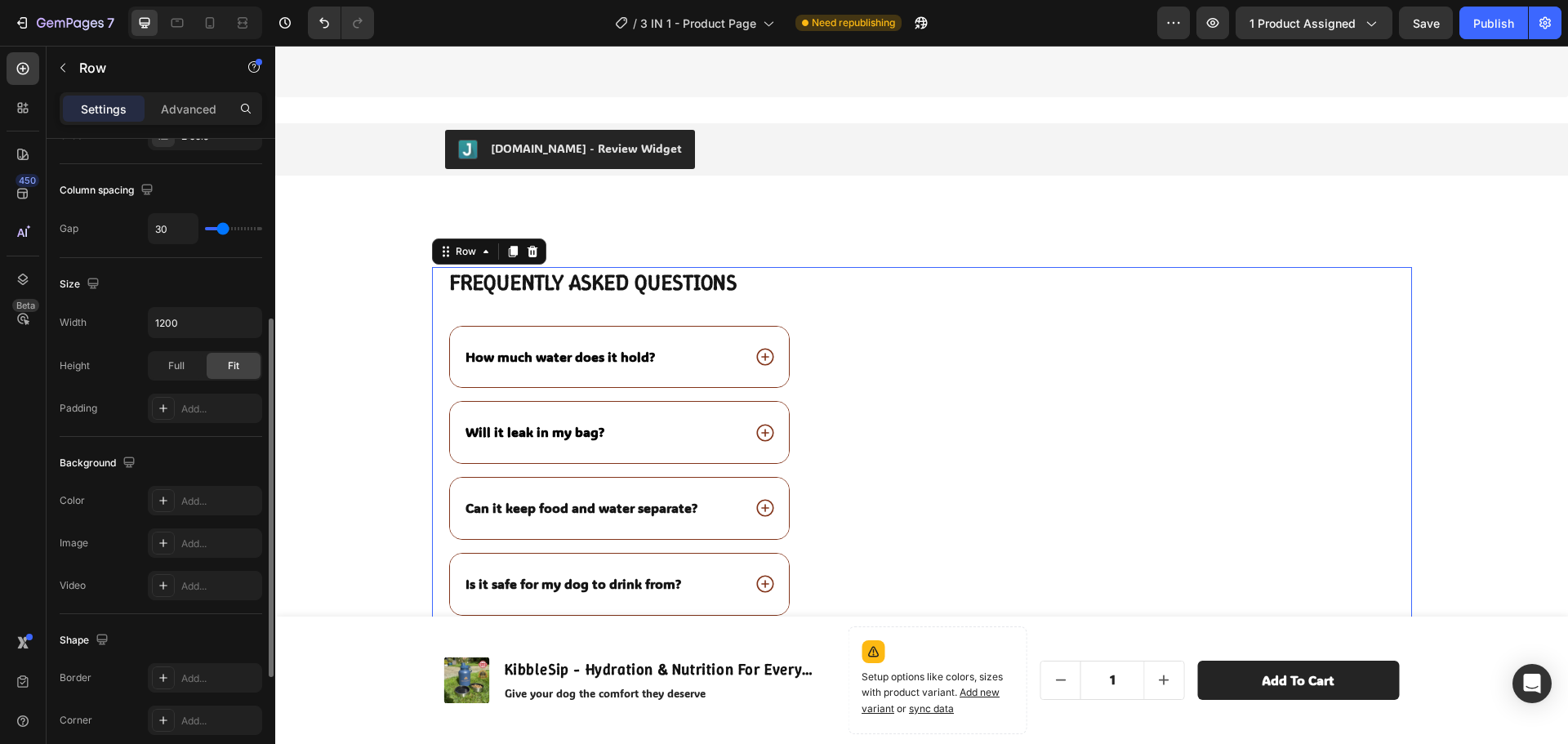
scroll to position [0, 0]
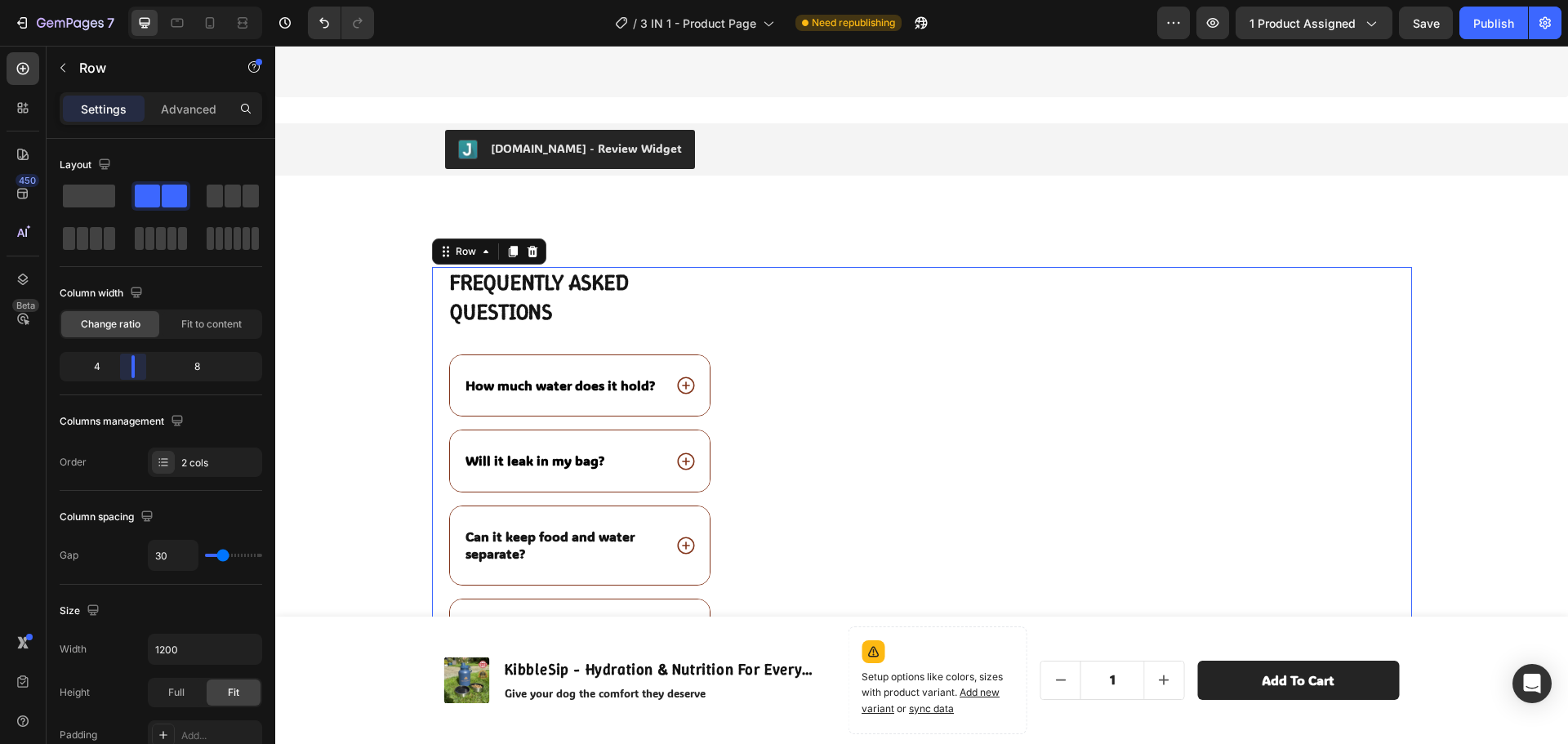
drag, startPoint x: 150, startPoint y: 364, endPoint x: 128, endPoint y: 368, distance: 22.4
click at [128, 0] on body "7 / 3 IN 1 - Product Page Need republishing Preview 1 product assigned Save Pub…" at bounding box center [784, 0] width 1568 height 0
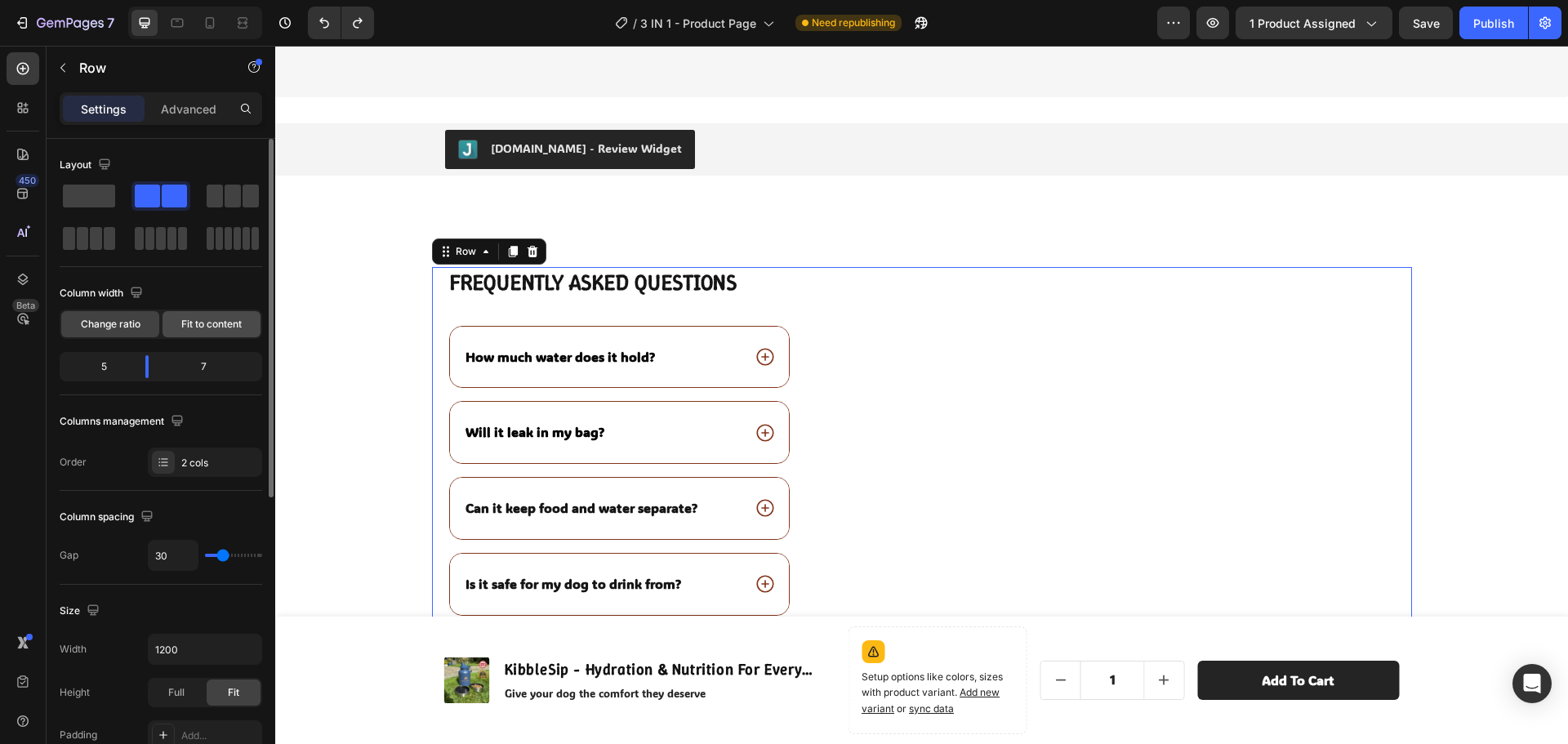
click at [193, 329] on span "Fit to content" at bounding box center [211, 324] width 60 height 15
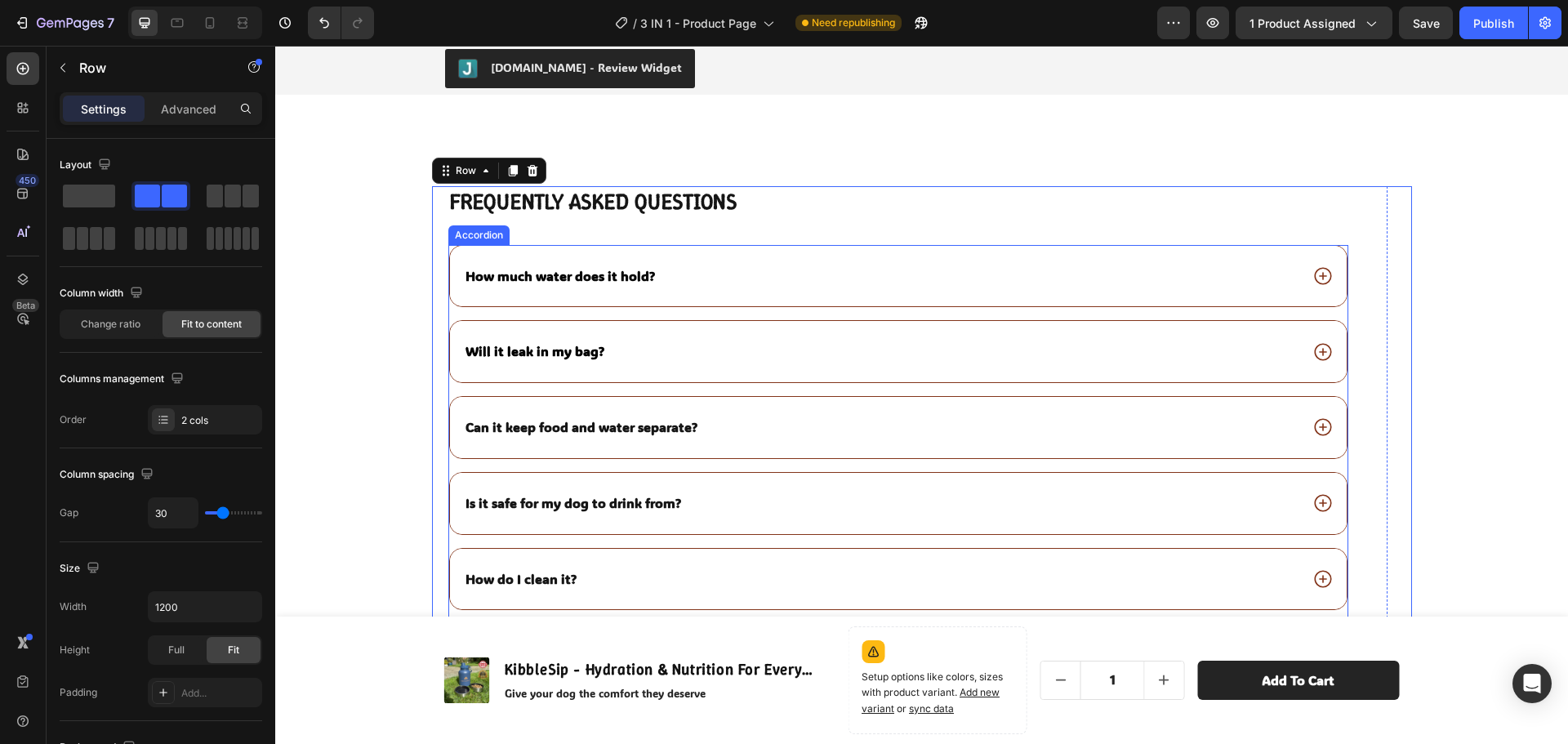
scroll to position [4366, 0]
click at [1312, 276] on icon at bounding box center [1322, 275] width 21 height 21
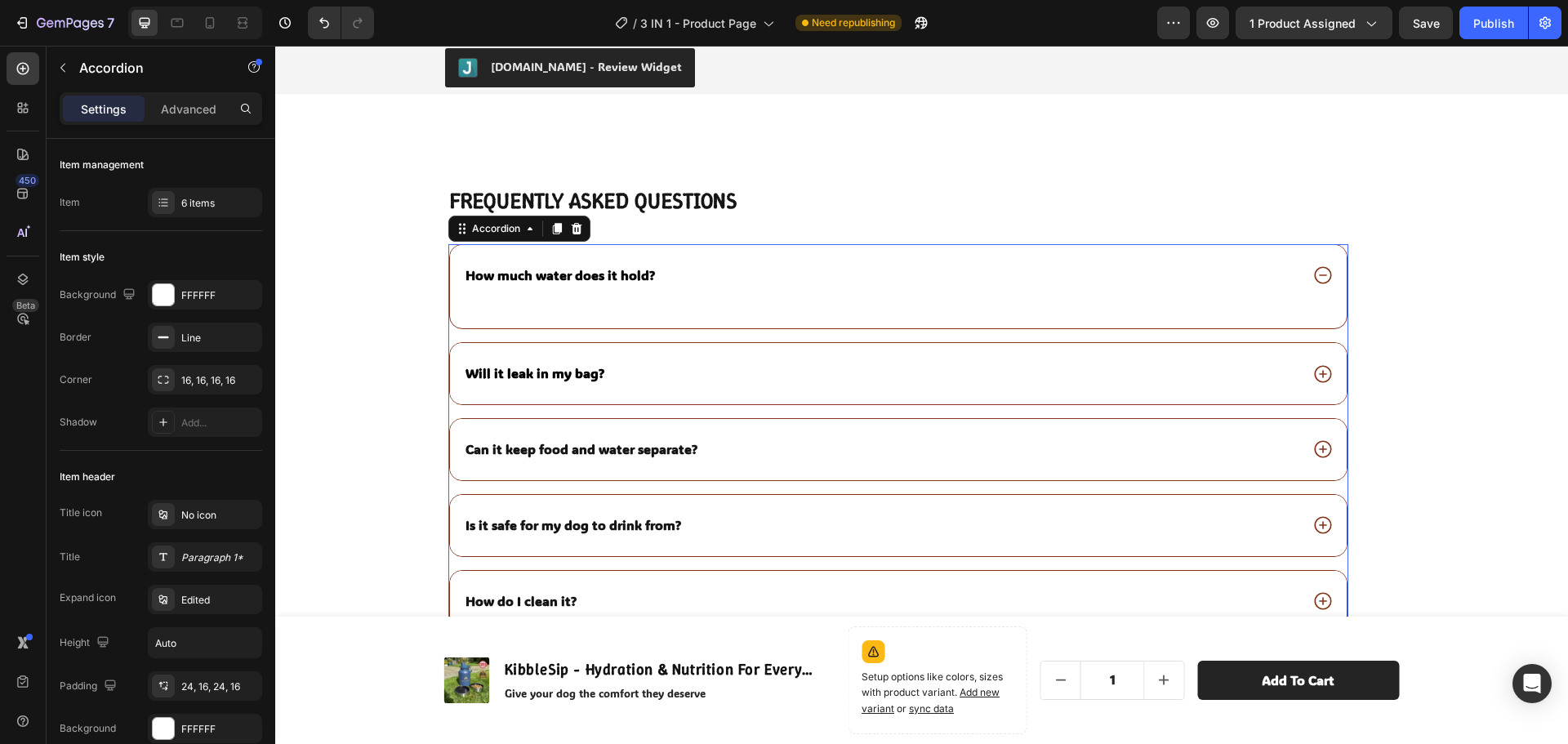
click at [1312, 276] on icon at bounding box center [1322, 275] width 21 height 21
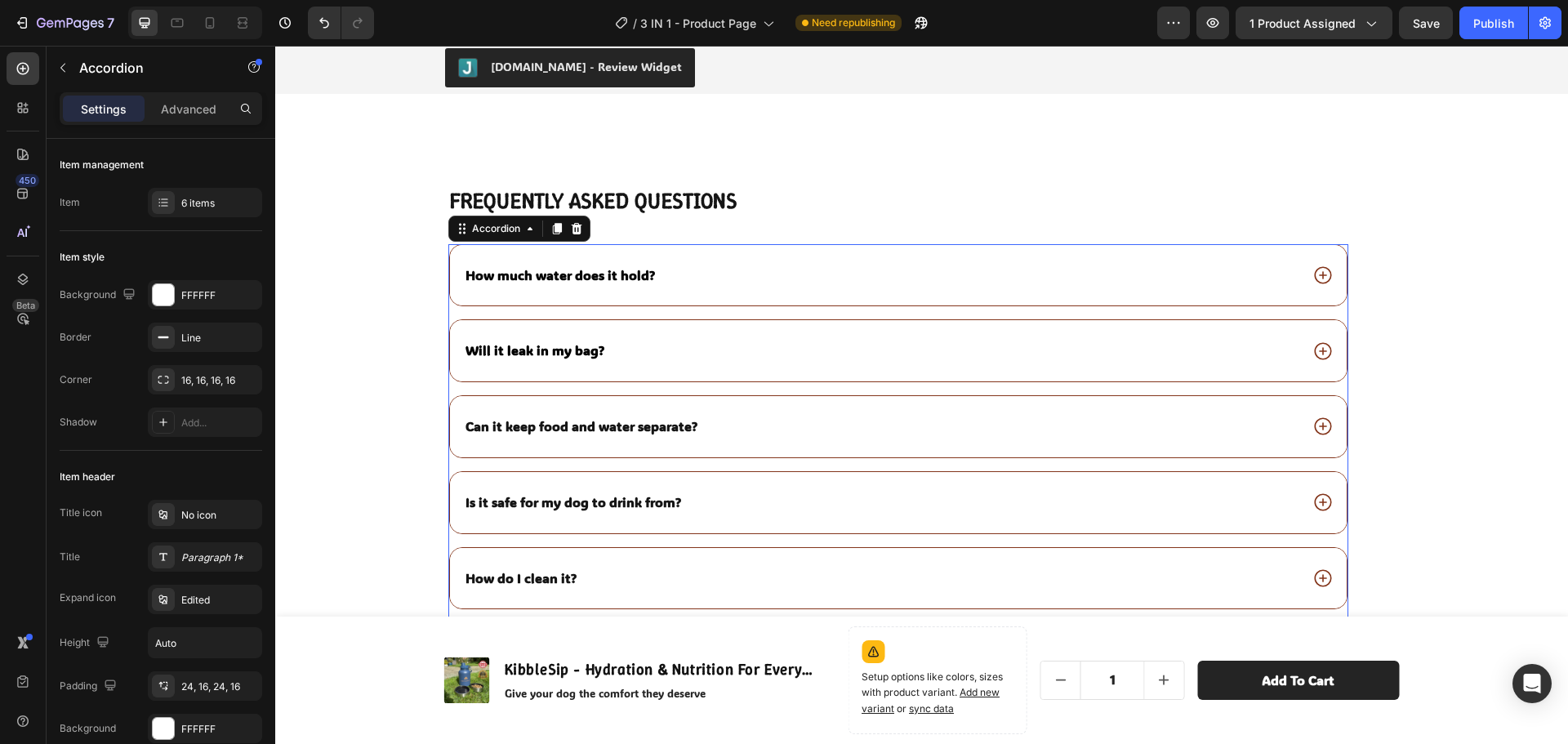
click at [1317, 346] on icon at bounding box center [1322, 350] width 21 height 21
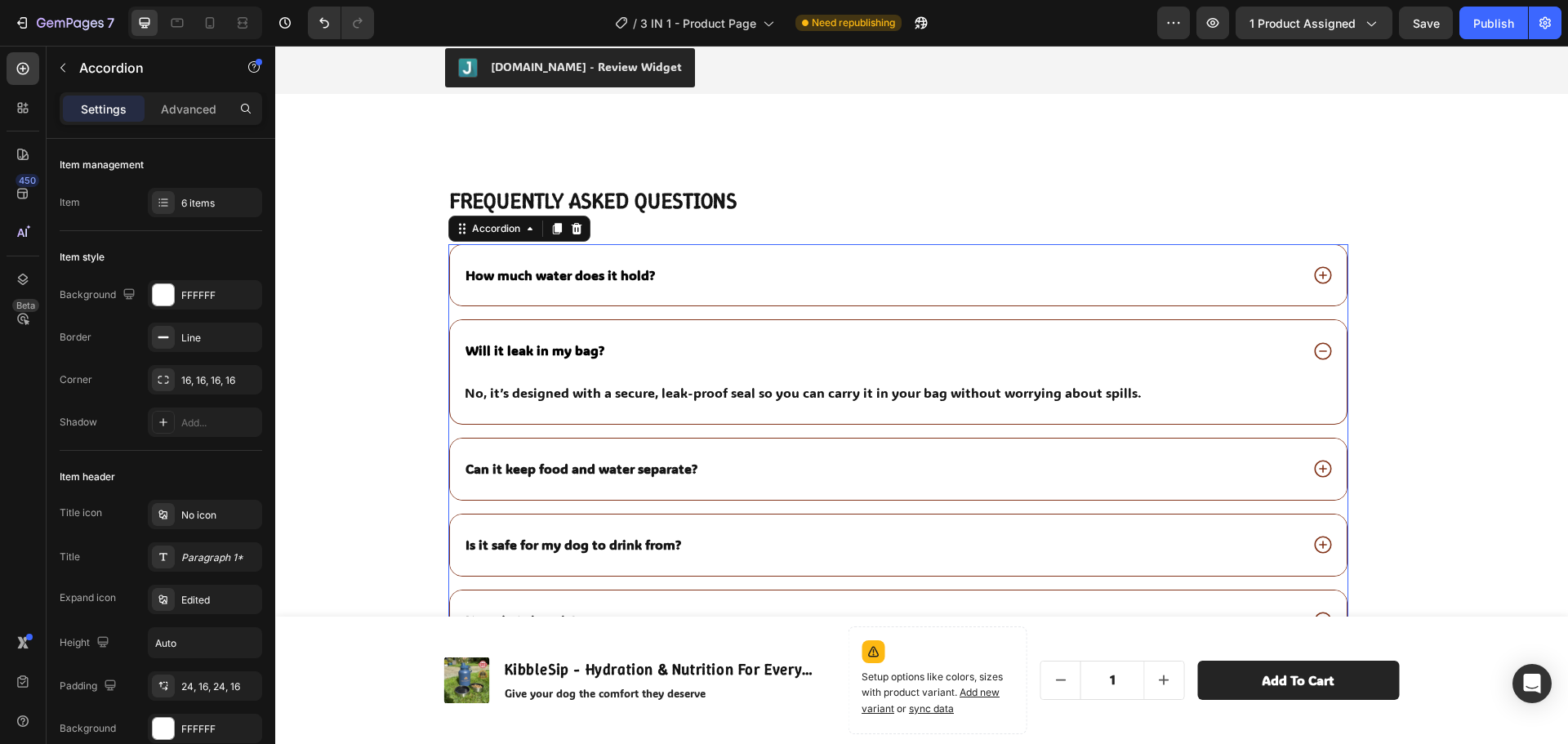
click at [1317, 346] on icon at bounding box center [1322, 350] width 21 height 21
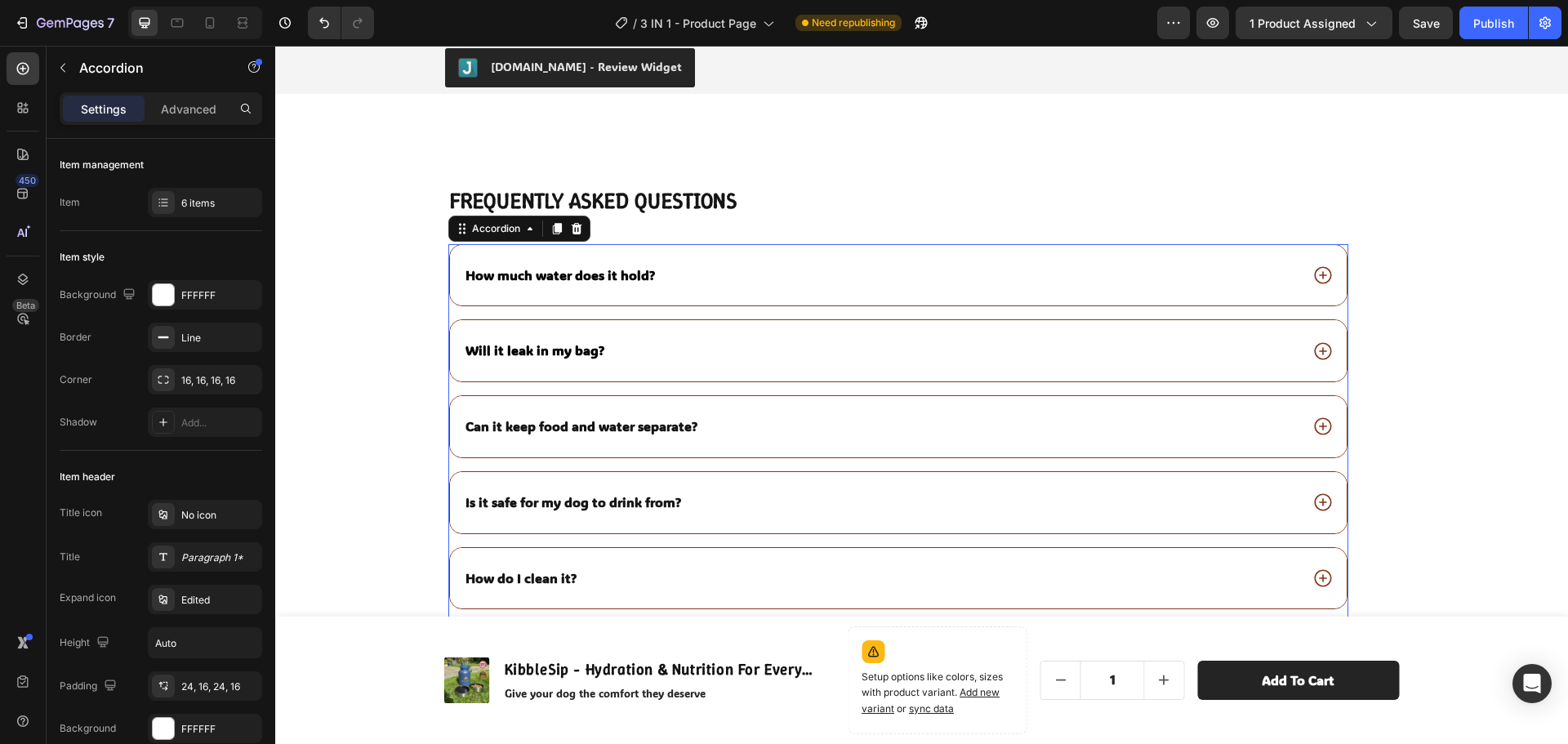
scroll to position [4580, 0]
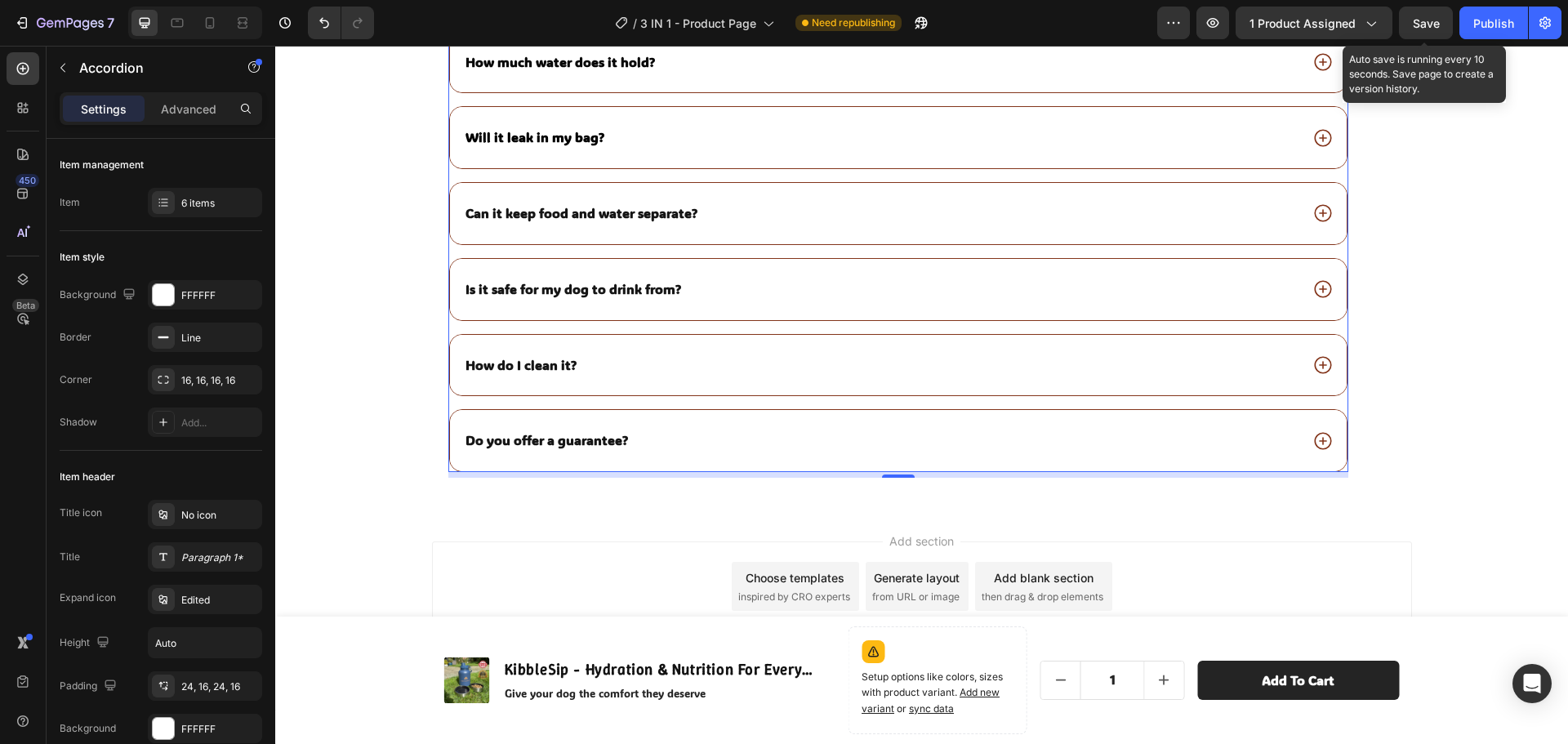
click at [1419, 18] on span "Save" at bounding box center [1426, 23] width 27 height 14
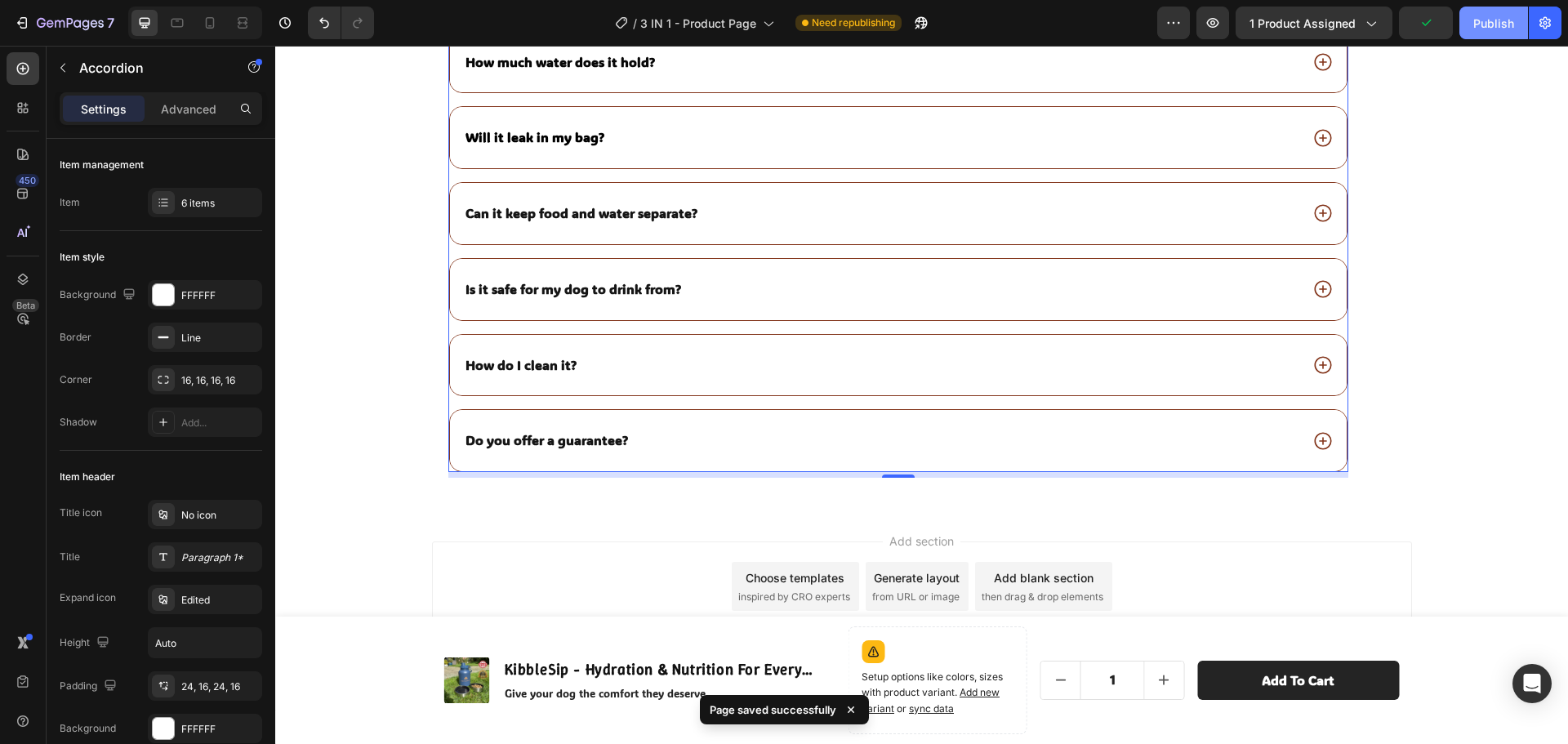
click at [1488, 26] on div "Publish" at bounding box center [1493, 23] width 41 height 17
click at [209, 28] on icon at bounding box center [210, 23] width 9 height 12
type input "14"
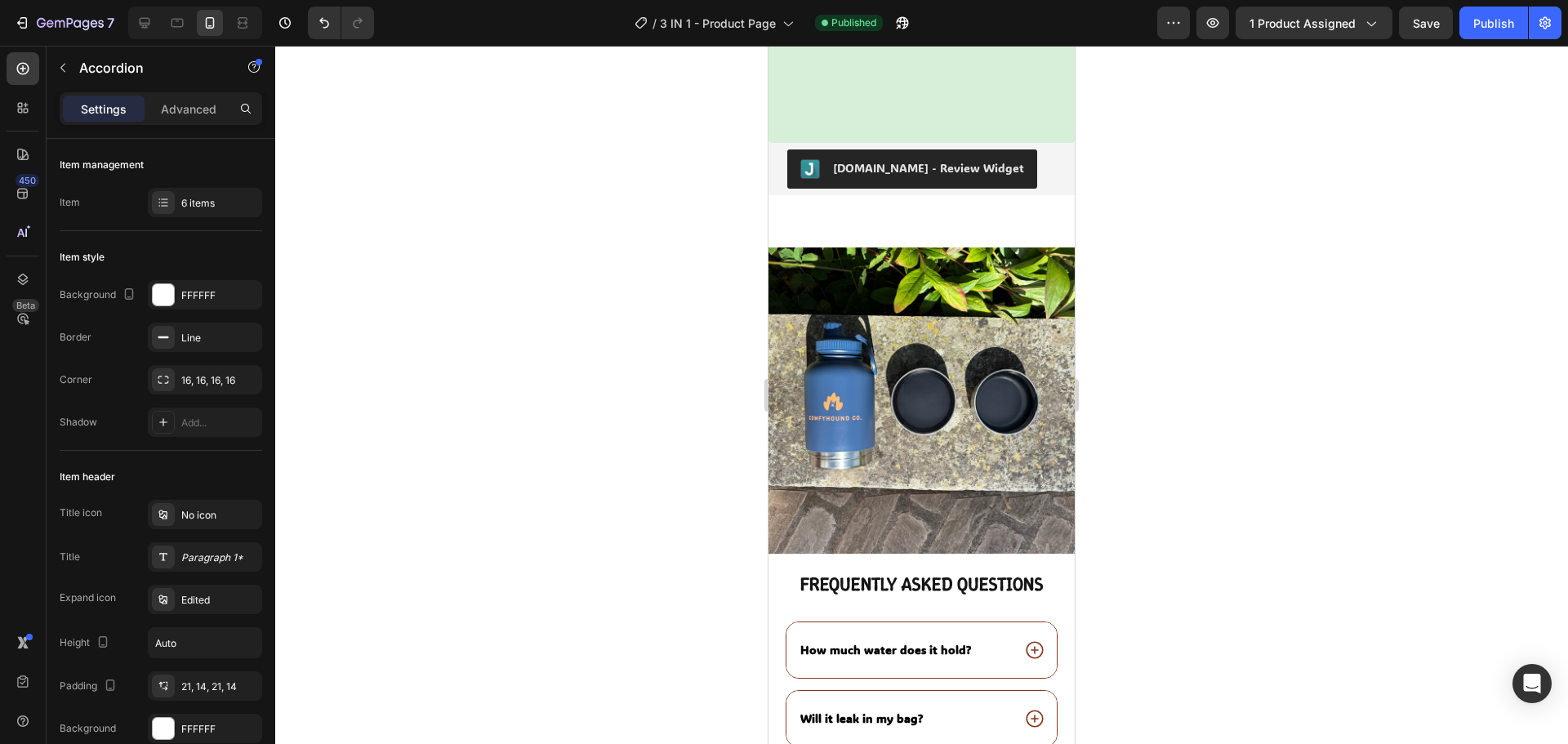
scroll to position [4492, 0]
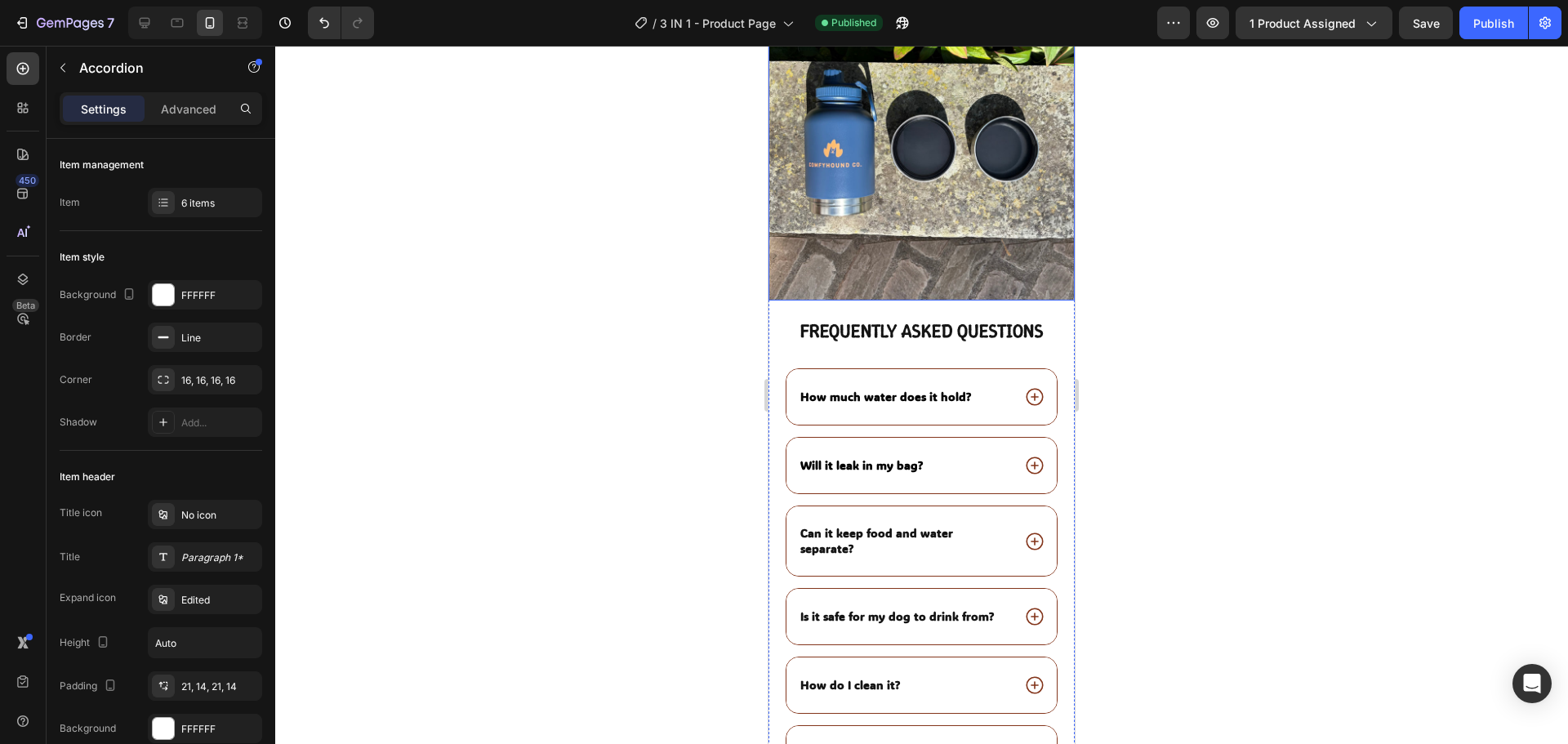
click at [911, 197] on img at bounding box center [921, 147] width 307 height 307
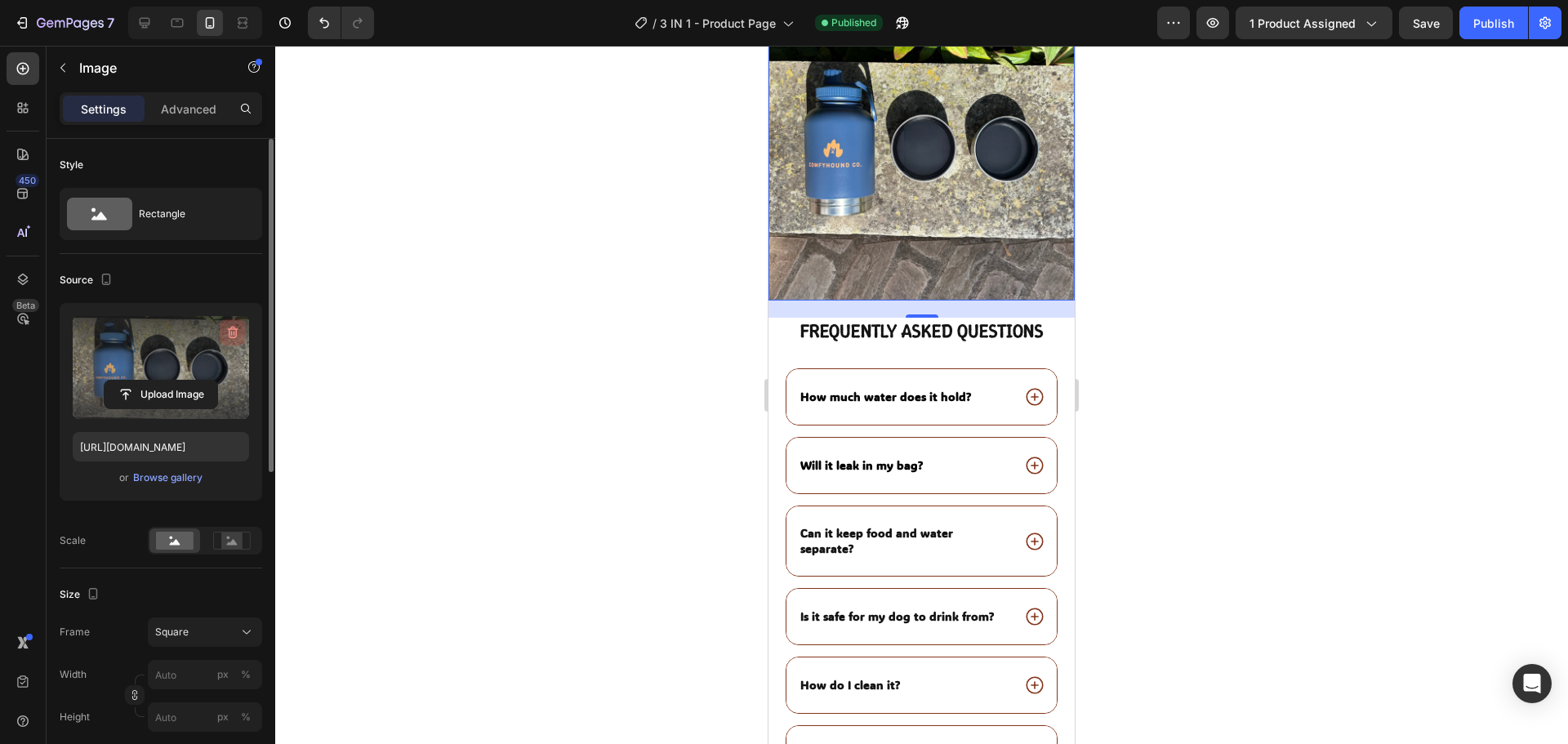
click at [231, 337] on icon "button" at bounding box center [232, 332] width 16 height 16
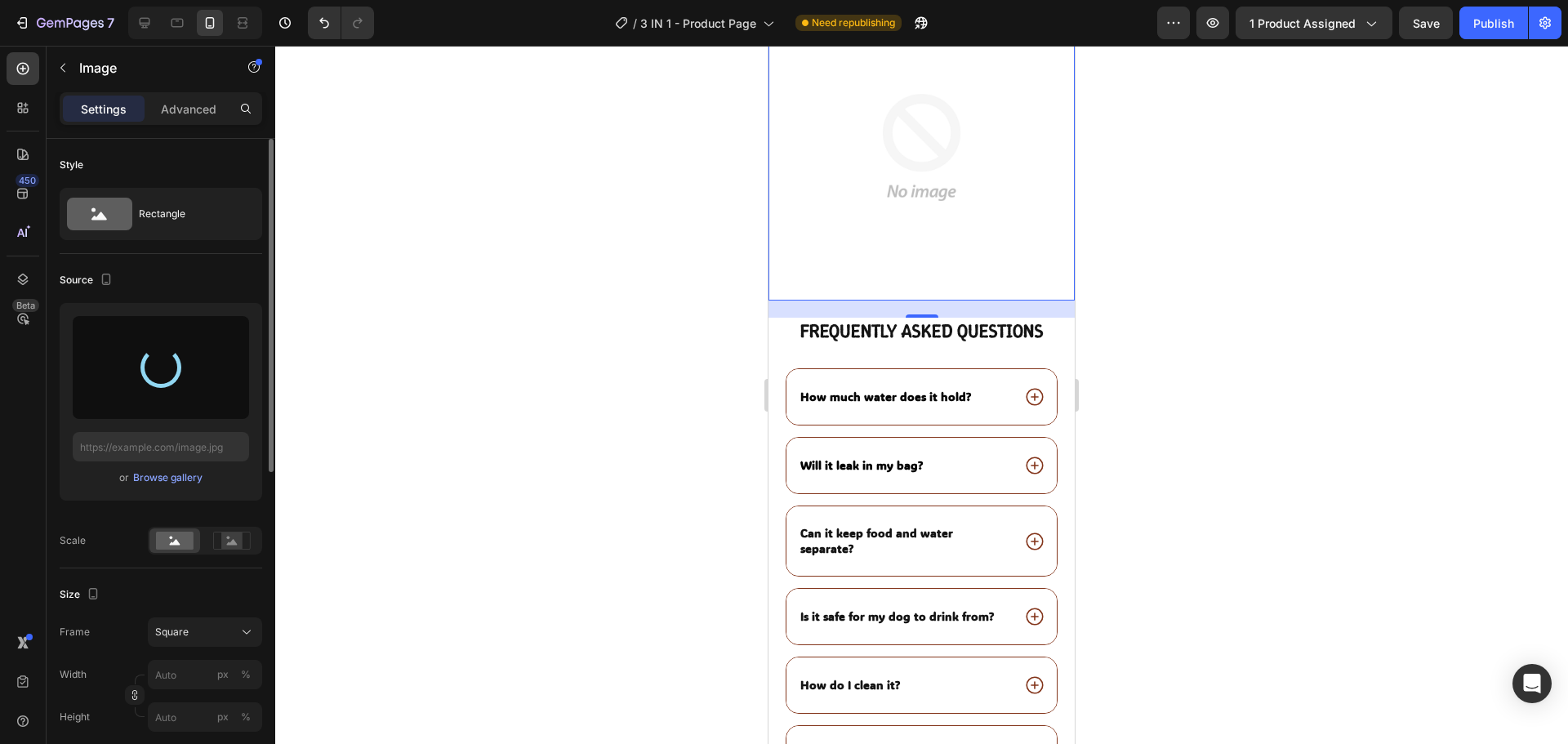
type input "https://cdn.shopify.com/s/files/1/0945/9964/3477/files/gempages_567314332723971…"
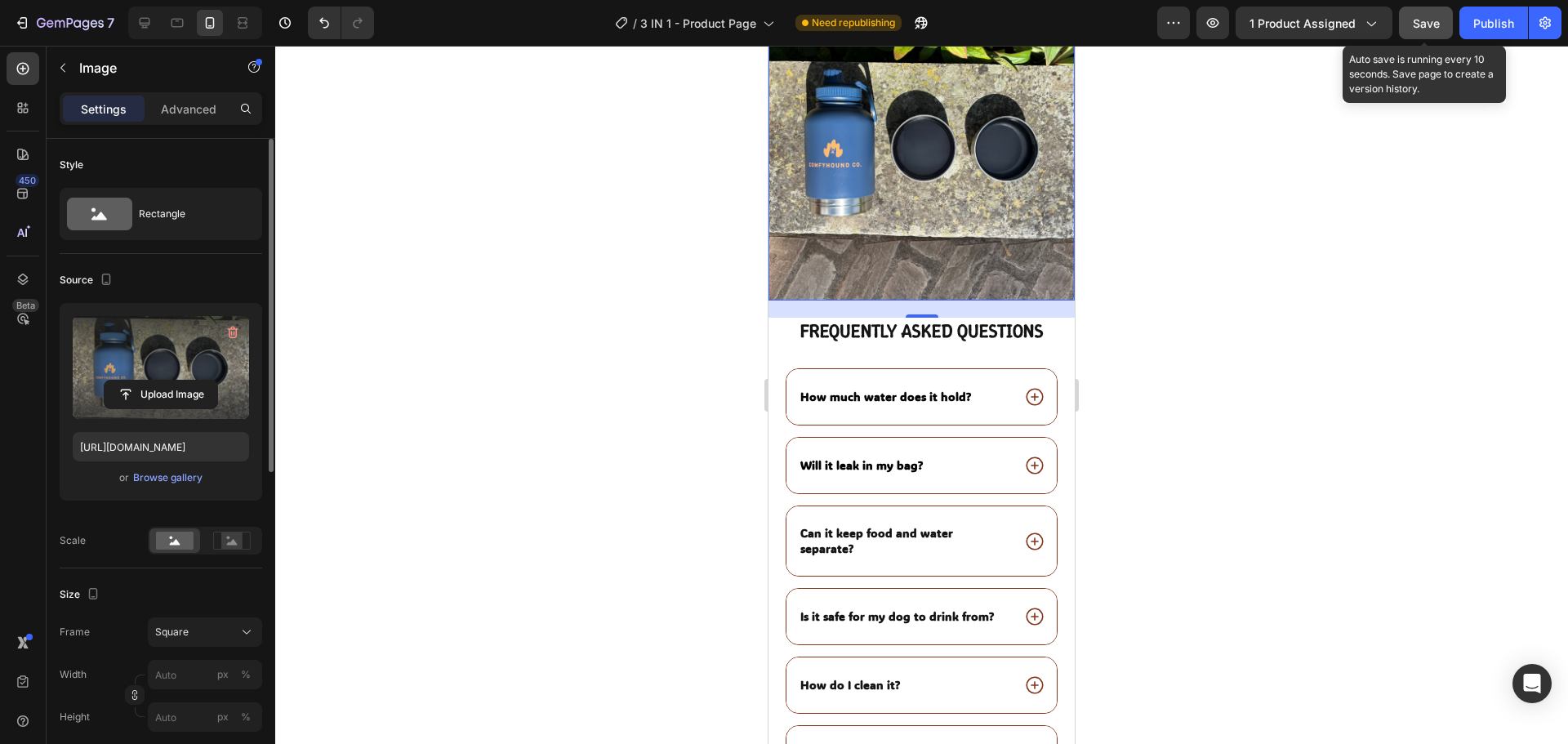
click at [1425, 12] on button "Save" at bounding box center [1426, 23] width 54 height 33
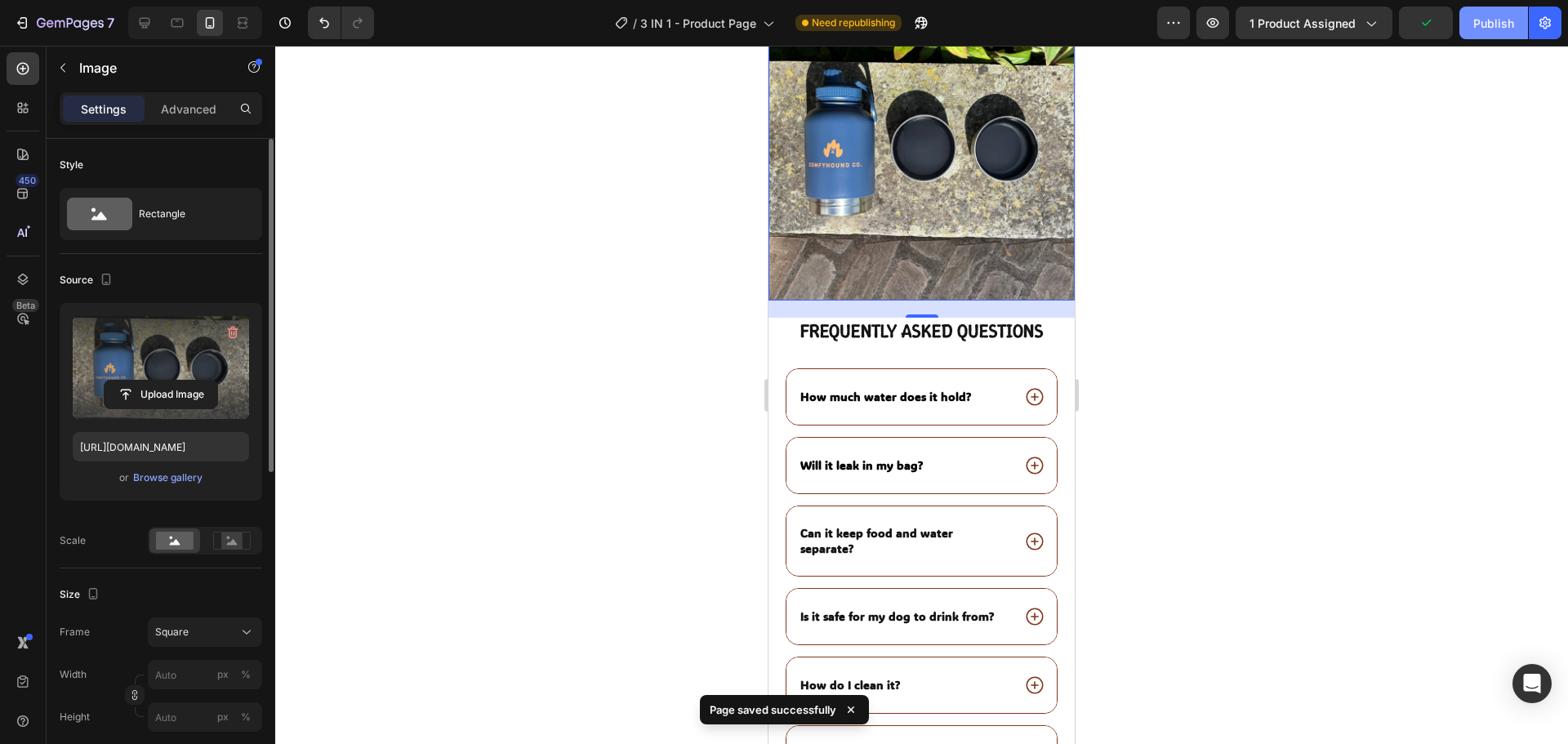
click at [1483, 35] on button "Publish" at bounding box center [1493, 23] width 69 height 33
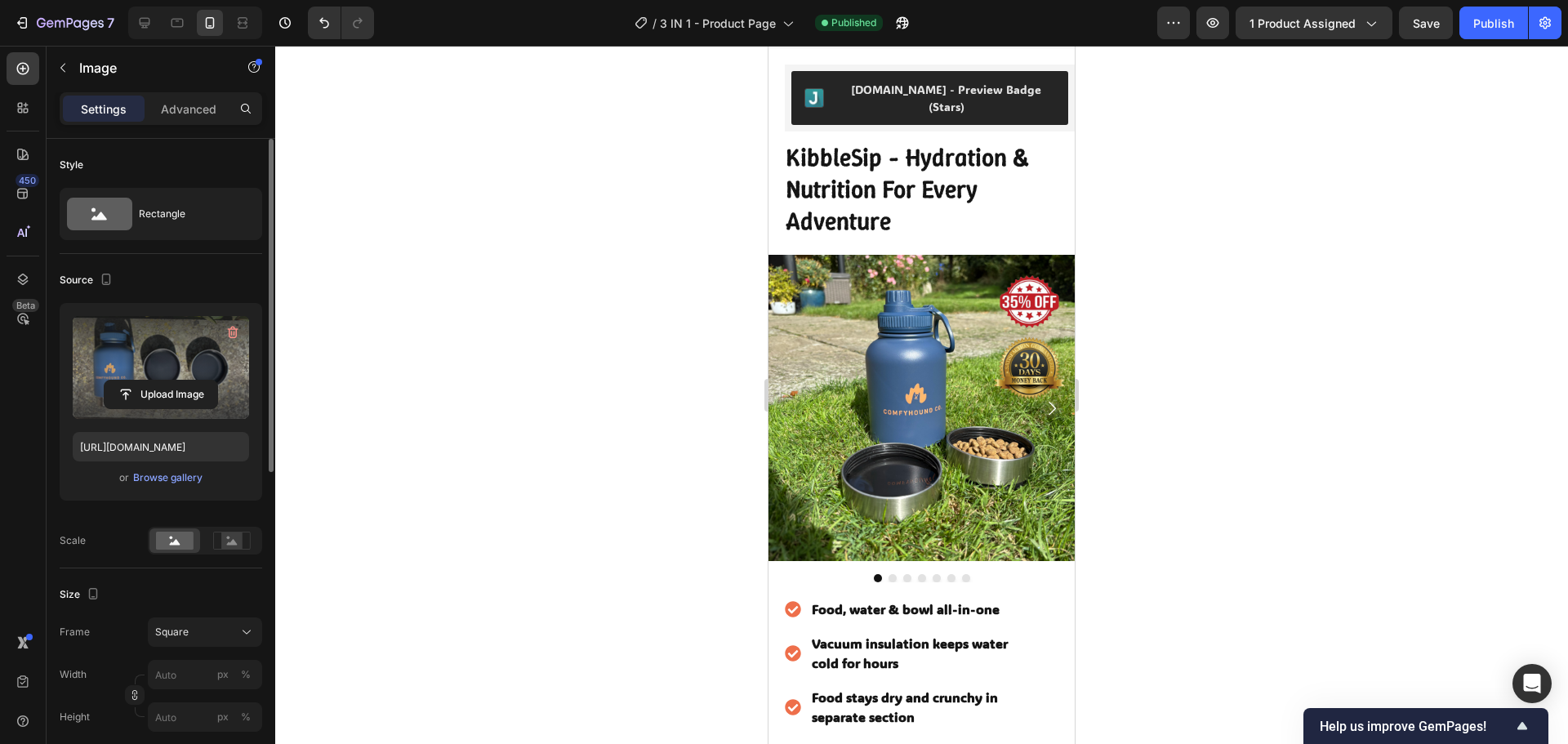
scroll to position [0, 0]
